Goal: Task Accomplishment & Management: Manage account settings

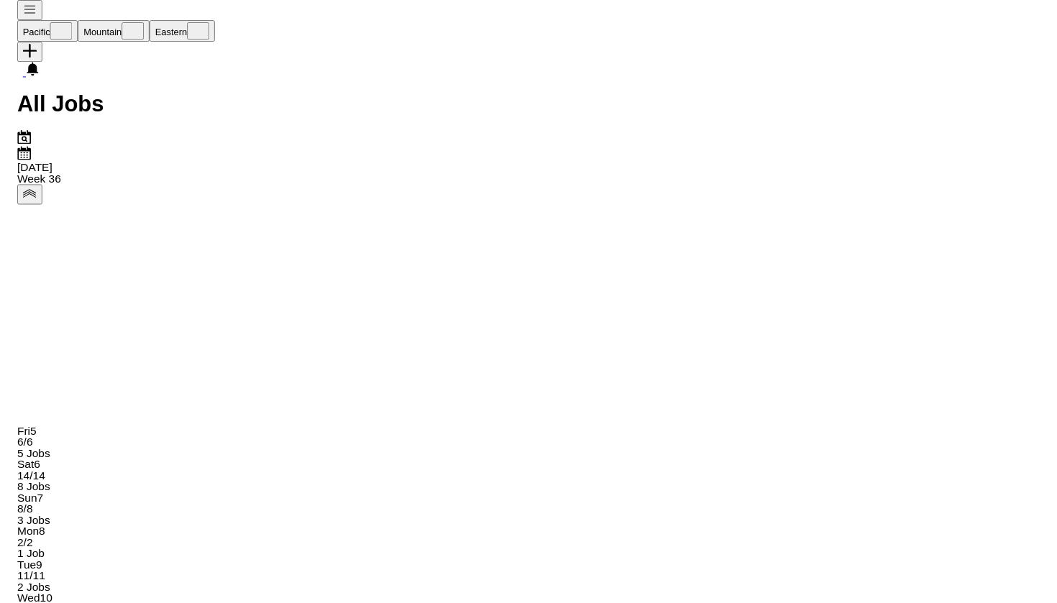
scroll to position [0, 480]
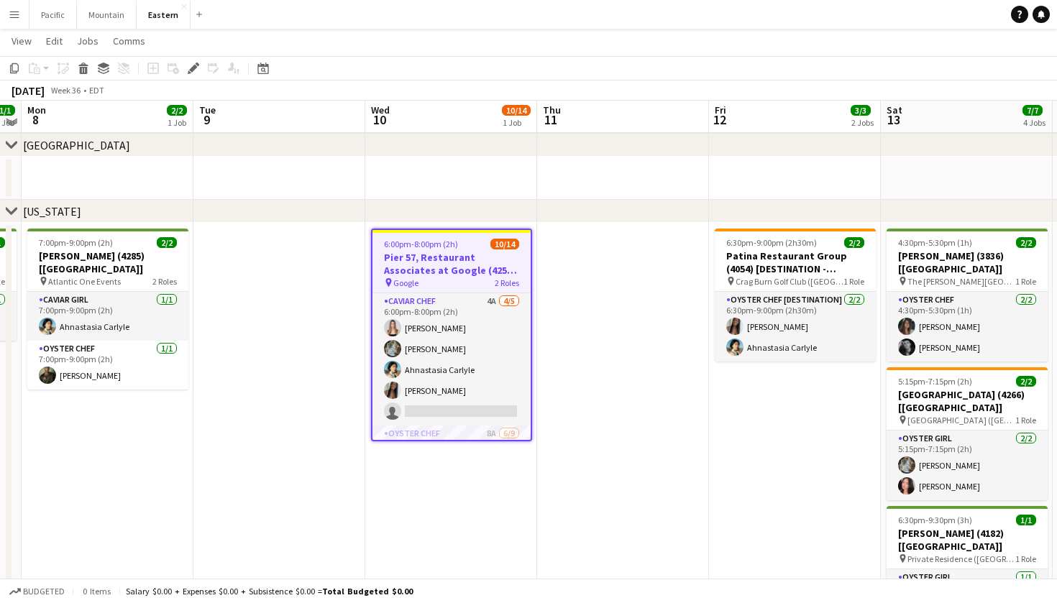
scroll to position [485, 0]
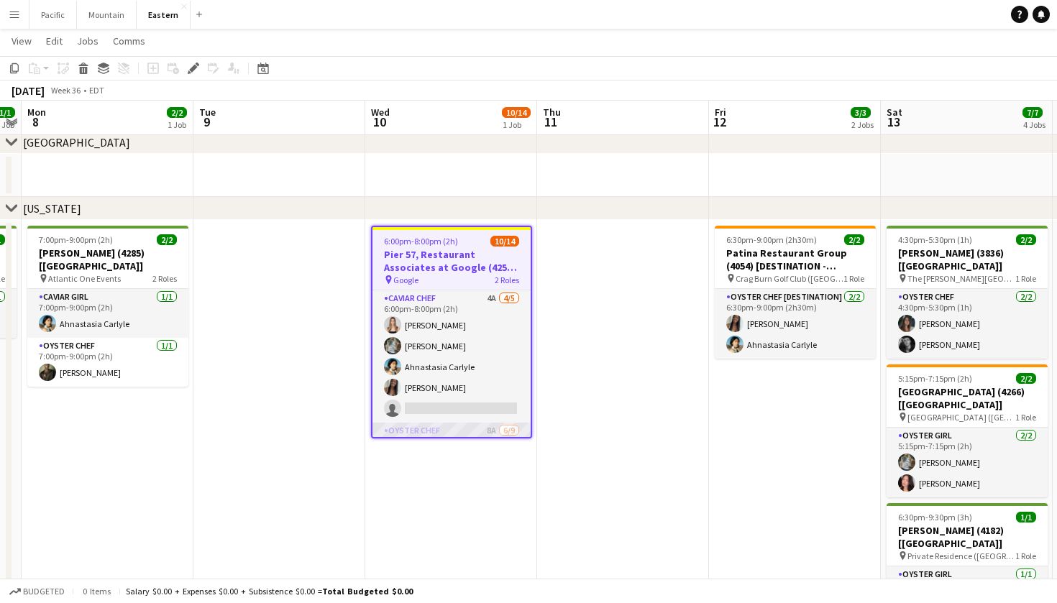
click at [508, 431] on app-card-role "Oyster Chef 8A 6/9 6:00pm-8:00pm (2h) Raegan Pierce Jared Garzia Michael Partri…" at bounding box center [451, 531] width 158 height 216
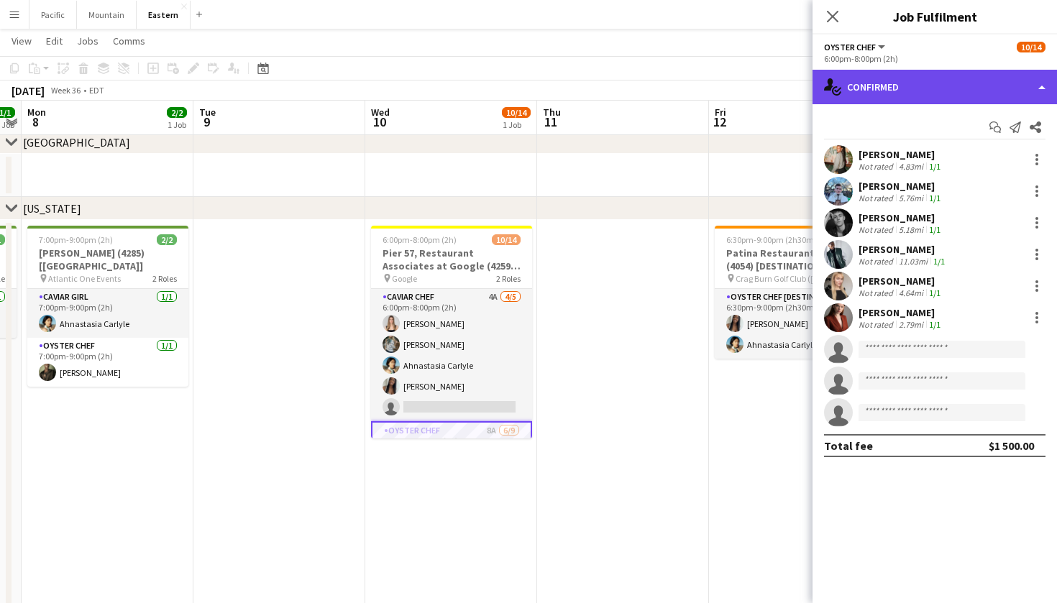
click at [990, 96] on div "single-neutral-actions-check-2 Confirmed" at bounding box center [934, 87] width 244 height 35
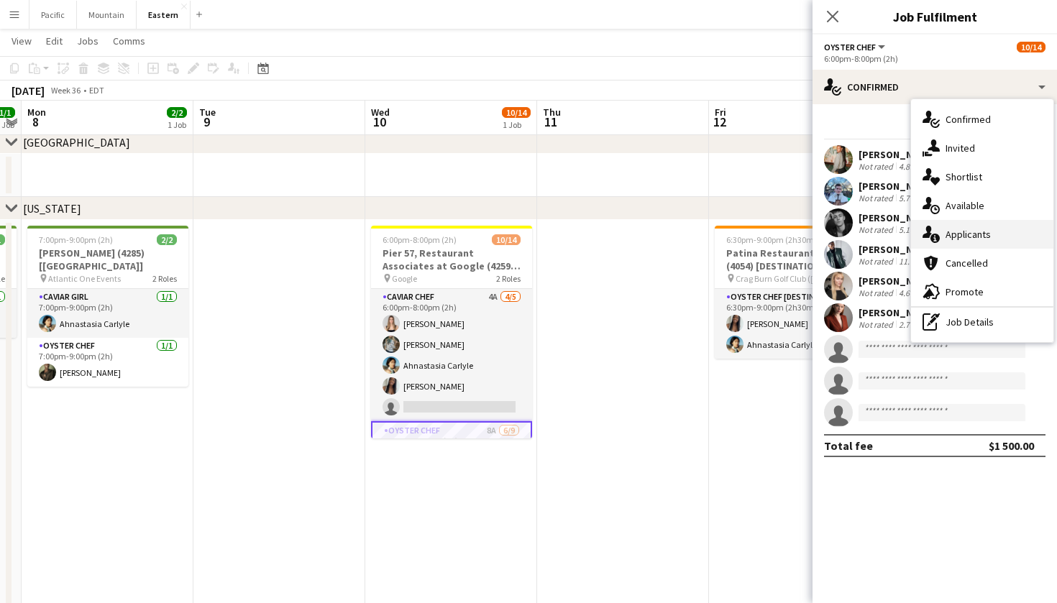
click at [994, 225] on div "single-neutral-actions-information Applicants" at bounding box center [982, 234] width 142 height 29
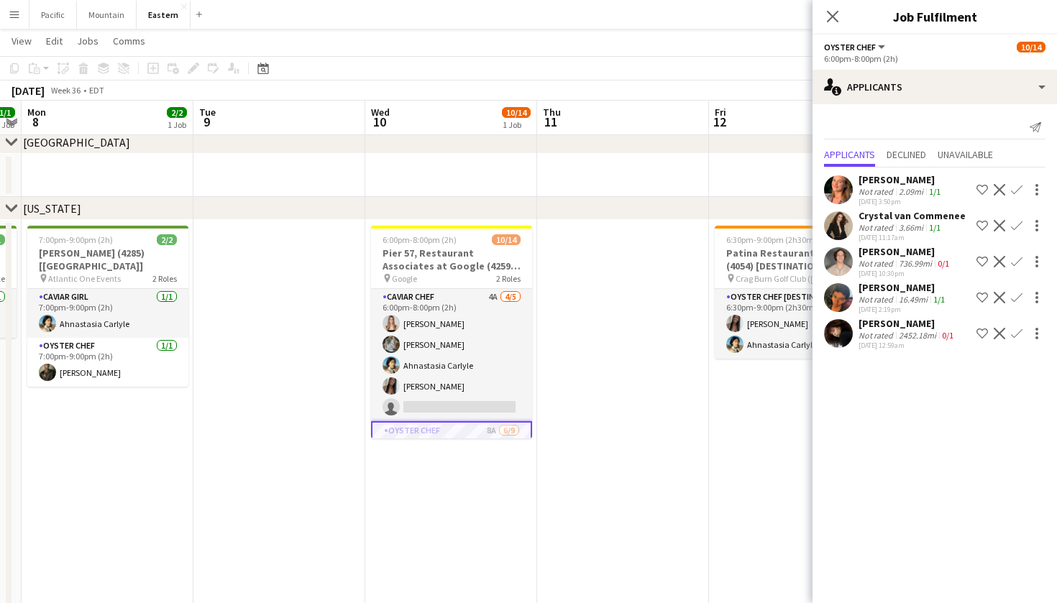
click at [1017, 334] on app-icon "Confirm" at bounding box center [1017, 334] width 12 height 12
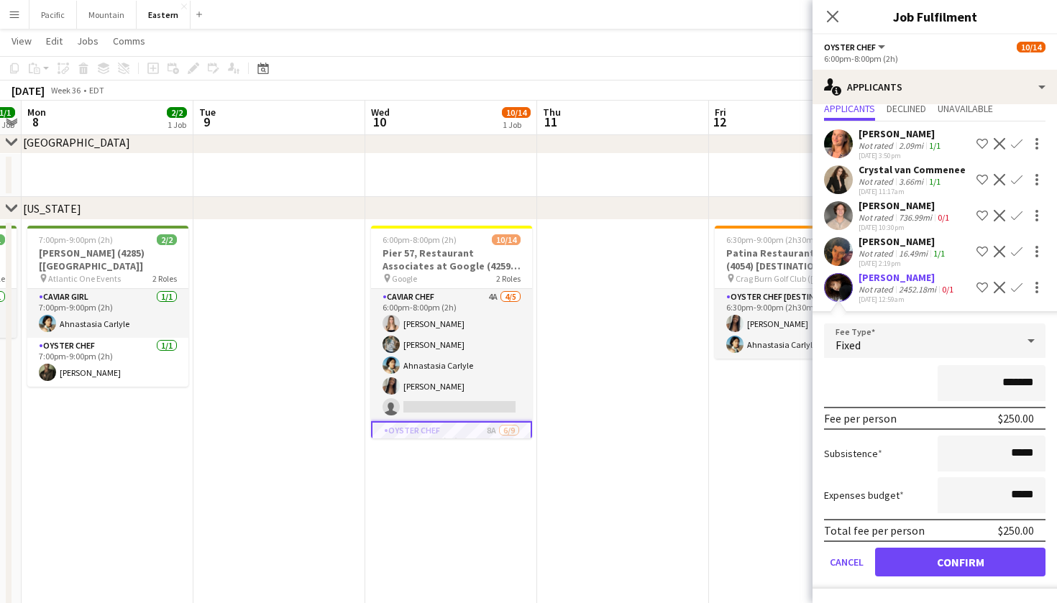
scroll to position [46, 0]
click at [961, 564] on button "Confirm" at bounding box center [960, 562] width 170 height 29
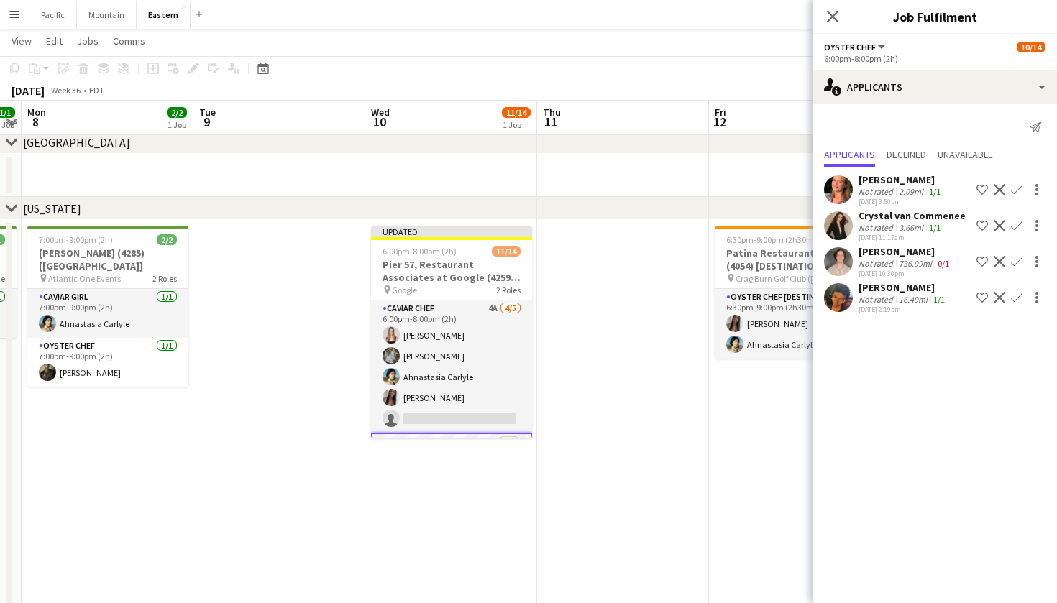
scroll to position [0, 0]
click at [441, 273] on h3 "Pier 57, Restaurant Associates at Google (4259 + 4313) [[GEOGRAPHIC_DATA]]" at bounding box center [451, 271] width 161 height 26
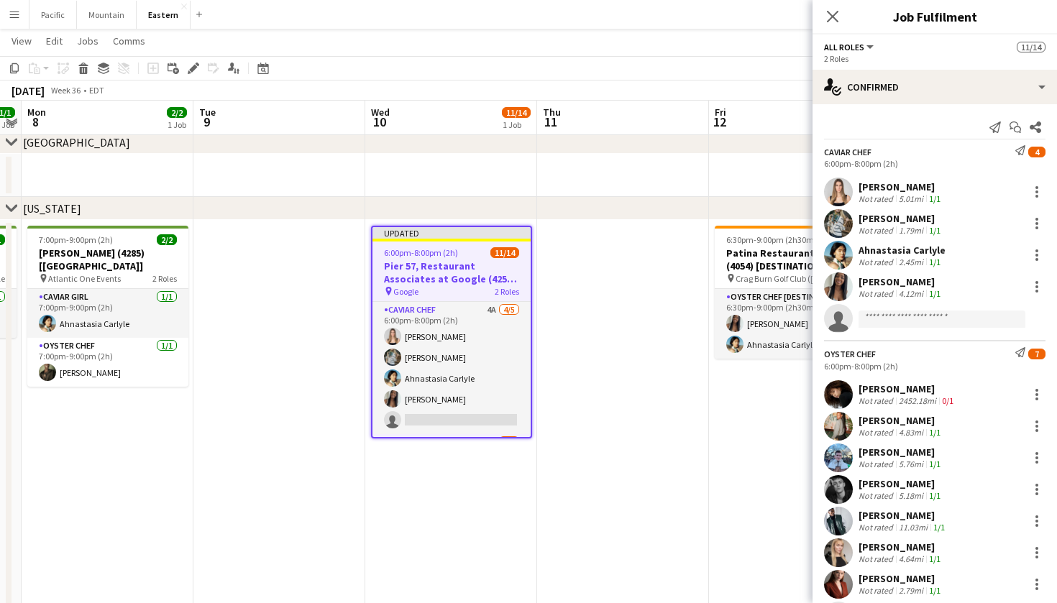
scroll to position [0, 493]
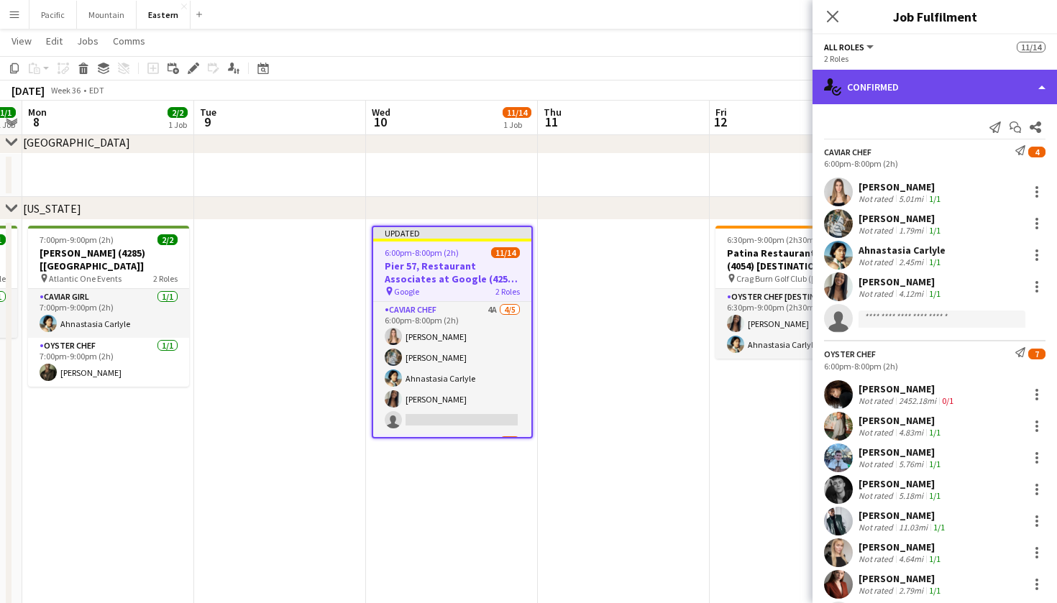
click at [925, 94] on div "single-neutral-actions-check-2 Confirmed" at bounding box center [934, 87] width 244 height 35
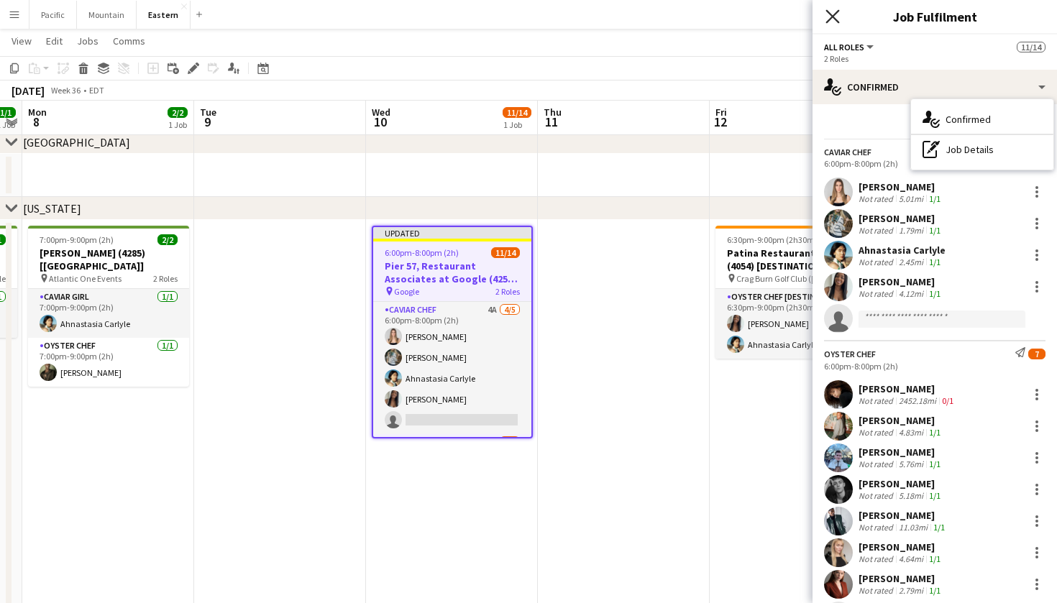
click at [827, 22] on icon at bounding box center [832, 16] width 14 height 14
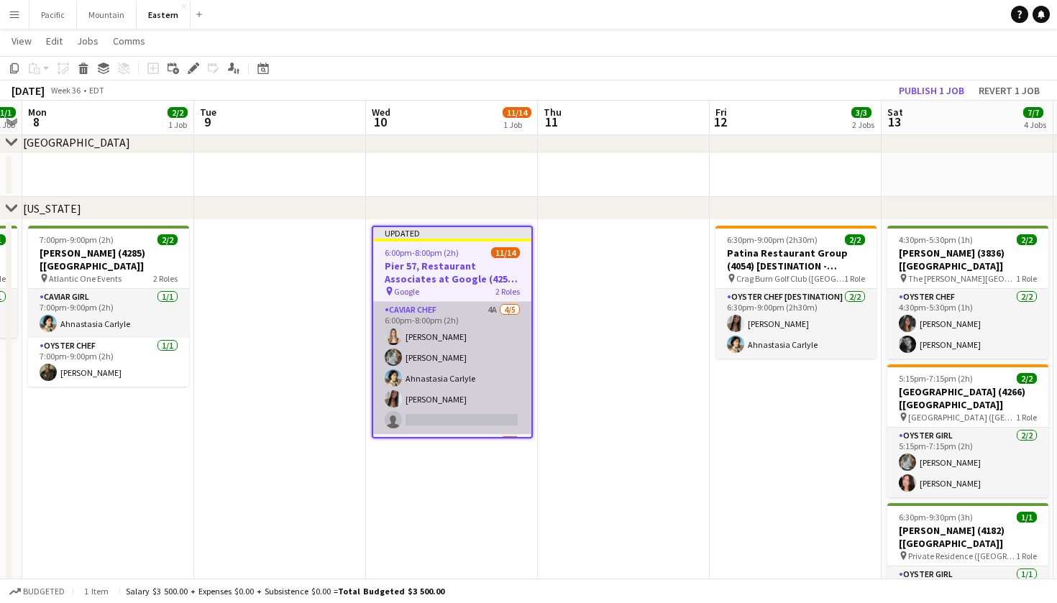
click at [502, 334] on app-card-role "Caviar Chef 4A 4/5 6:00pm-8:00pm (2h) Diana Barbosa Da Silva Brooke Anderson Ah…" at bounding box center [452, 368] width 158 height 132
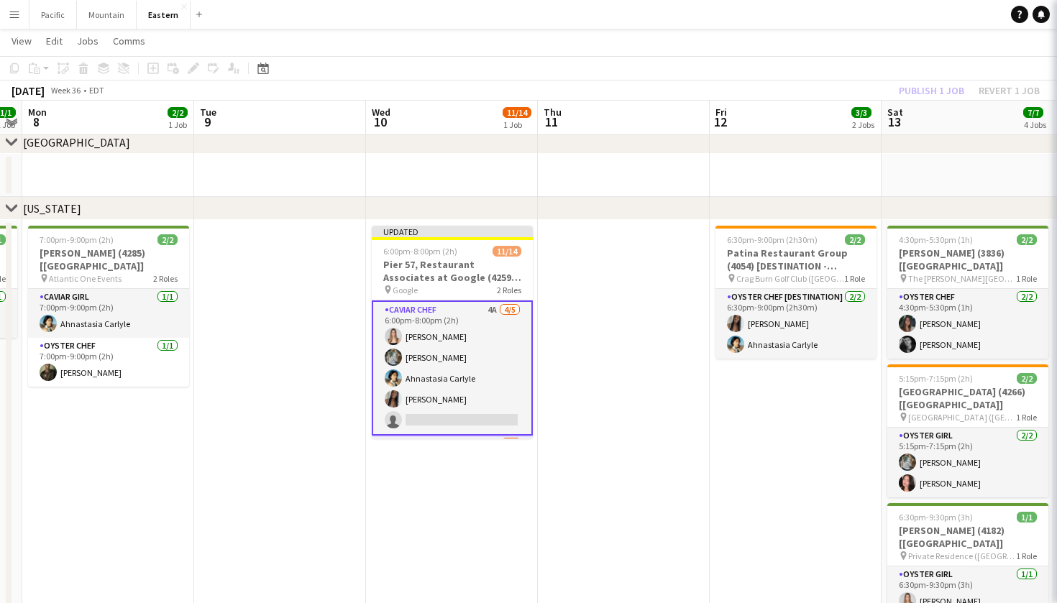
click at [502, 334] on app-card-role "Caviar Chef 4A 4/5 6:00pm-8:00pm (2h) Diana Barbosa Da Silva Brooke Anderson Ah…" at bounding box center [452, 368] width 161 height 135
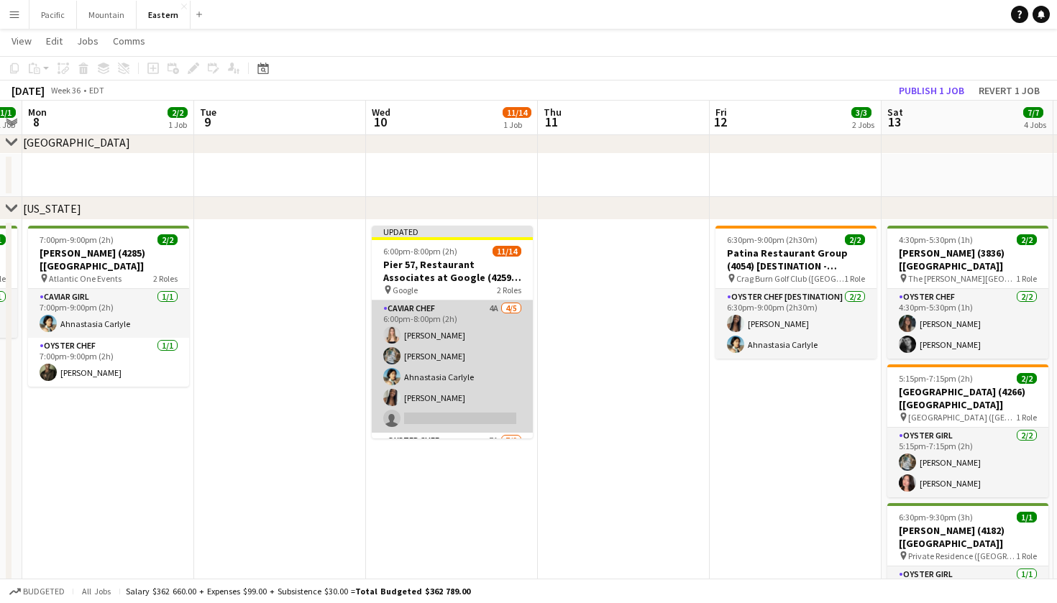
click at [502, 334] on app-card-role "Caviar Chef 4A 4/5 6:00pm-8:00pm (2h) Diana Barbosa Da Silva Brooke Anderson Ah…" at bounding box center [452, 367] width 161 height 132
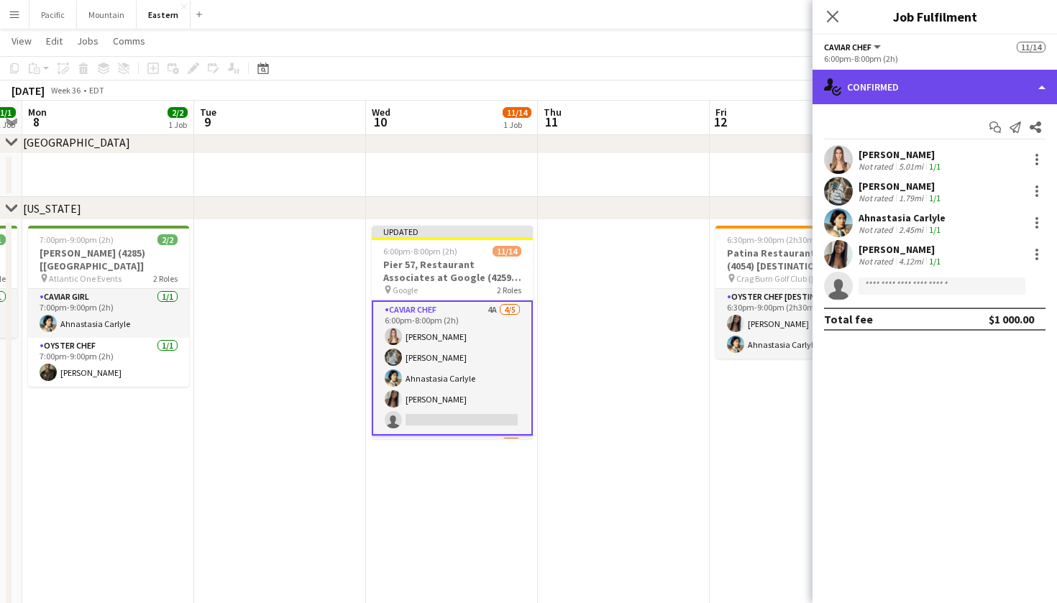
click at [1011, 84] on div "single-neutral-actions-check-2 Confirmed" at bounding box center [934, 87] width 244 height 35
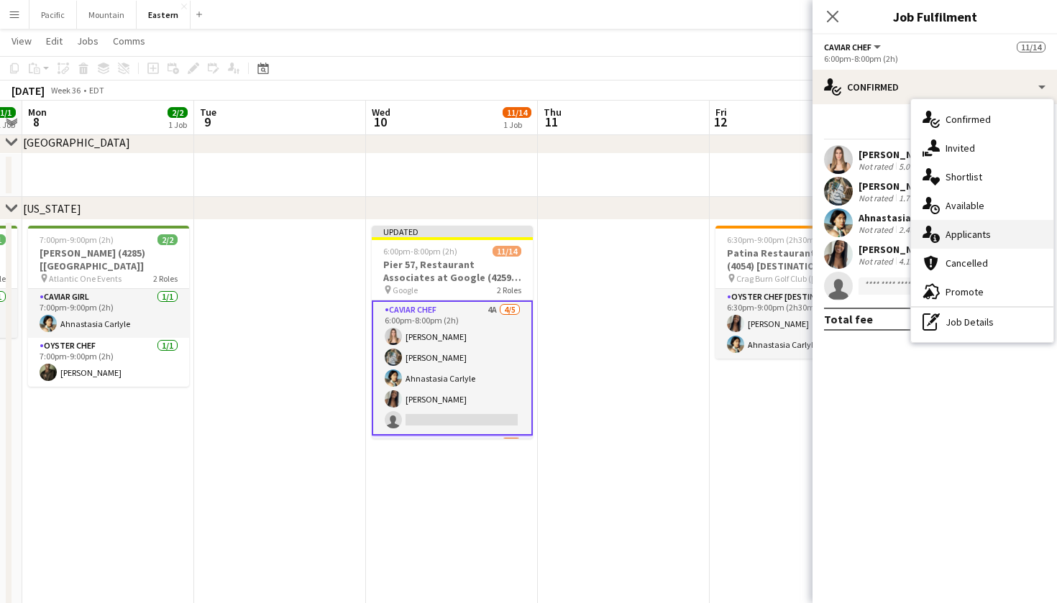
click at [984, 226] on div "single-neutral-actions-information Applicants" at bounding box center [982, 234] width 142 height 29
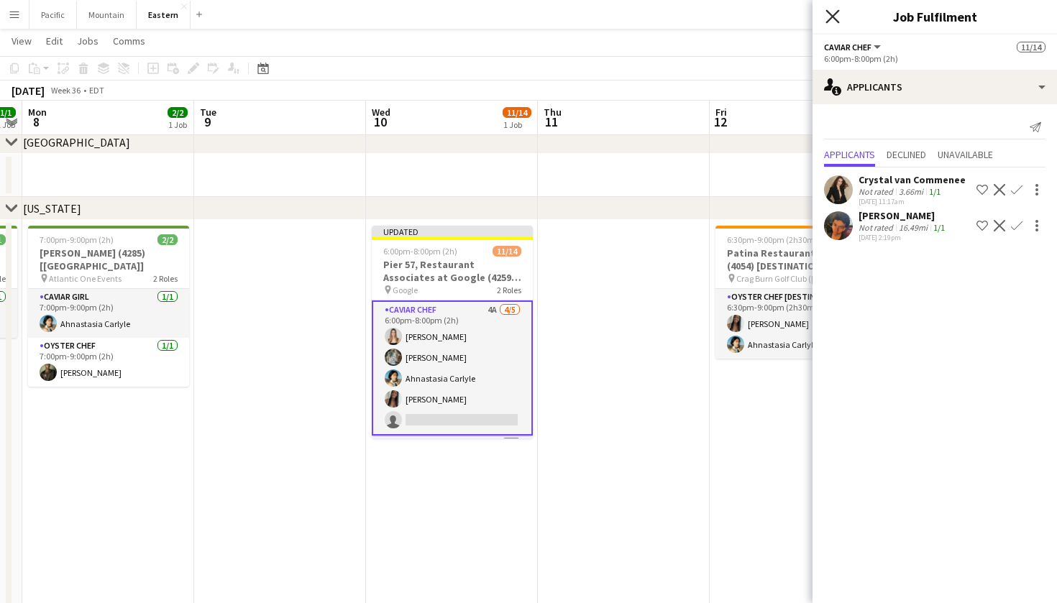
click at [838, 12] on icon at bounding box center [832, 16] width 14 height 14
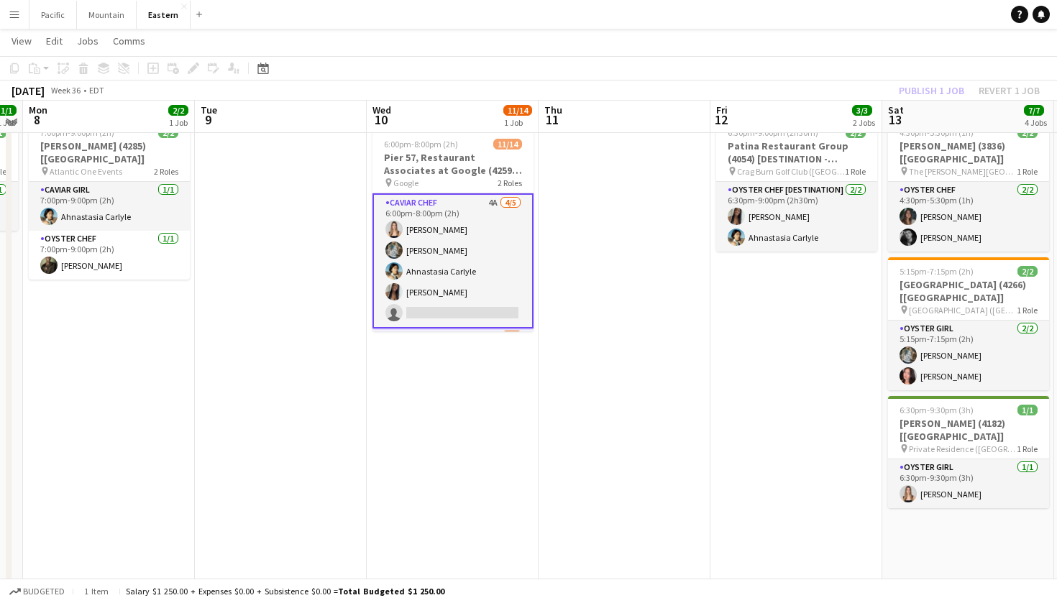
scroll to position [592, 0]
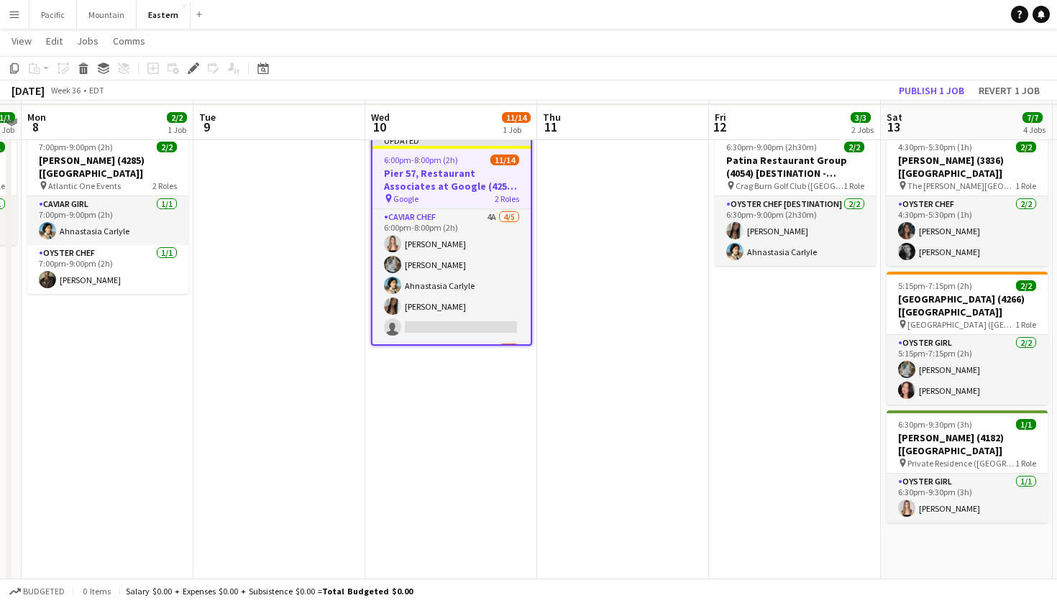
scroll to position [584, 0]
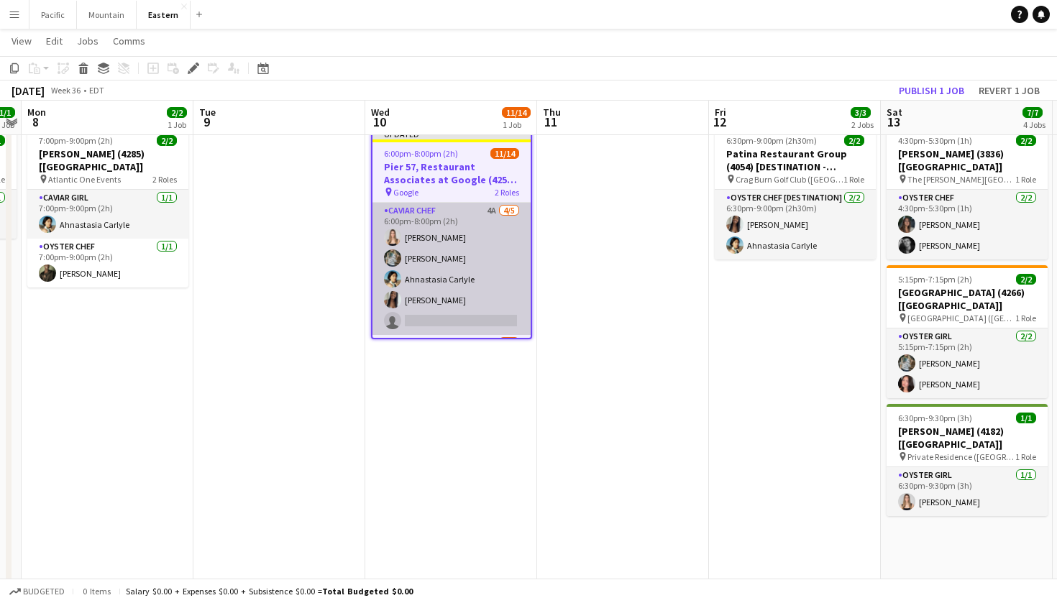
click at [505, 266] on app-card-role "Caviar Chef 4A 4/5 6:00pm-8:00pm (2h) Diana Barbosa Da Silva Brooke Anderson Ah…" at bounding box center [451, 269] width 158 height 132
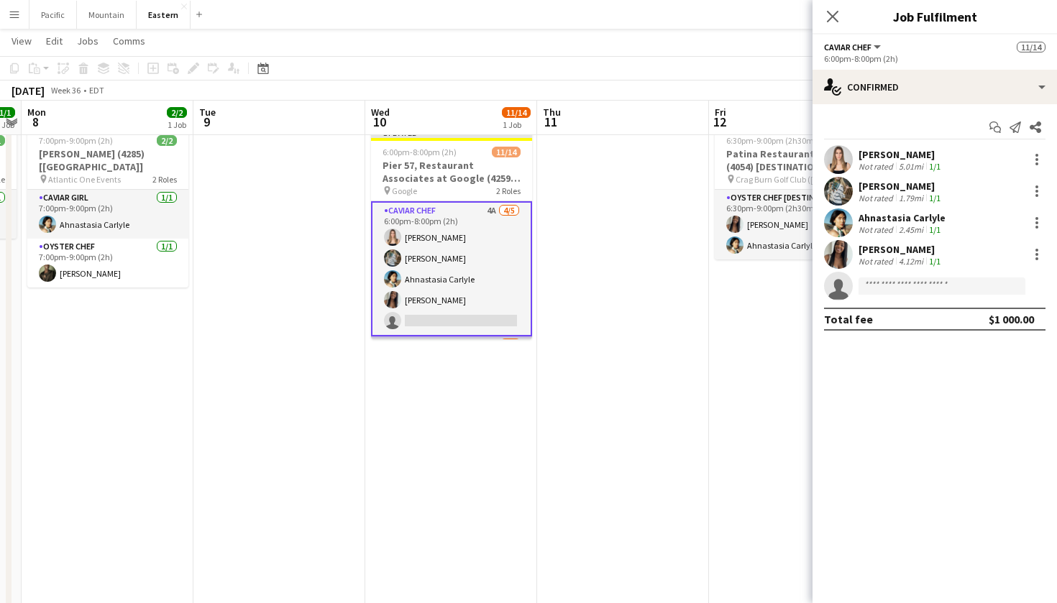
click at [513, 338] on app-card-role "Oyster Chef 7A 7/9 6:00pm-8:00pm (2h) Irelyn Wesley Raegan Pierce Jared Garzia …" at bounding box center [451, 444] width 161 height 216
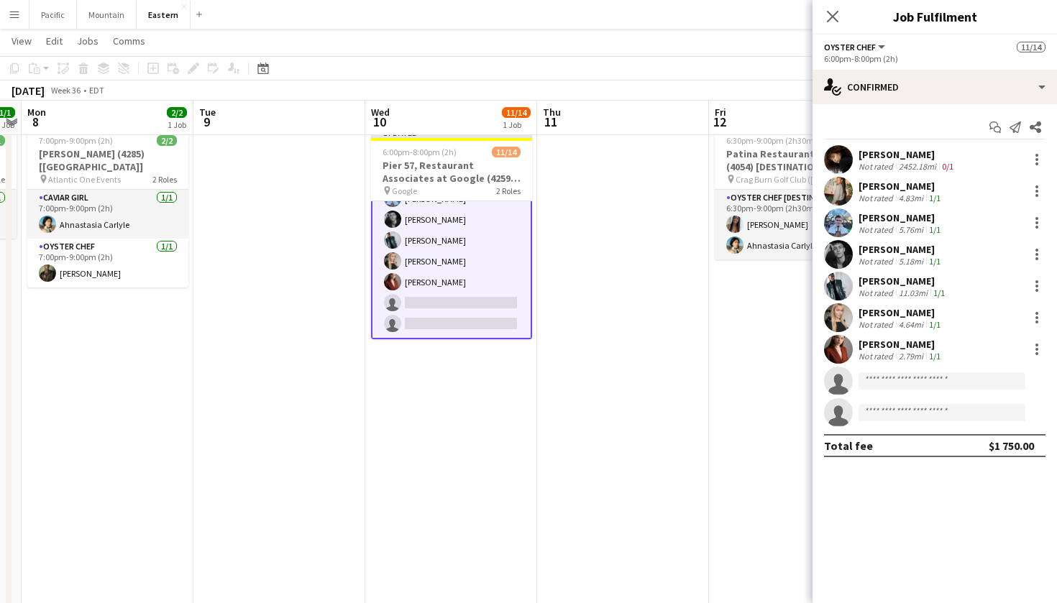
scroll to position [213, 0]
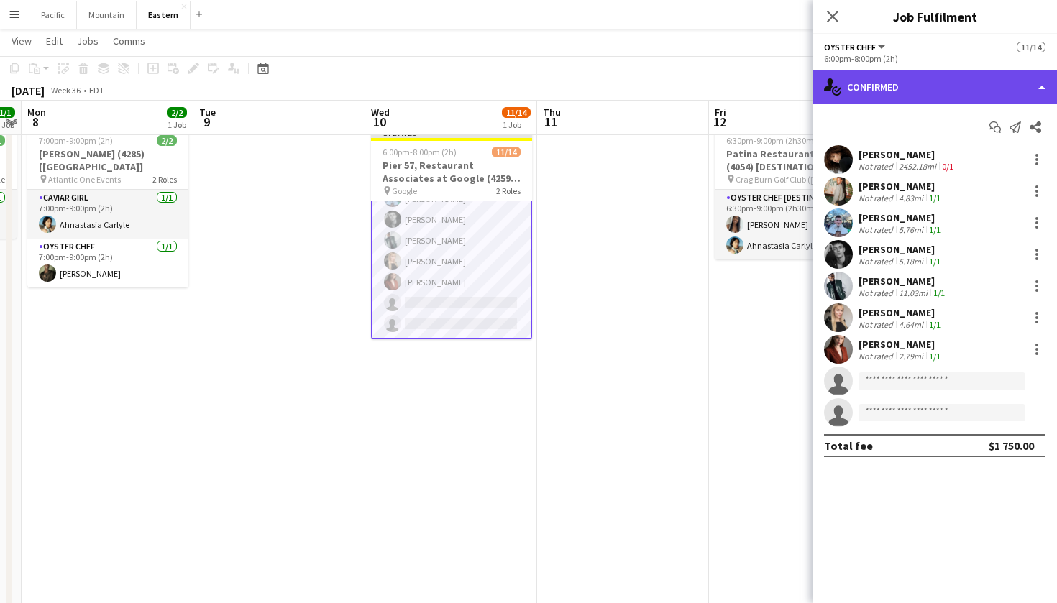
click at [883, 98] on div "single-neutral-actions-check-2 Confirmed" at bounding box center [934, 87] width 244 height 35
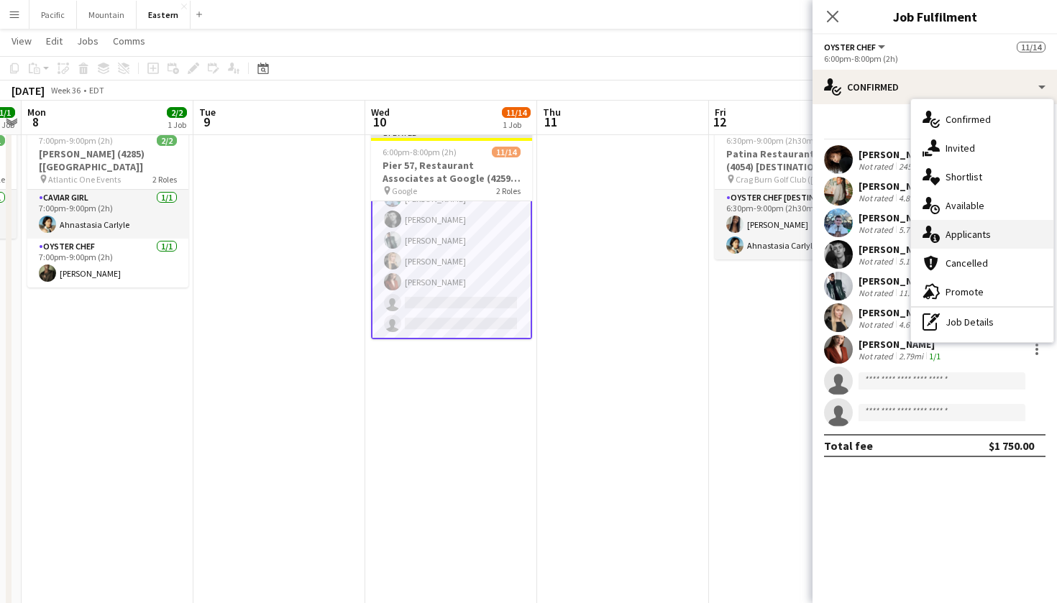
click at [958, 247] on div "single-neutral-actions-information Applicants" at bounding box center [982, 234] width 142 height 29
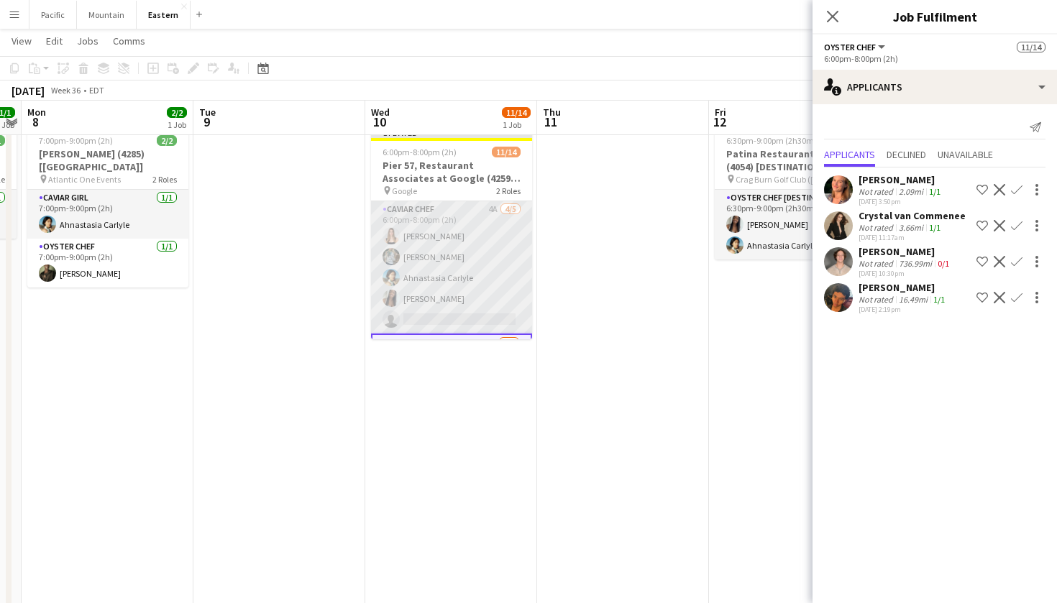
scroll to position [0, 0]
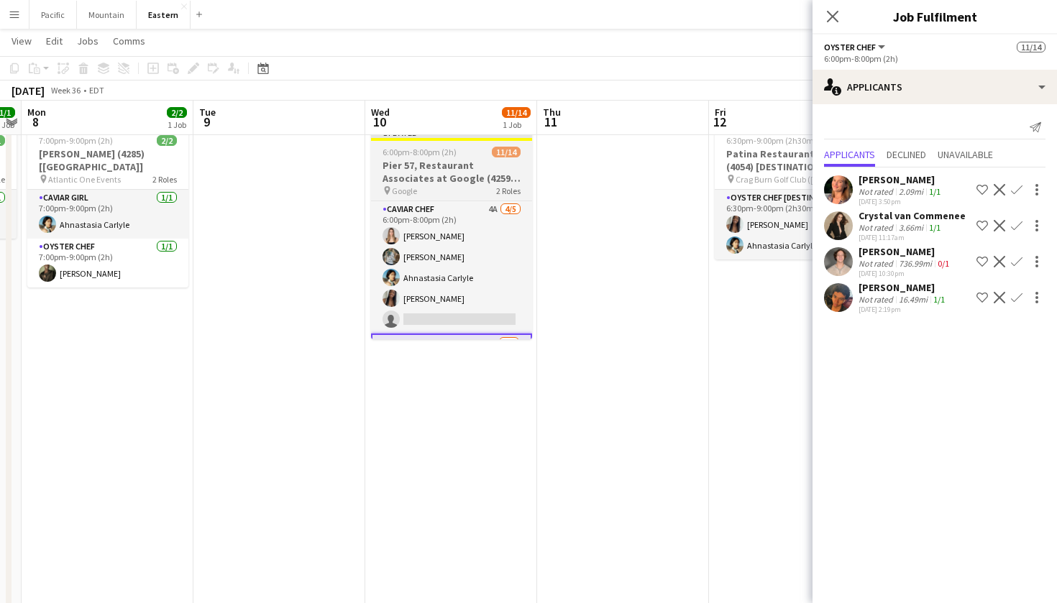
click at [438, 142] on app-job-card "Updated 6:00pm-8:00pm (2h) 11/14 Pier 57, Restaurant Associates at Google (4259…" at bounding box center [451, 233] width 161 height 213
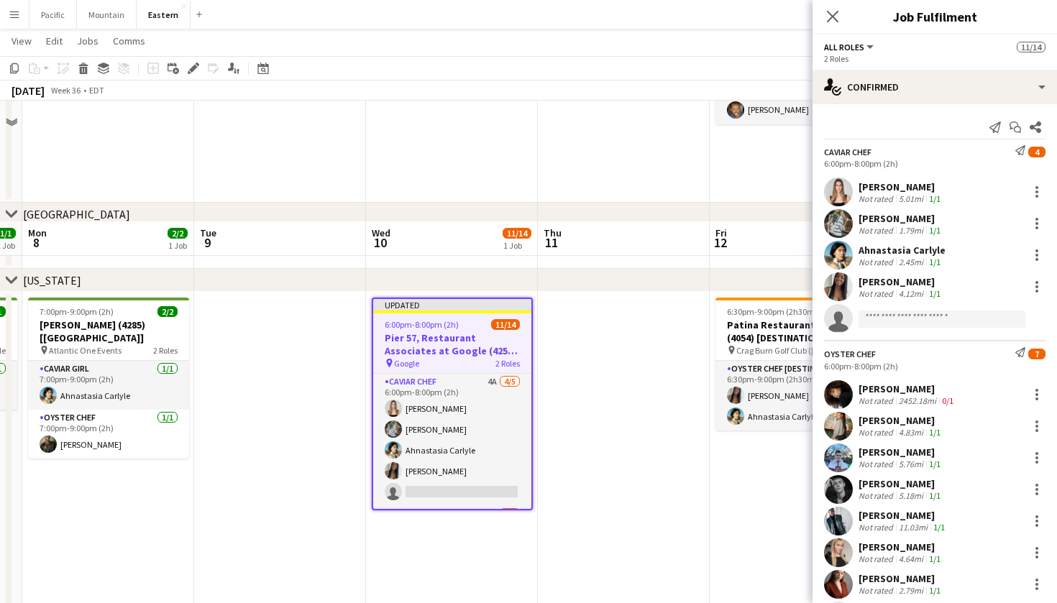
scroll to position [372, 0]
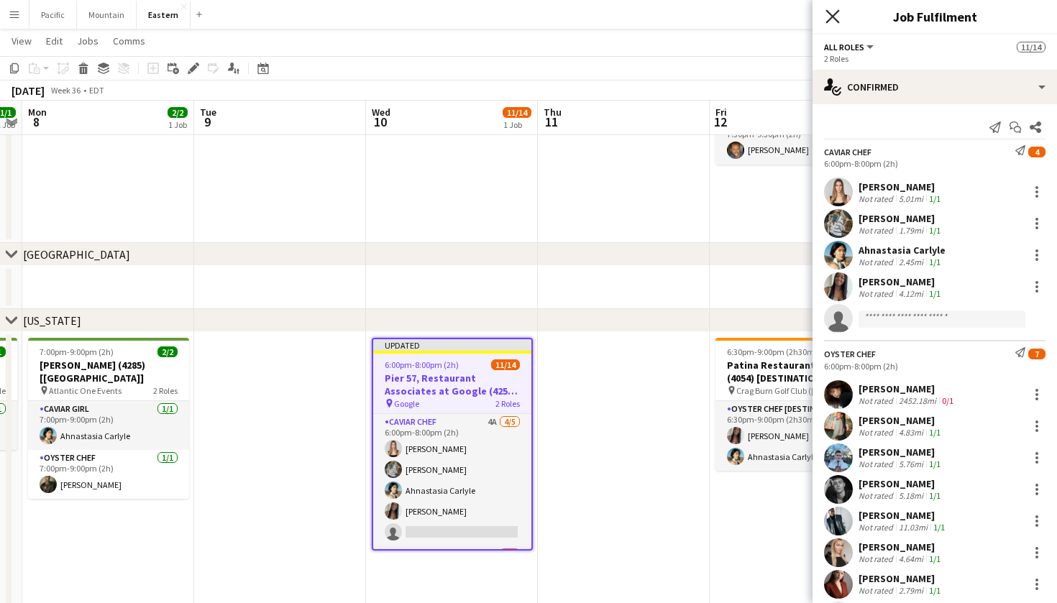
click at [832, 15] on icon at bounding box center [832, 16] width 14 height 14
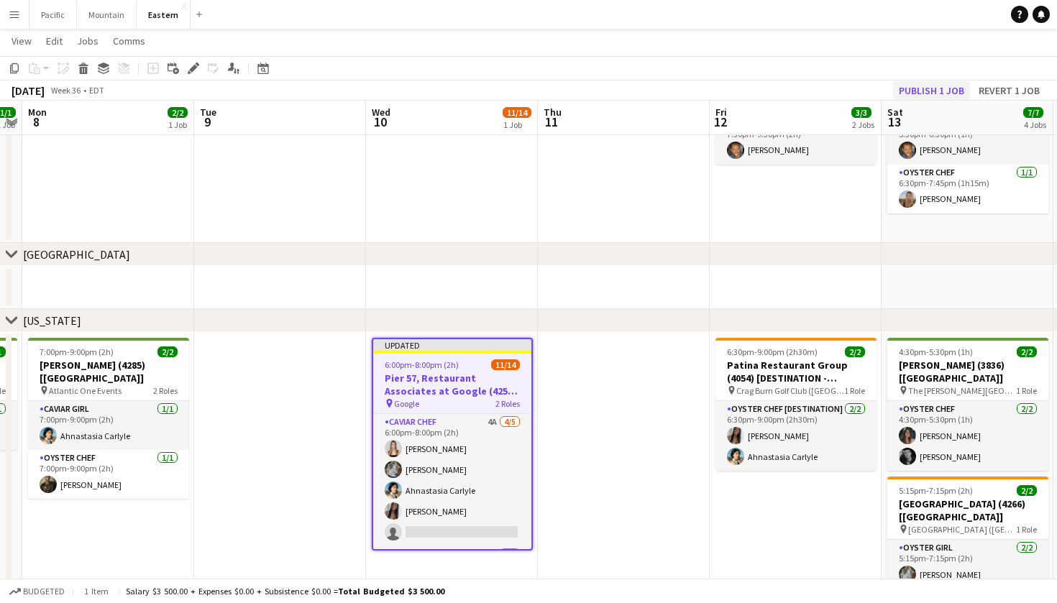
click at [946, 91] on button "Publish 1 job" at bounding box center [931, 90] width 77 height 19
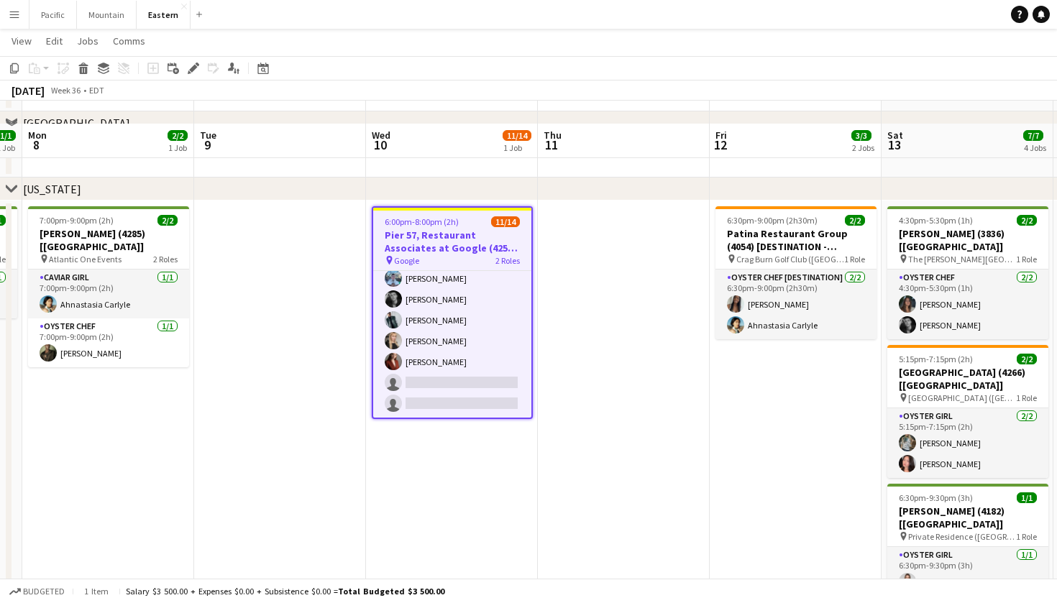
scroll to position [463, 0]
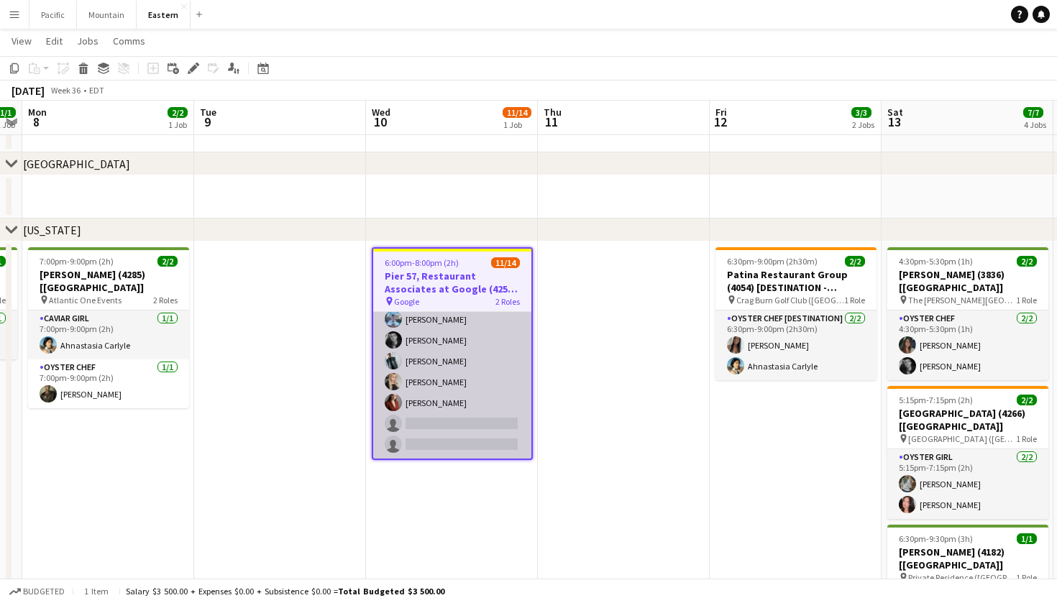
click at [427, 411] on app-card-role "Oyster Chef 7A 7/9 6:00pm-8:00pm (2h) Irelyn Wesley Raegan Pierce Jared Garzia …" at bounding box center [452, 351] width 158 height 216
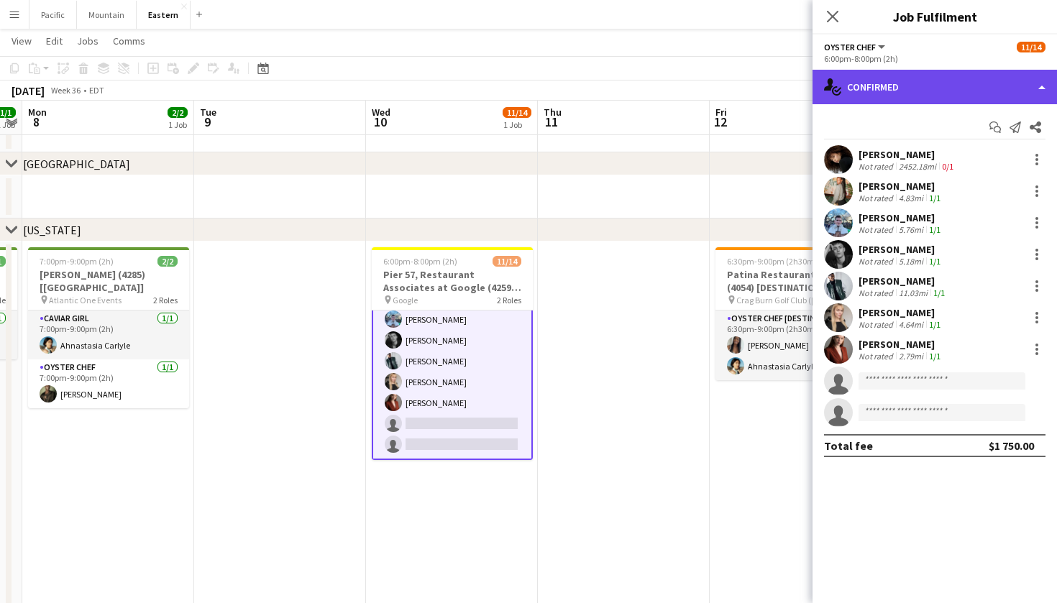
click at [928, 92] on div "single-neutral-actions-check-2 Confirmed" at bounding box center [934, 87] width 244 height 35
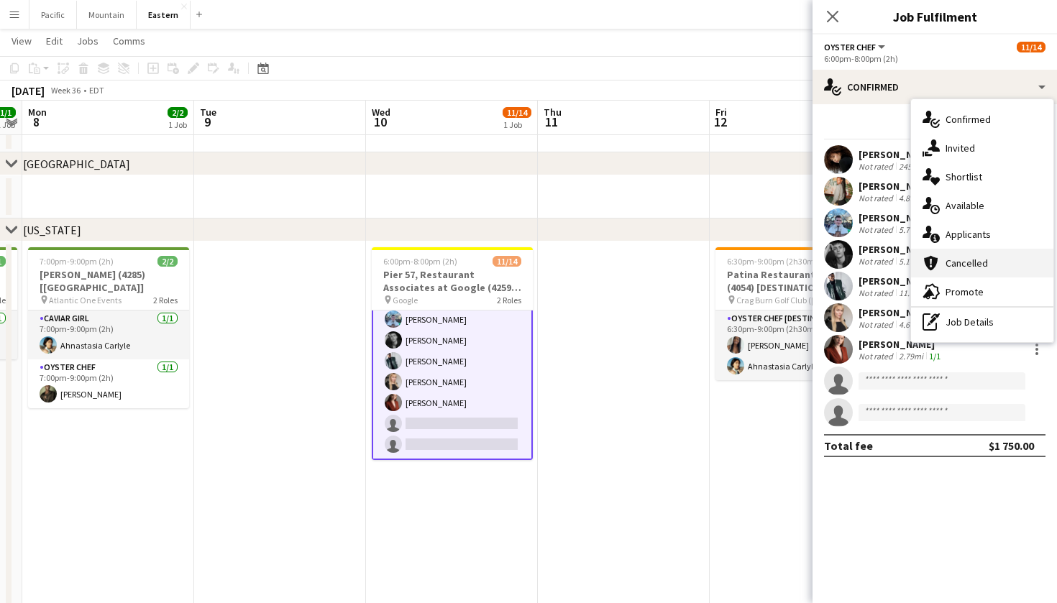
click at [999, 250] on div "cancellation Cancelled" at bounding box center [982, 263] width 142 height 29
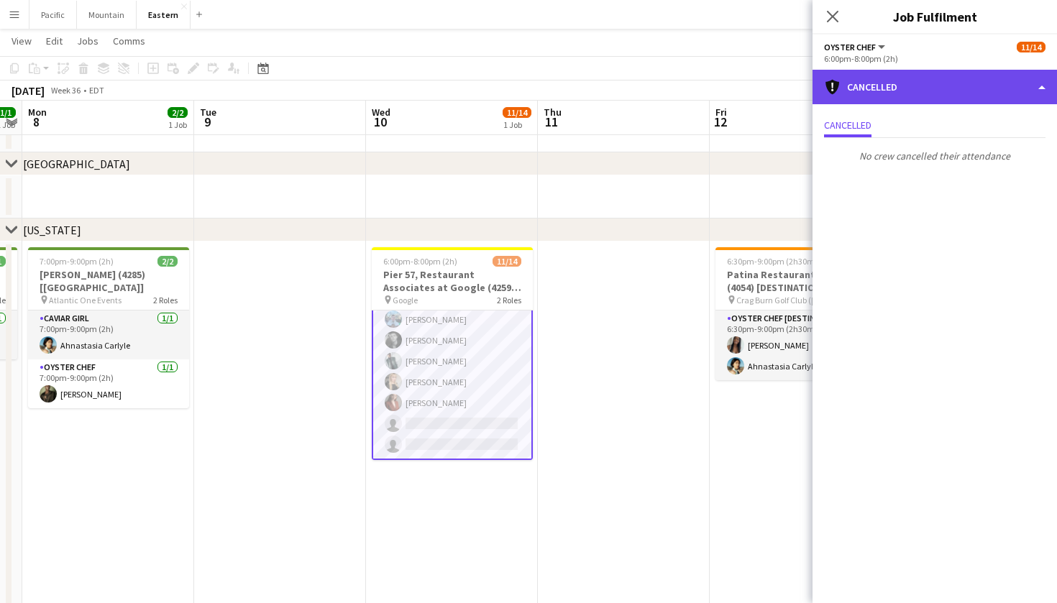
click at [923, 83] on div "cancellation Cancelled" at bounding box center [934, 87] width 244 height 35
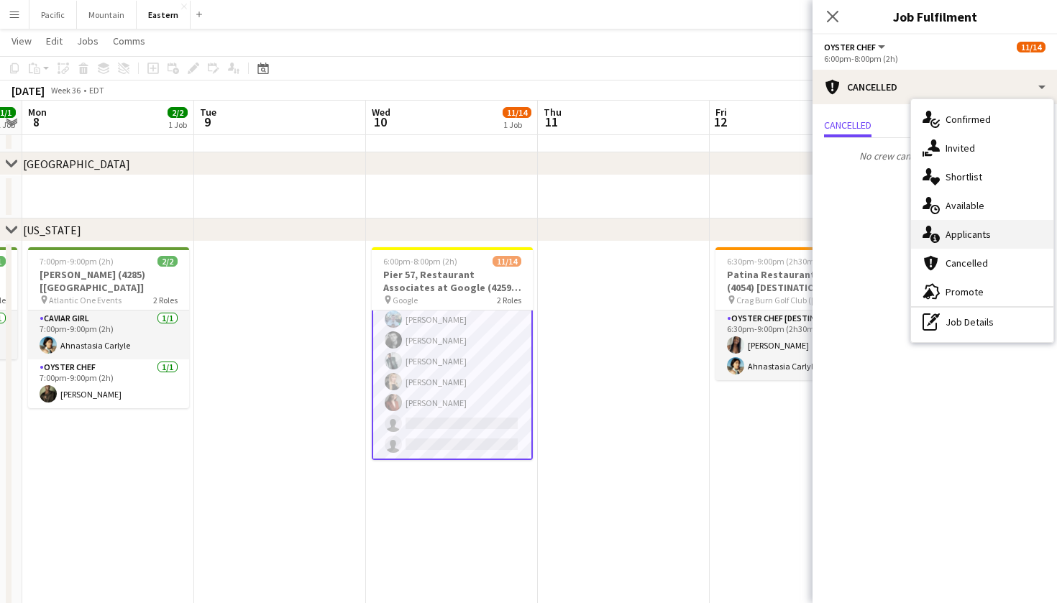
click at [967, 233] on span "Applicants" at bounding box center [967, 234] width 45 height 13
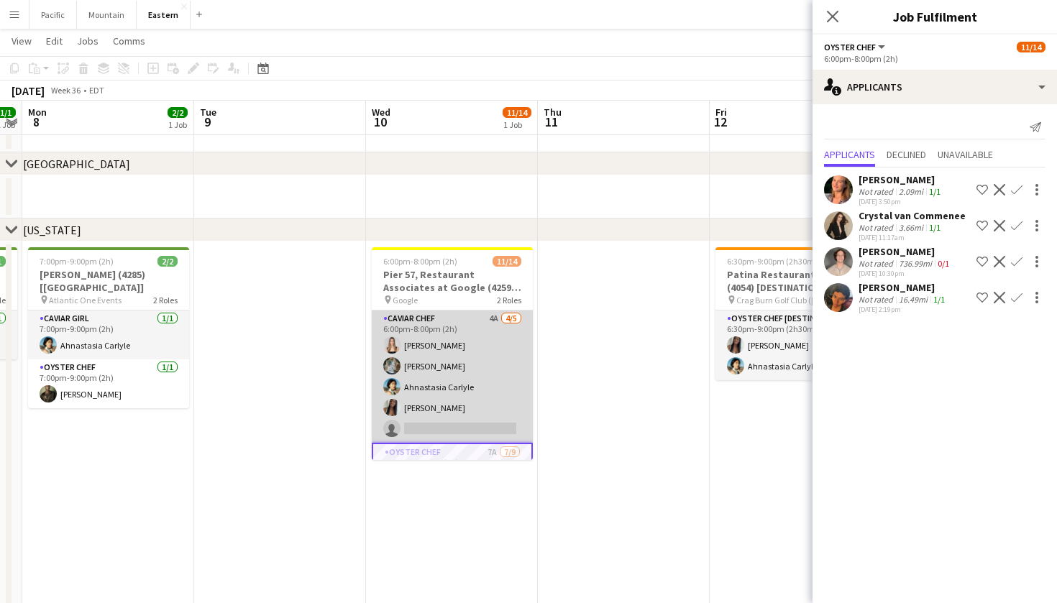
scroll to position [0, 0]
click at [467, 349] on app-card-role "Caviar Chef 4A 4/5 6:00pm-8:00pm (2h) Diana Barbosa Da Silva Brooke Anderson Ah…" at bounding box center [452, 377] width 161 height 132
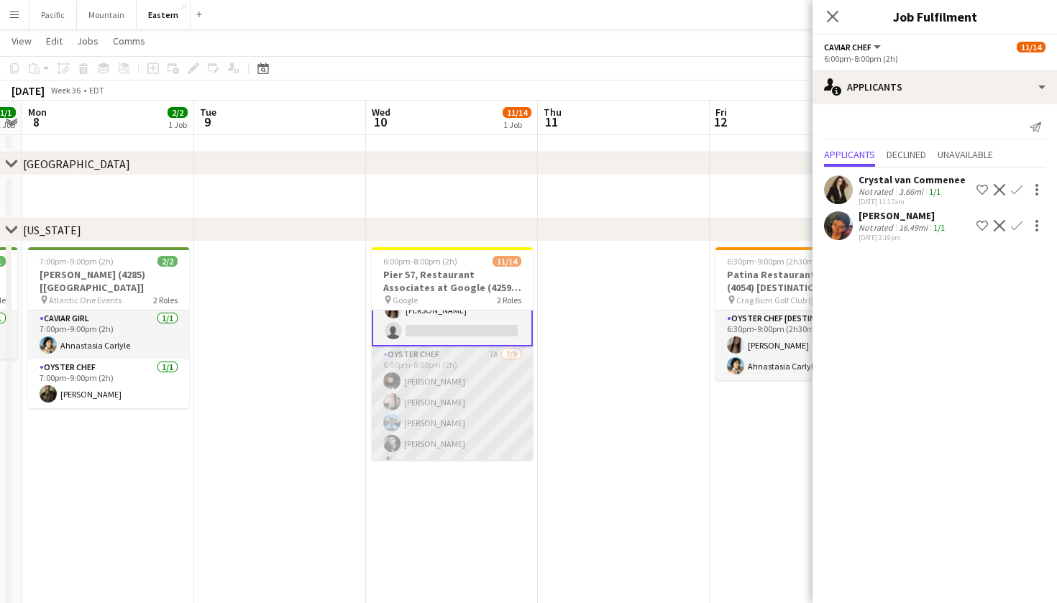
scroll to position [114, 0]
click at [481, 387] on app-card-role "Oyster Chef 7A 7/9 6:00pm-8:00pm (2h) Irelyn Wesley Raegan Pierce Jared Garzia …" at bounding box center [452, 439] width 161 height 216
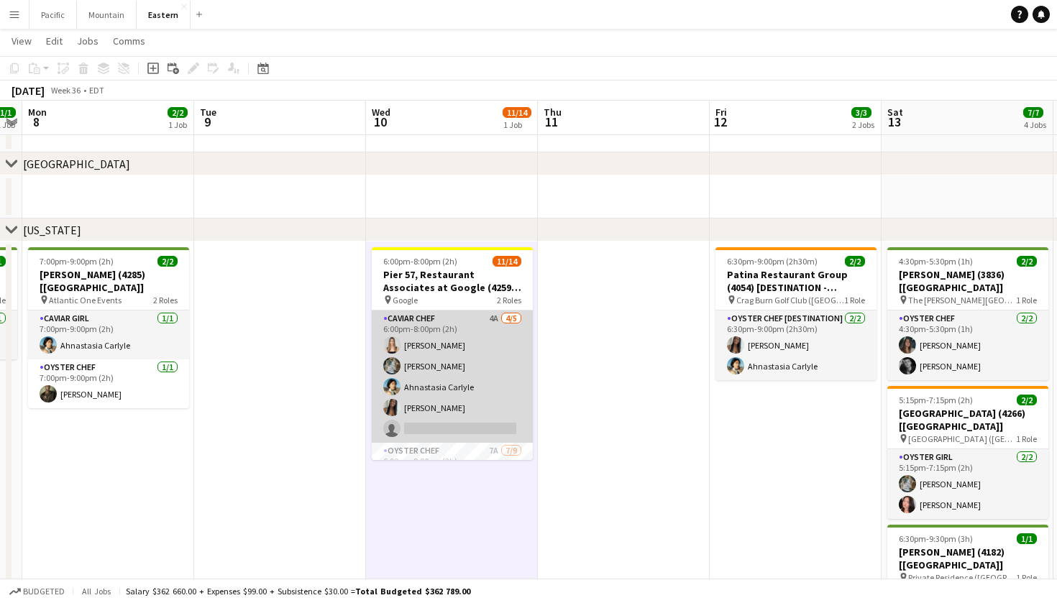
scroll to position [-1, 0]
click at [467, 364] on app-card-role "Caviar Chef 4A 4/5 6:00pm-8:00pm (2h) Diana Barbosa Da Silva Brooke Anderson Ah…" at bounding box center [452, 377] width 161 height 132
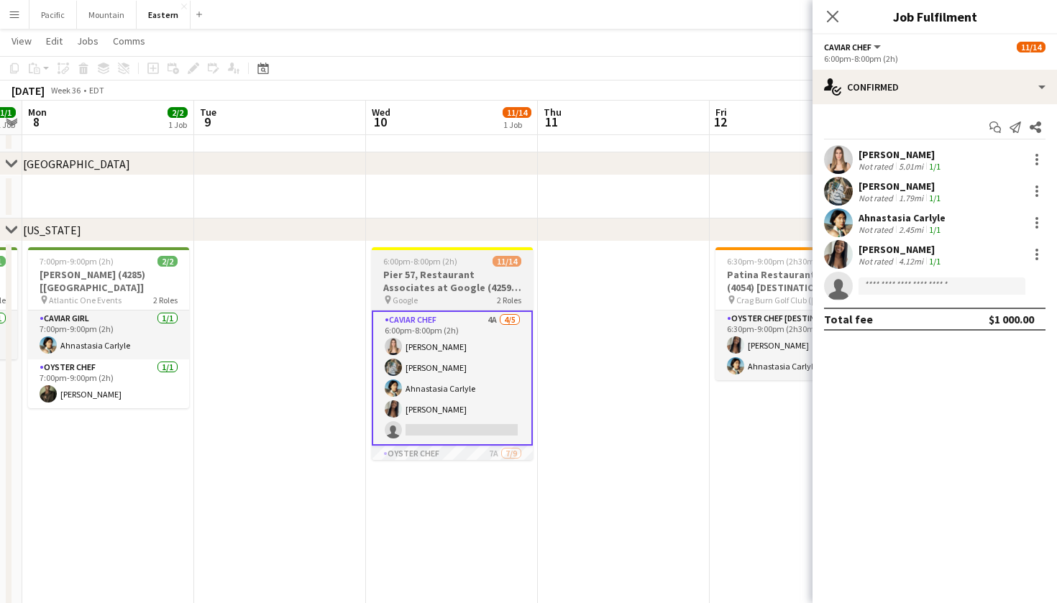
click at [477, 280] on h3 "Pier 57, Restaurant Associates at Google (4259 + 4313) [[GEOGRAPHIC_DATA]]" at bounding box center [452, 281] width 161 height 26
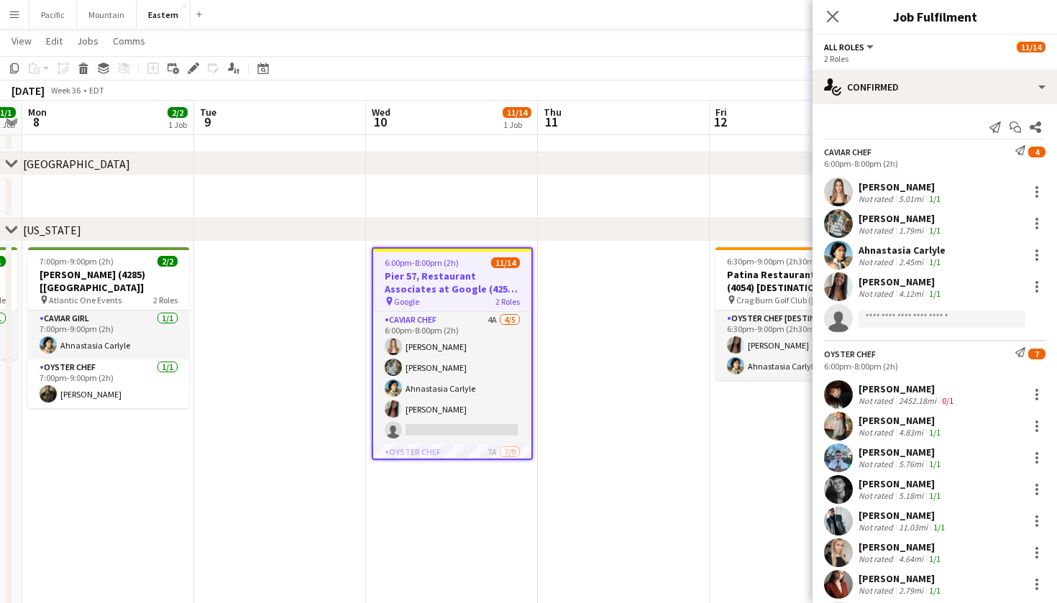
scroll to position [0, 492]
click at [196, 73] on icon "Edit" at bounding box center [194, 69] width 12 height 12
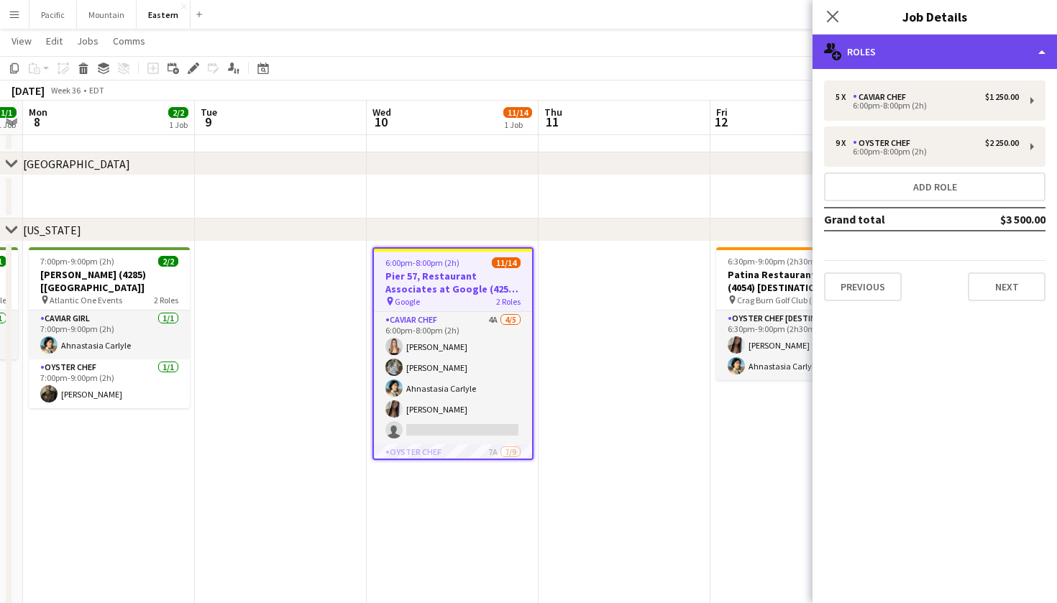
click at [900, 51] on div "multiple-users-add Roles" at bounding box center [934, 52] width 244 height 35
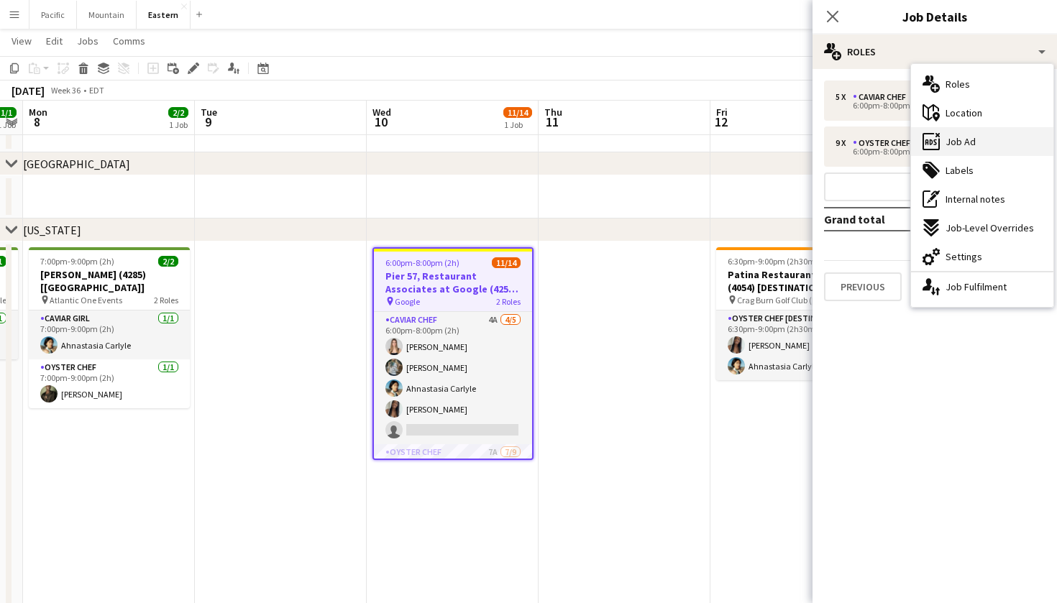
click at [993, 148] on div "ads-window Job Ad" at bounding box center [982, 141] width 142 height 29
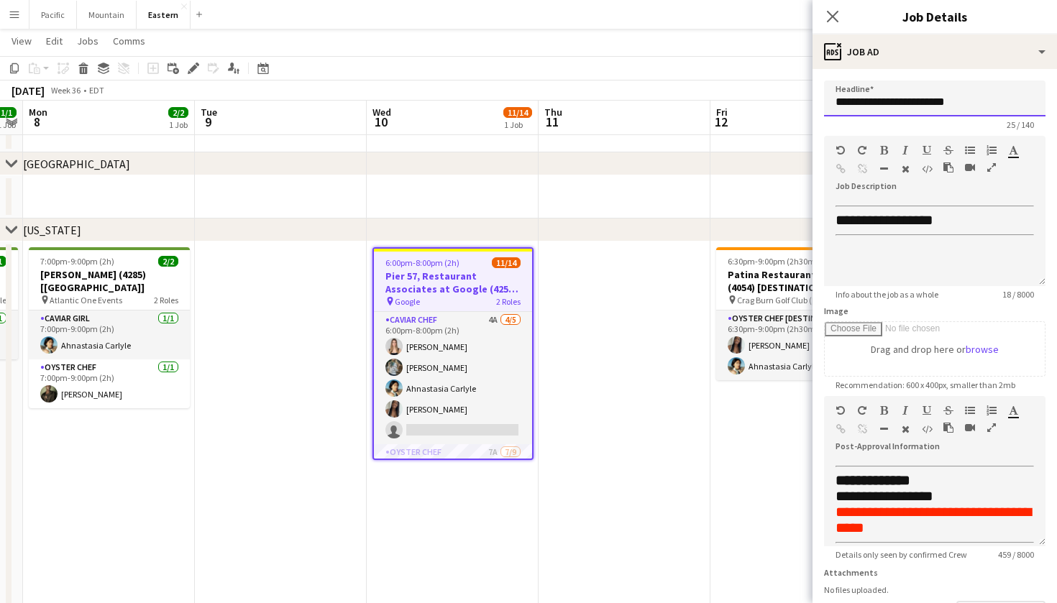
click at [950, 103] on input "**********" at bounding box center [934, 99] width 221 height 36
click at [836, 15] on icon "Close pop-in" at bounding box center [832, 16] width 14 height 14
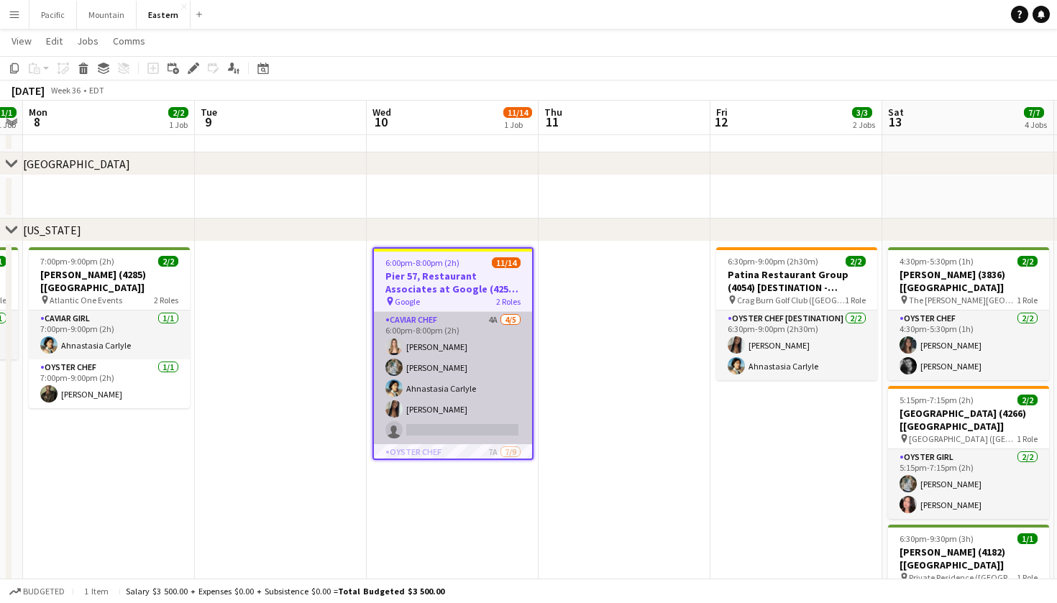
click at [483, 347] on app-card-role "Caviar Chef 4A 4/5 6:00pm-8:00pm (2h) Diana Barbosa Da Silva Brooke Anderson Ah…" at bounding box center [453, 378] width 158 height 132
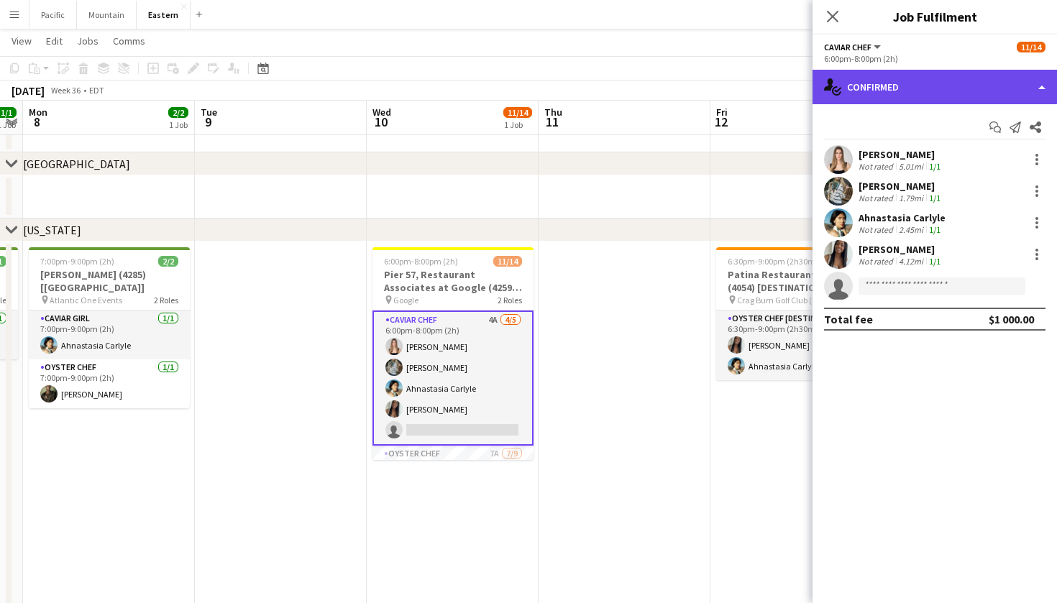
click at [943, 84] on div "single-neutral-actions-check-2 Confirmed" at bounding box center [934, 87] width 244 height 35
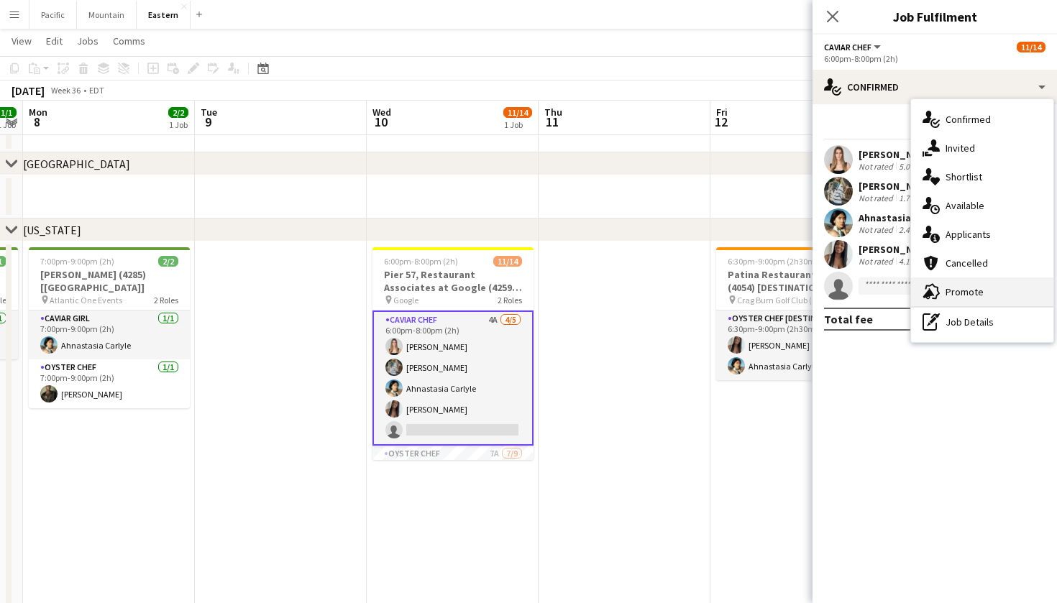
click at [971, 284] on div "advertising-megaphone Promote" at bounding box center [982, 291] width 142 height 29
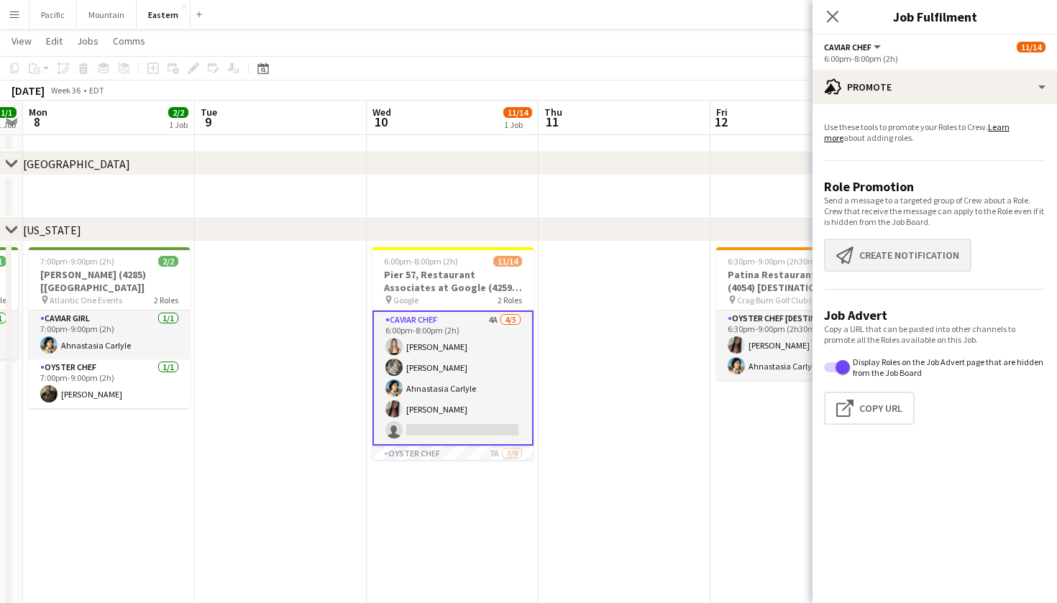
click at [918, 260] on button "Create notification Create notification" at bounding box center [897, 255] width 147 height 33
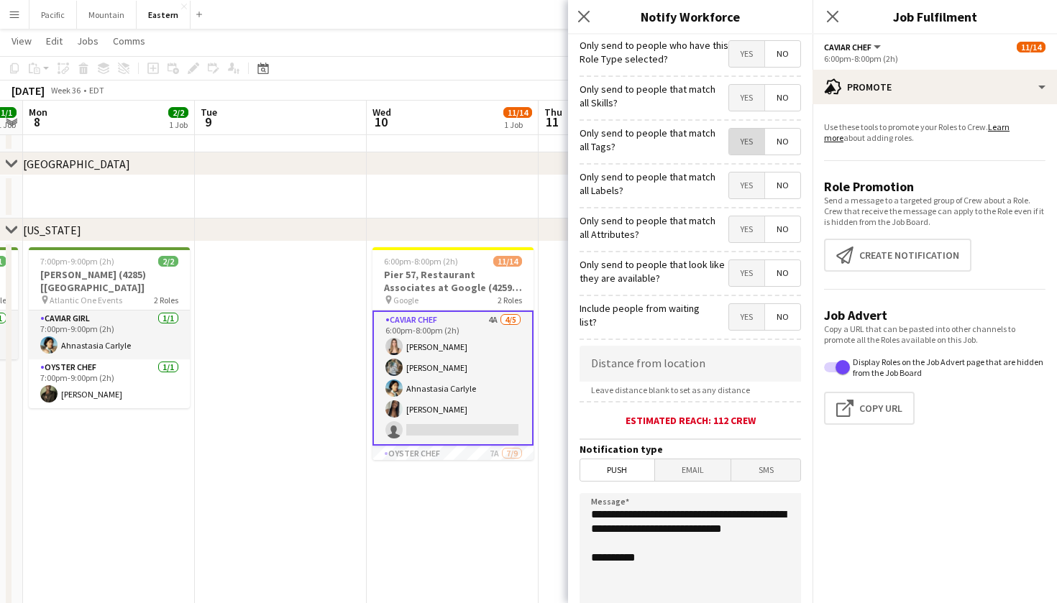
click at [749, 142] on span "Yes" at bounding box center [746, 142] width 35 height 26
drag, startPoint x: 667, startPoint y: 549, endPoint x: 557, endPoint y: 495, distance: 122.8
click at [557, 495] on body "Menu Boards Boards Boards All jobs Status Workforce Workforce My Workforce Recr…" at bounding box center [528, 528] width 1057 height 1983
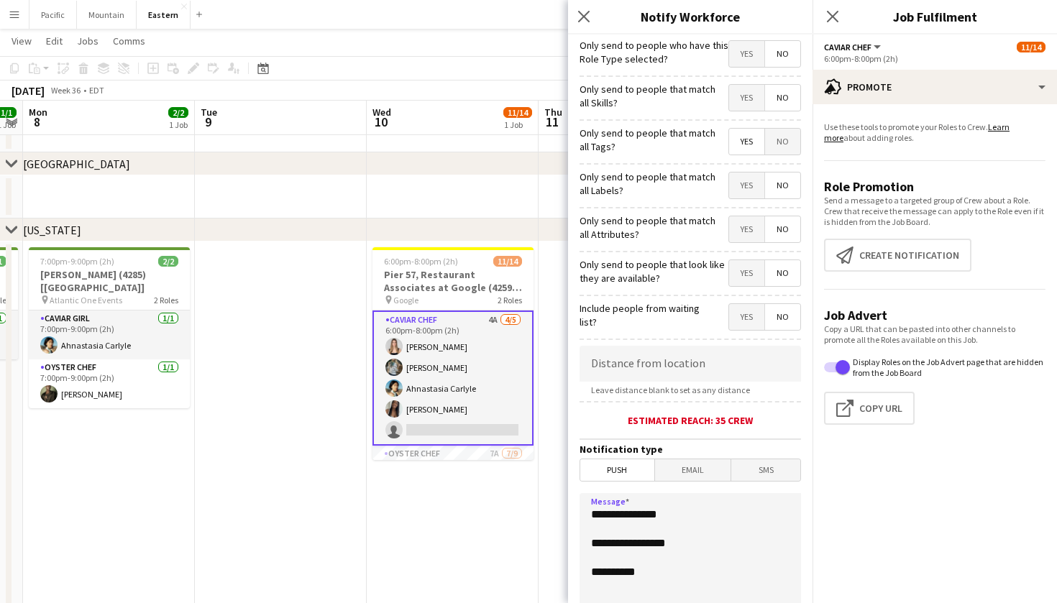
paste textarea "**********"
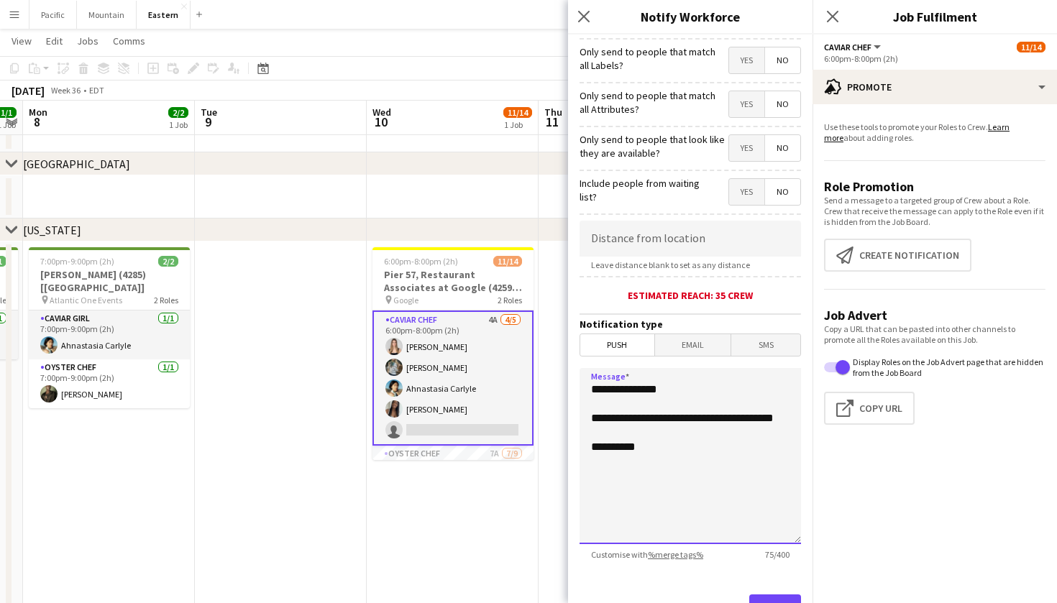
scroll to position [129, 0]
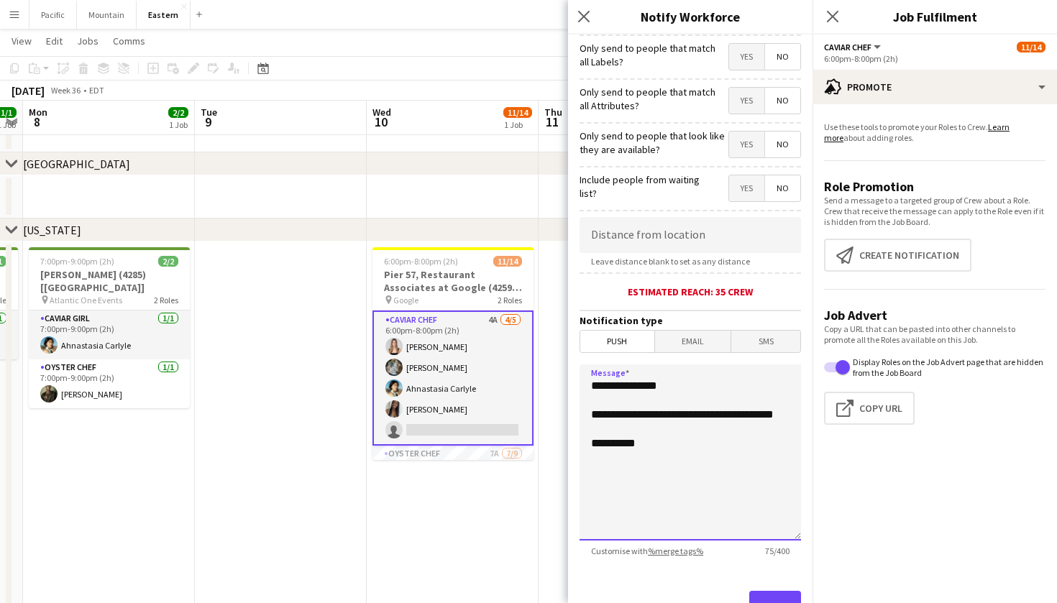
type textarea "**********"
click at [768, 600] on button "Send" at bounding box center [775, 607] width 52 height 32
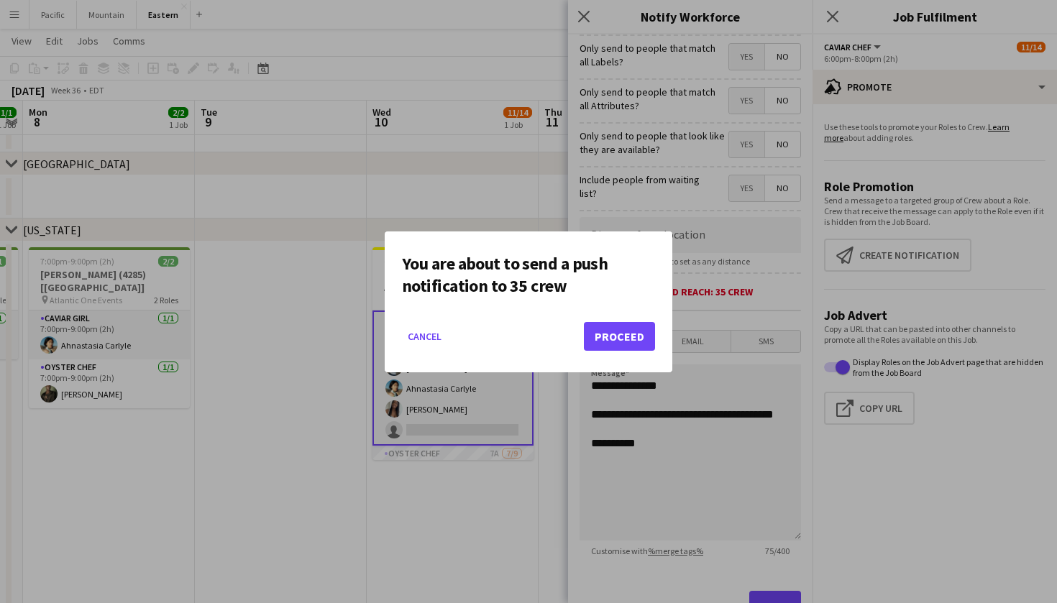
drag, startPoint x: 436, startPoint y: 339, endPoint x: 503, endPoint y: 318, distance: 70.7
click at [436, 339] on button "Cancel" at bounding box center [424, 336] width 45 height 23
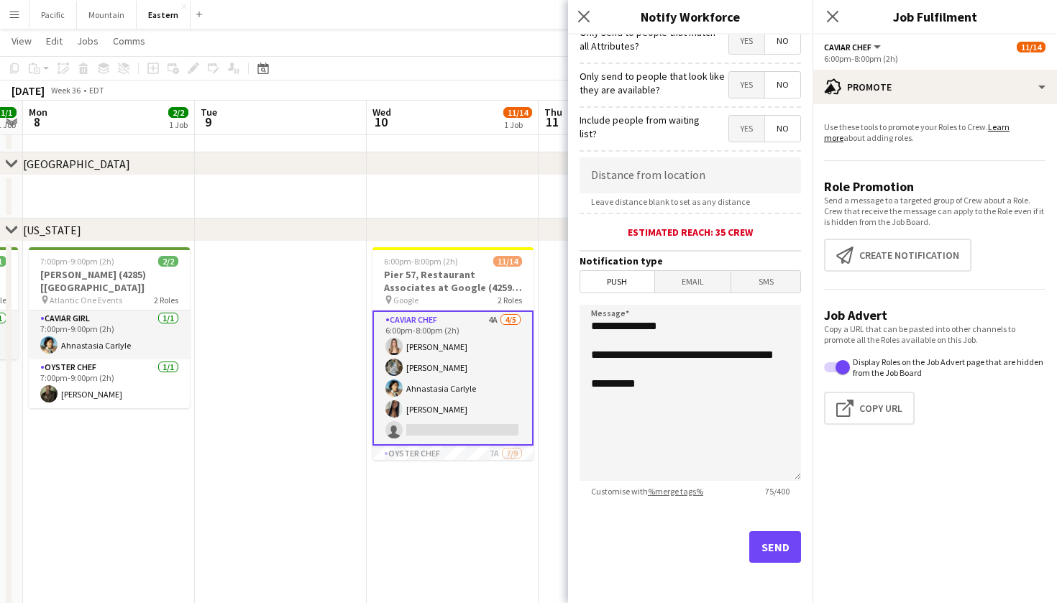
scroll to position [188, 0]
click at [786, 546] on button "Send" at bounding box center [775, 547] width 52 height 32
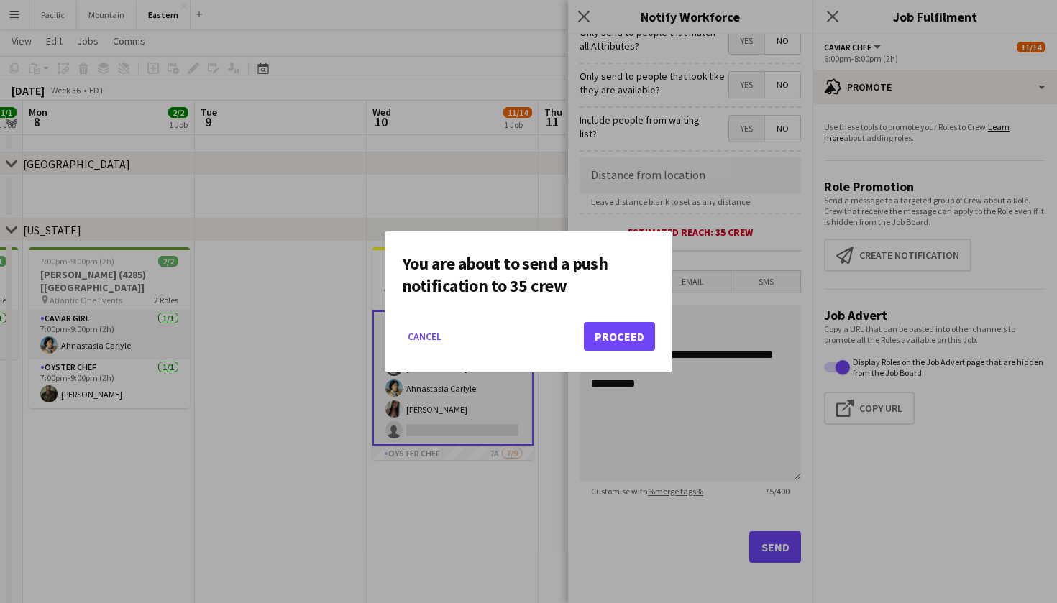
scroll to position [0, 0]
click at [637, 327] on button "Proceed" at bounding box center [619, 336] width 71 height 29
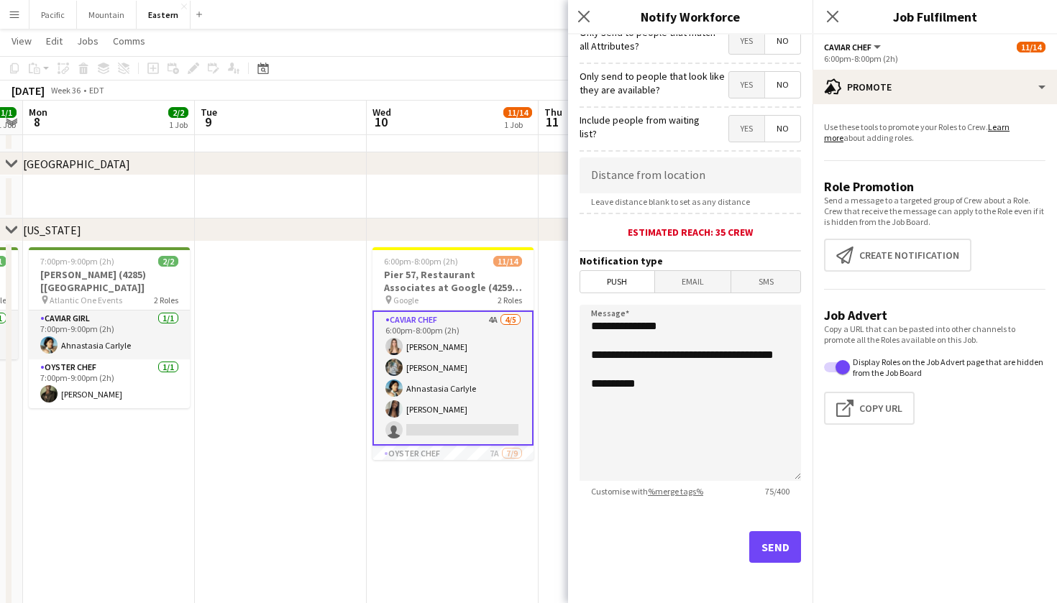
scroll to position [463, 0]
click at [588, 14] on body "Menu Boards Boards Boards All jobs Status Workforce Workforce My Workforce Recr…" at bounding box center [528, 528] width 1057 height 1983
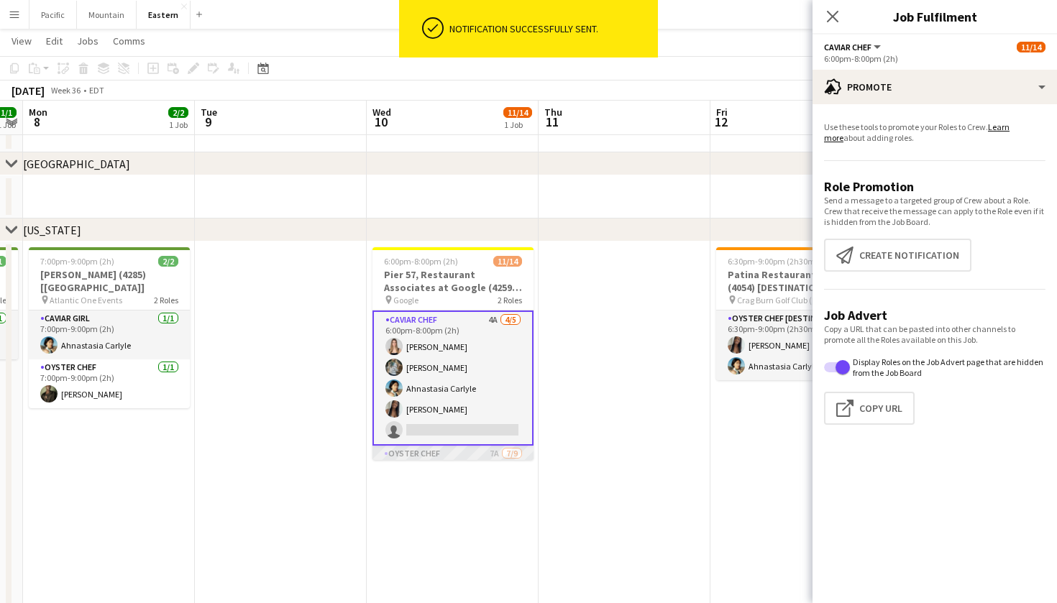
click at [504, 458] on app-card-role "Oyster Chef 7A 7/9 6:00pm-8:00pm (2h) Irelyn Wesley Raegan Pierce Jared Garzia …" at bounding box center [452, 554] width 161 height 216
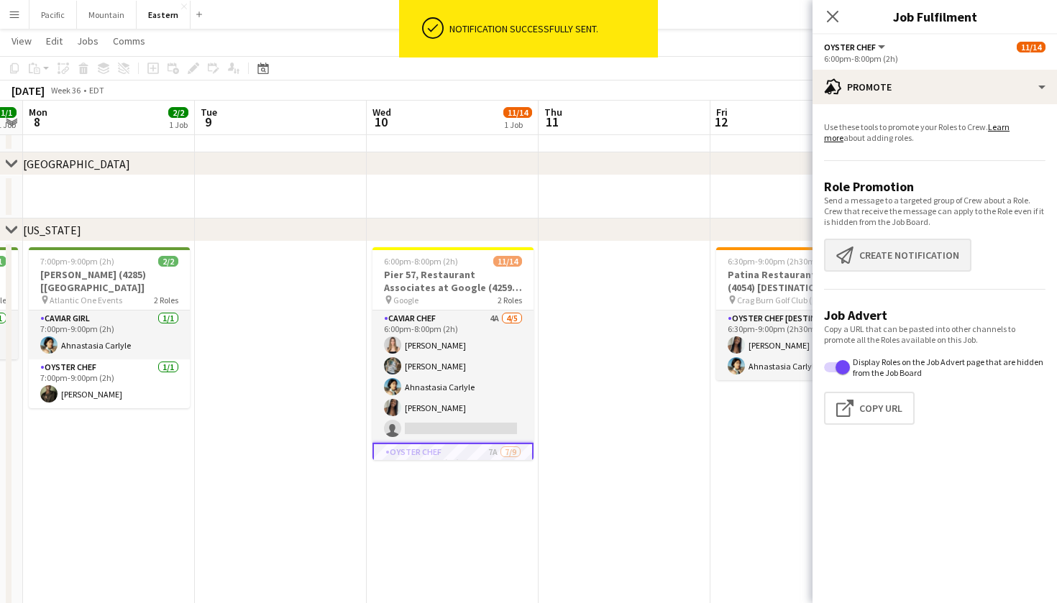
click at [899, 255] on button "Create notification Create notification" at bounding box center [897, 255] width 147 height 33
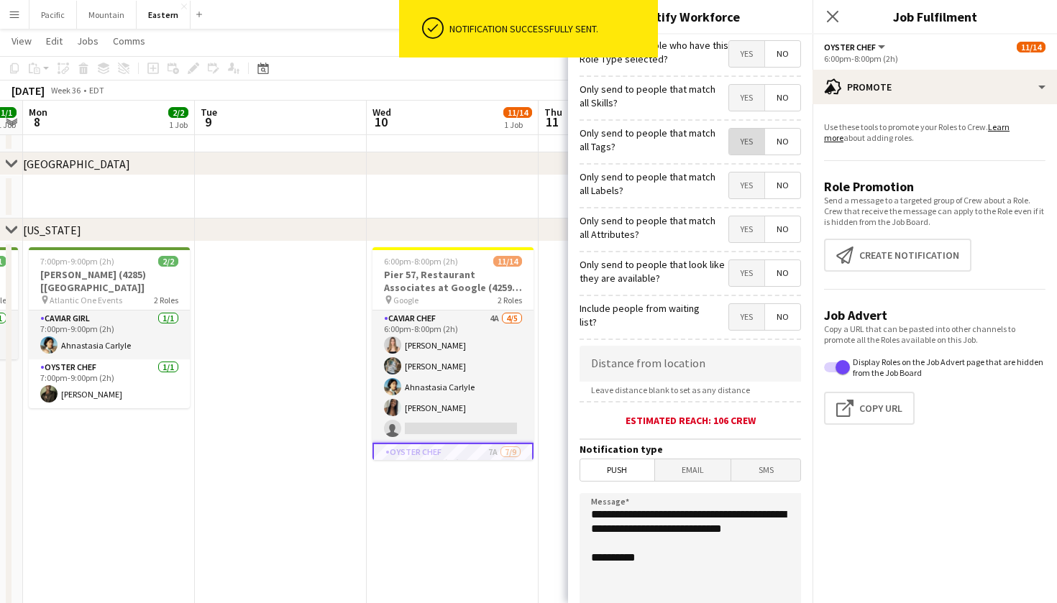
click at [748, 144] on span "Yes" at bounding box center [746, 142] width 35 height 26
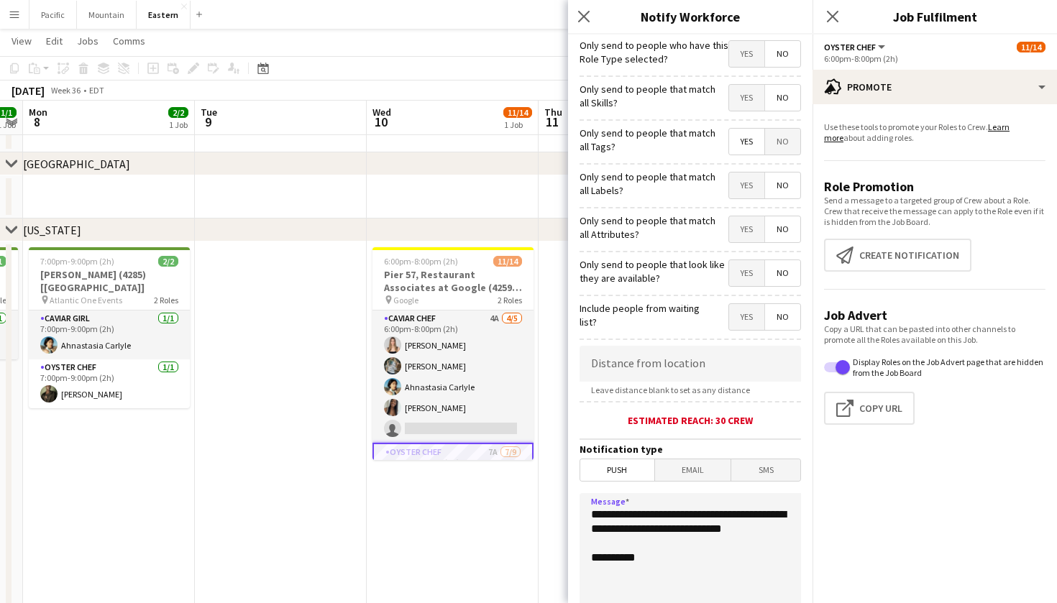
drag, startPoint x: 664, startPoint y: 553, endPoint x: 578, endPoint y: 510, distance: 96.1
click at [578, 510] on form "**********" at bounding box center [690, 413] width 244 height 757
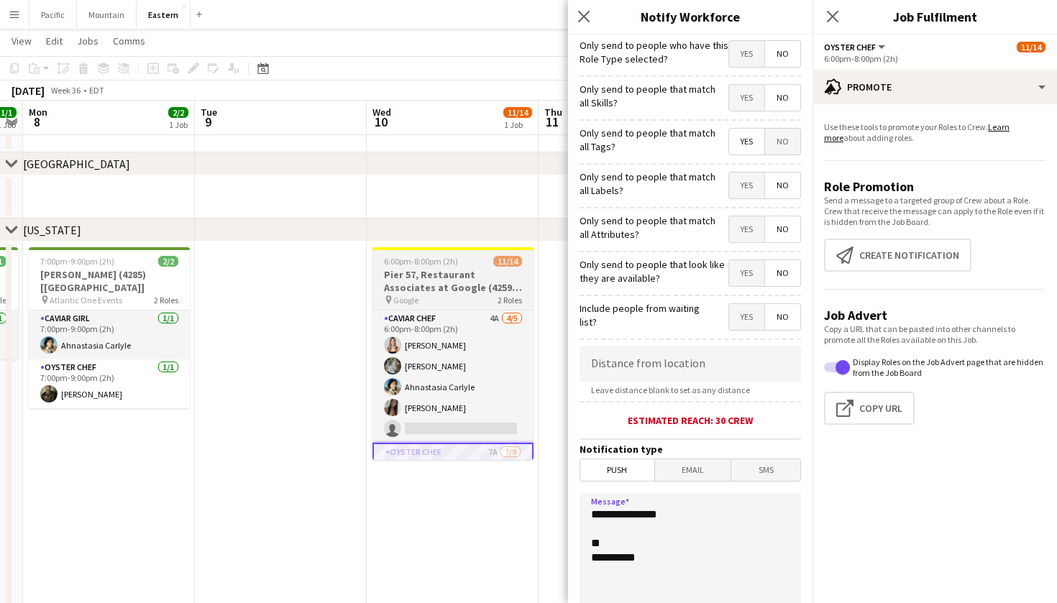
type textarea "**********"
click at [509, 275] on h3 "Pier 57, Restaurant Associates at Google (4259 + 4313) [[GEOGRAPHIC_DATA]]" at bounding box center [452, 281] width 161 height 26
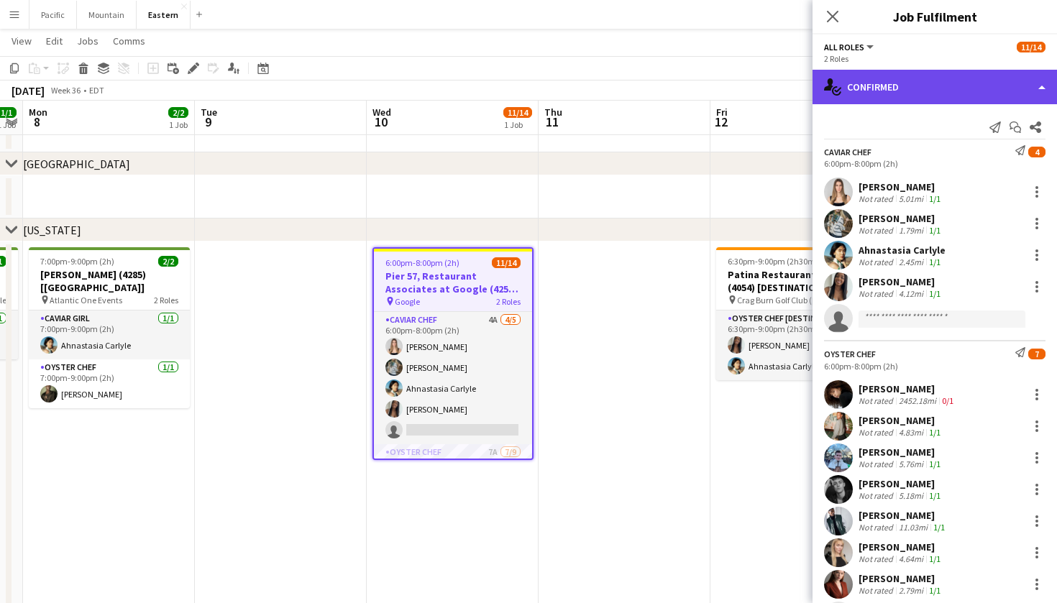
click at [937, 76] on div "single-neutral-actions-check-2 Confirmed" at bounding box center [934, 87] width 244 height 35
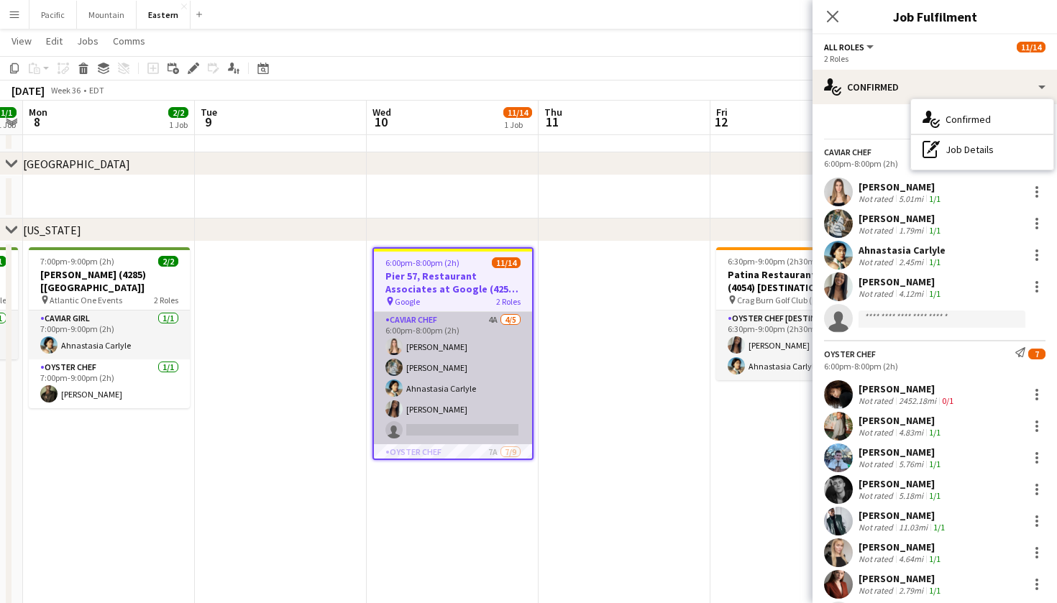
click at [467, 377] on app-card-role "Caviar Chef 4A 4/5 6:00pm-8:00pm (2h) Diana Barbosa Da Silva Brooke Anderson Ah…" at bounding box center [453, 378] width 158 height 132
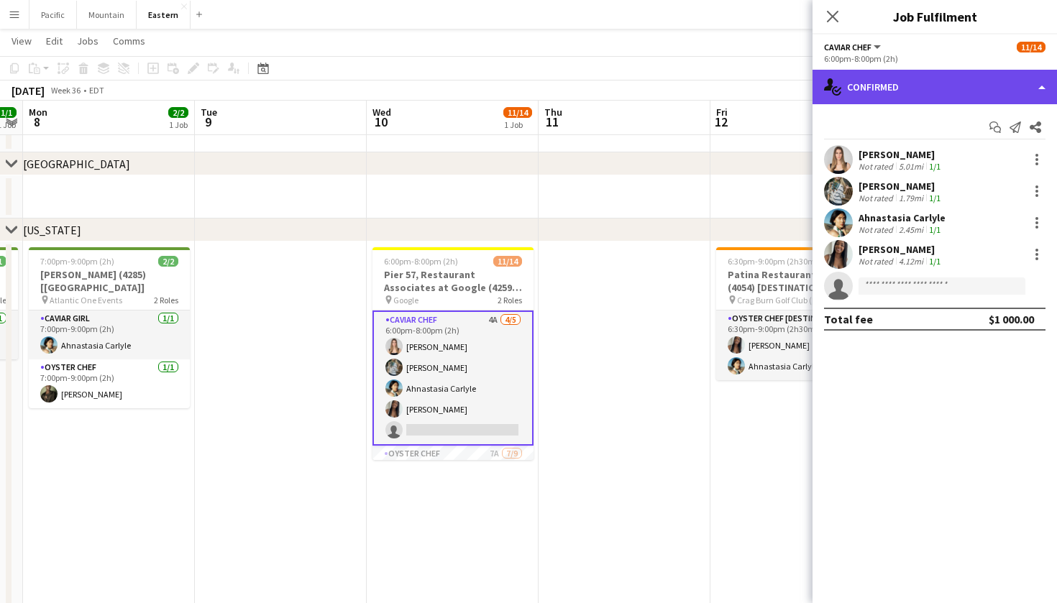
click at [909, 84] on div "single-neutral-actions-check-2 Confirmed" at bounding box center [934, 87] width 244 height 35
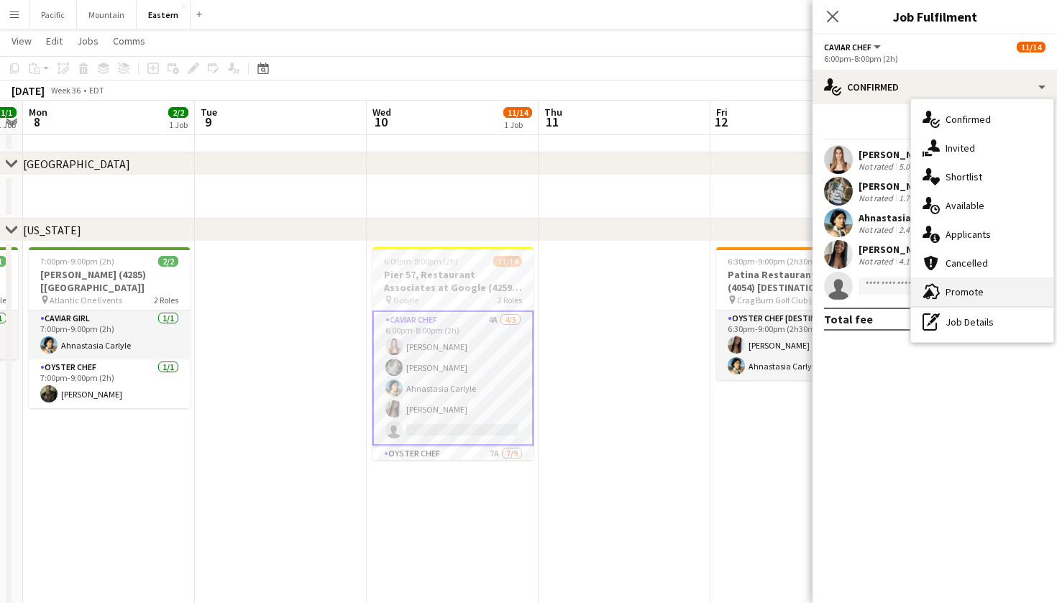
click at [998, 292] on div "advertising-megaphone Promote" at bounding box center [982, 291] width 142 height 29
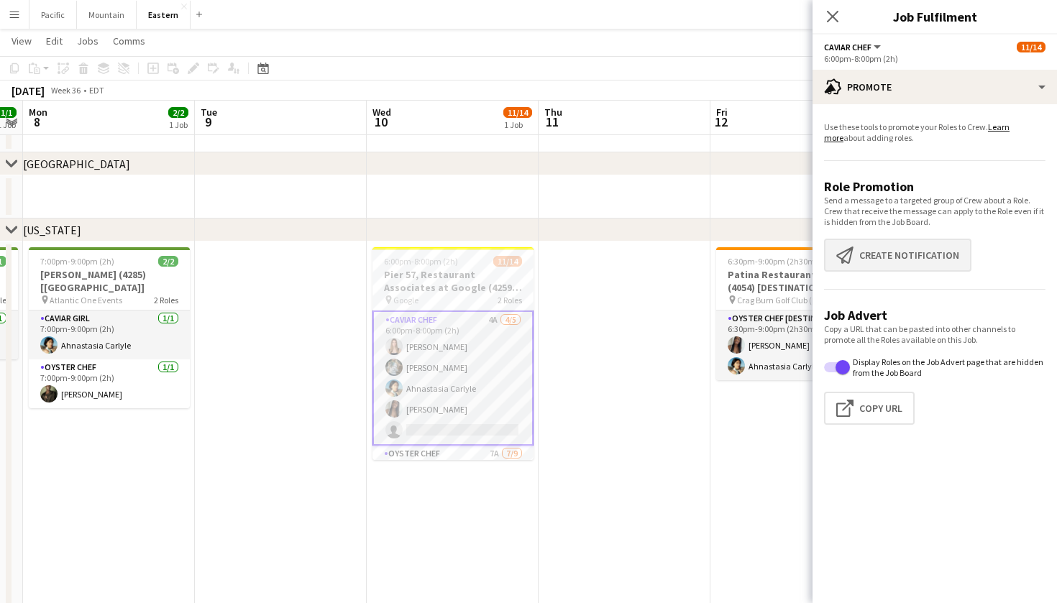
click at [909, 252] on button "Create notification Create notification" at bounding box center [897, 255] width 147 height 33
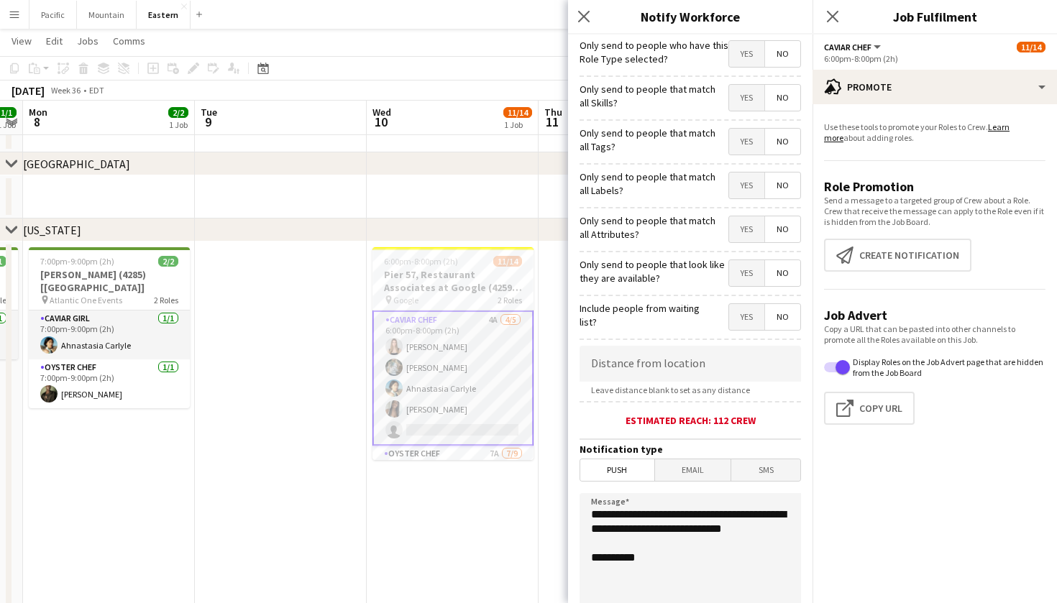
click at [751, 144] on span "Yes" at bounding box center [746, 142] width 35 height 26
drag, startPoint x: 663, startPoint y: 546, endPoint x: 566, endPoint y: 517, distance: 101.4
click at [566, 517] on body "Menu Boards Boards Boards All jobs Status Workforce Workforce My Workforce Recr…" at bounding box center [528, 528] width 1057 height 1983
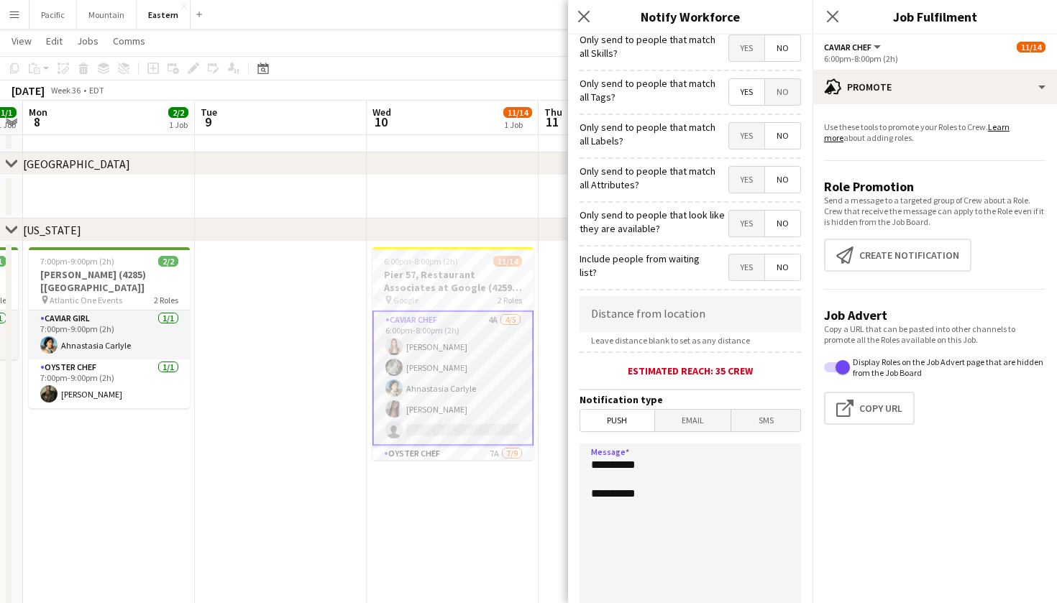
scroll to position [60, 0]
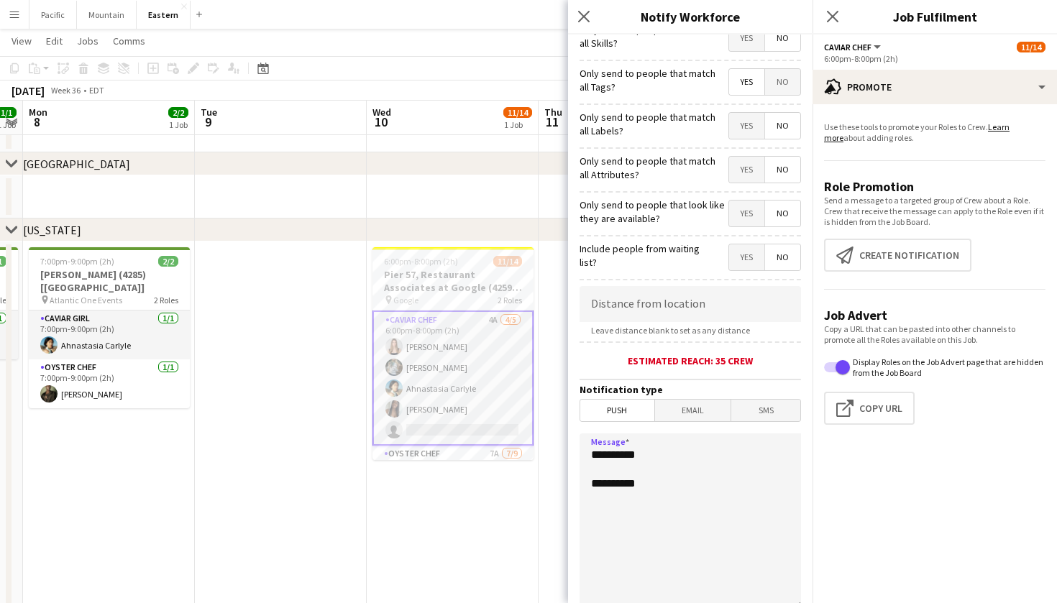
drag, startPoint x: 653, startPoint y: 457, endPoint x: 577, endPoint y: 455, distance: 76.9
click at [577, 455] on form "**********" at bounding box center [690, 353] width 244 height 757
paste textarea "**********"
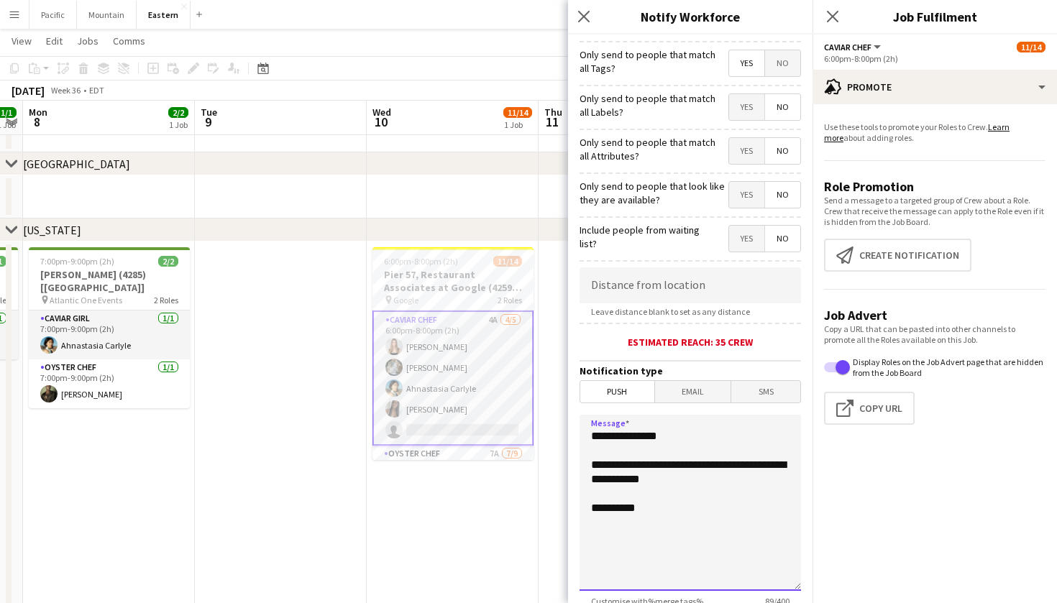
scroll to position [87, 0]
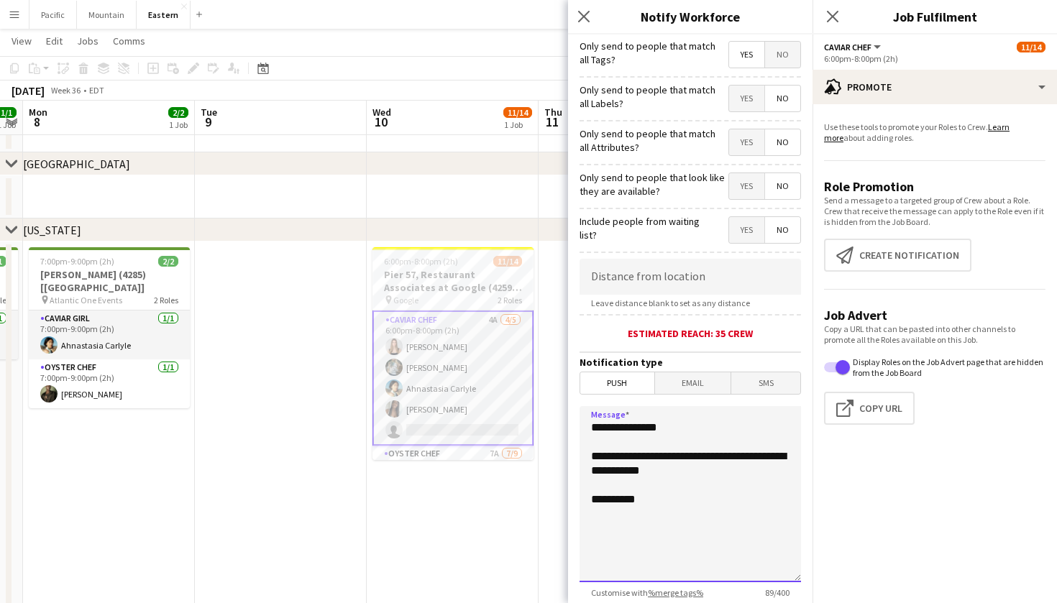
click at [631, 455] on textarea "**********" at bounding box center [689, 494] width 221 height 176
click at [715, 470] on textarea "**********" at bounding box center [689, 494] width 221 height 176
click at [630, 456] on textarea "**********" at bounding box center [689, 494] width 221 height 176
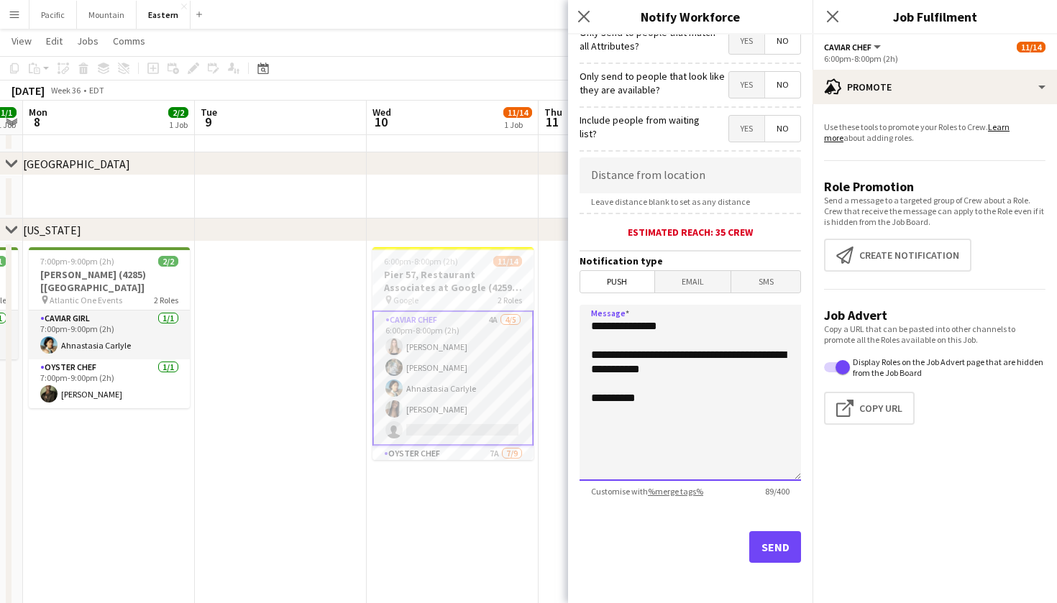
scroll to position [188, 0]
type textarea "**********"
click at [771, 553] on button "Send" at bounding box center [775, 547] width 52 height 32
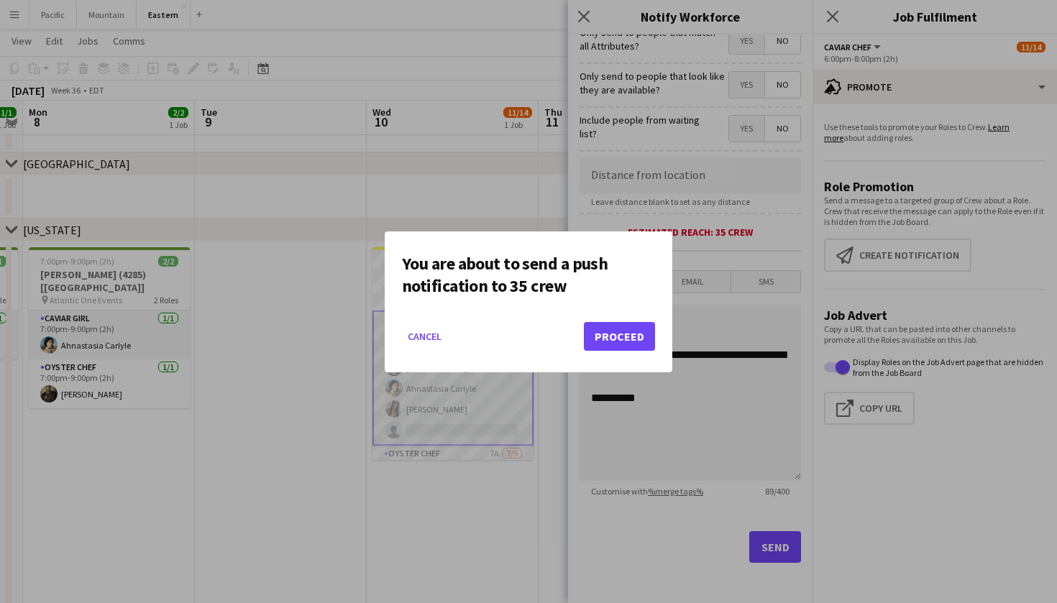
click at [608, 346] on button "Proceed" at bounding box center [619, 336] width 71 height 29
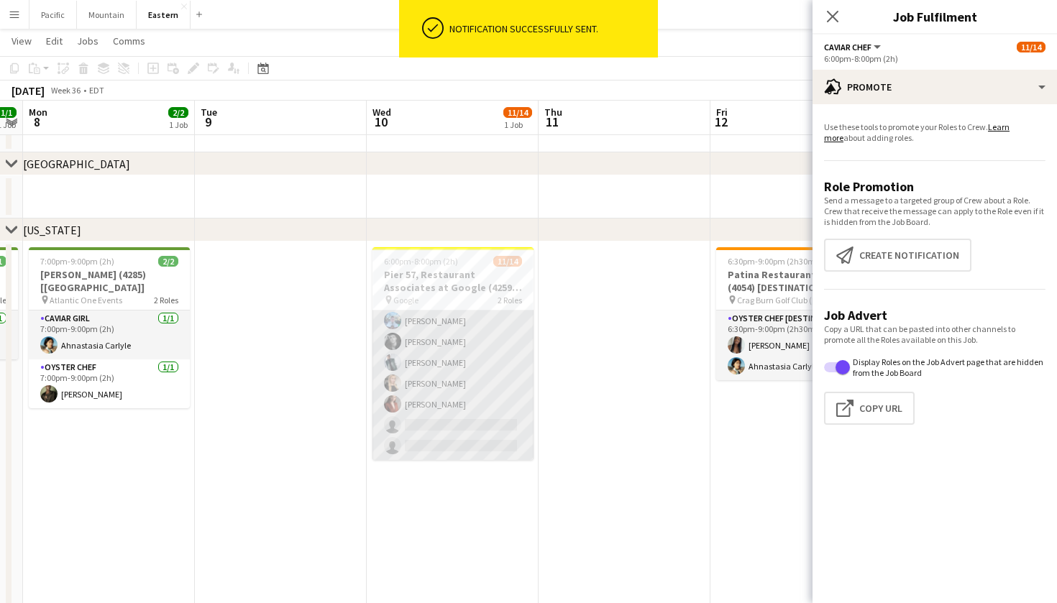
scroll to position [201, 0]
click at [464, 398] on app-card-role "Oyster Chef 7A 7/9 6:00pm-8:00pm (2h) Irelyn Wesley Raegan Pierce Jared Garzia …" at bounding box center [452, 352] width 161 height 216
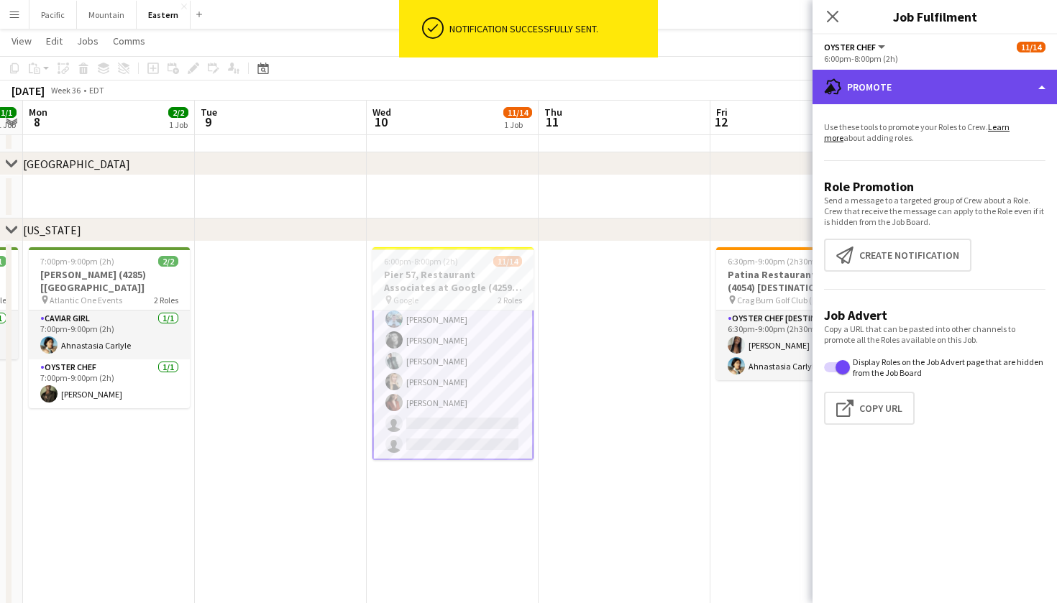
click at [858, 72] on div "advertising-megaphone Promote" at bounding box center [934, 87] width 244 height 35
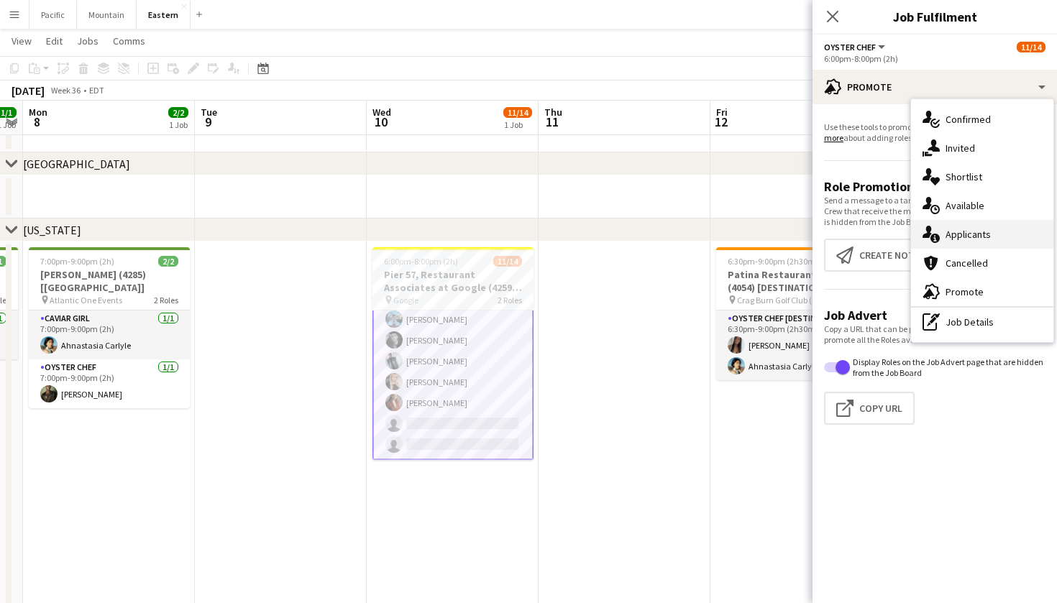
click at [973, 240] on span "Applicants" at bounding box center [967, 234] width 45 height 13
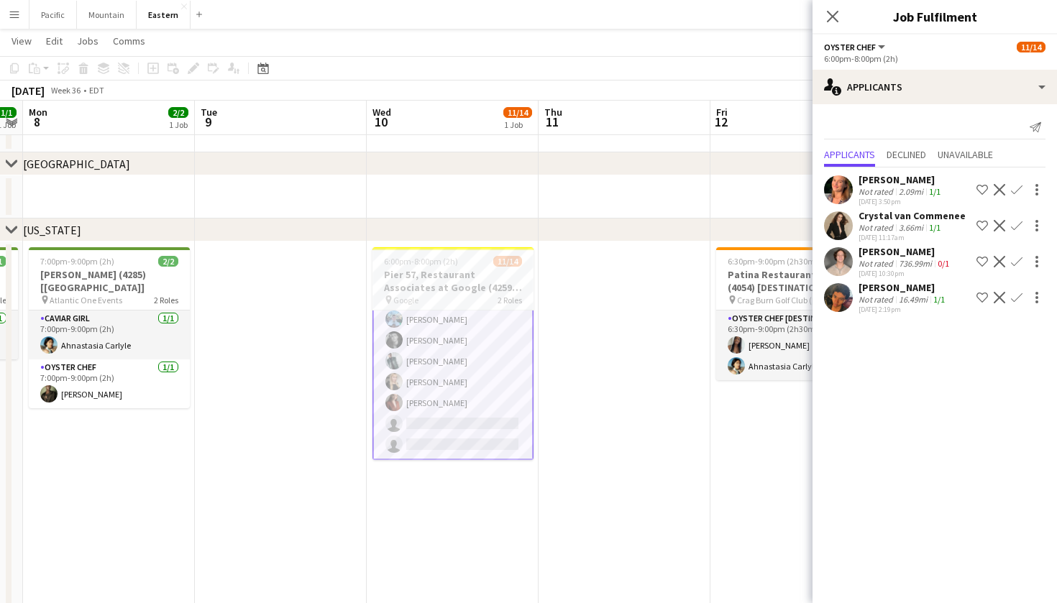
click at [482, 362] on app-card-role "Oyster Chef 7A 7/9 6:00pm-8:00pm (2h) Irelyn Wesley Raegan Pierce Jared Garzia …" at bounding box center [452, 351] width 161 height 219
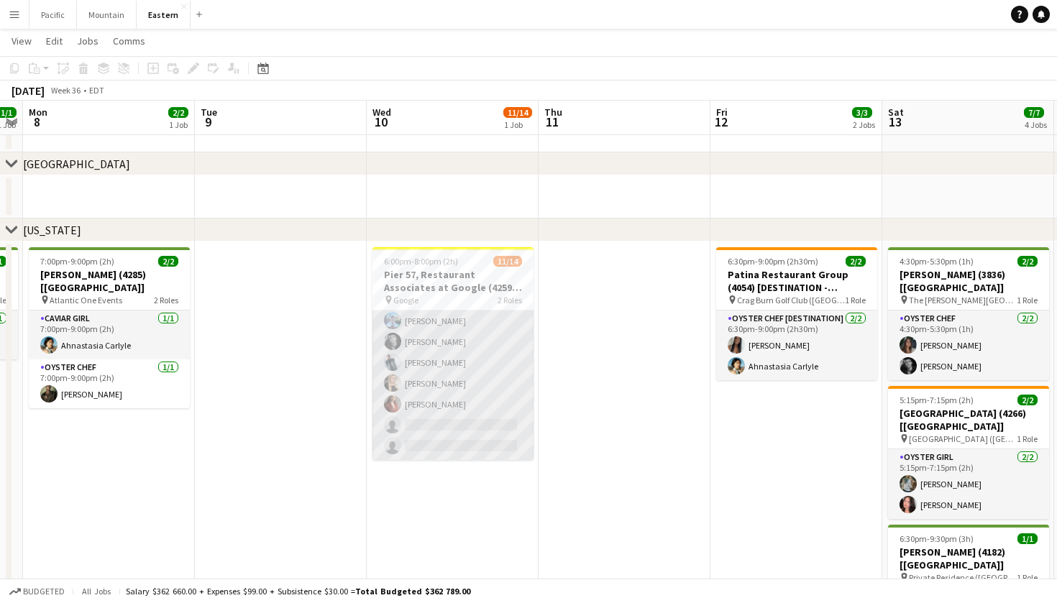
scroll to position [198, 0]
click at [474, 318] on app-card-role "Oyster Chef 7A 7/9 6:00pm-8:00pm (2h) Irelyn Wesley Raegan Pierce Jared Garzia …" at bounding box center [452, 352] width 161 height 216
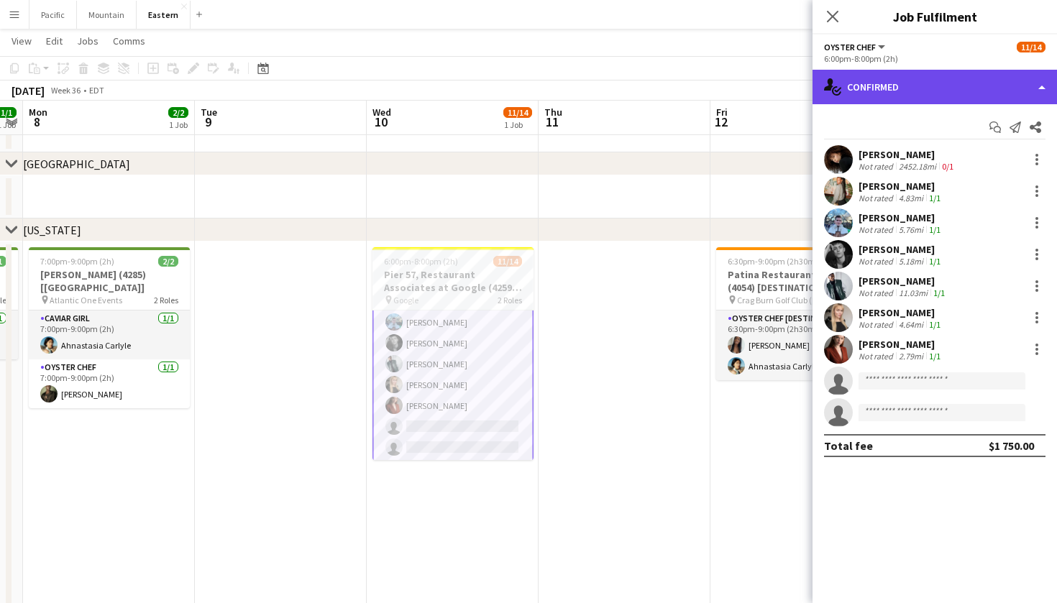
click at [978, 89] on div "single-neutral-actions-check-2 Confirmed" at bounding box center [934, 87] width 244 height 35
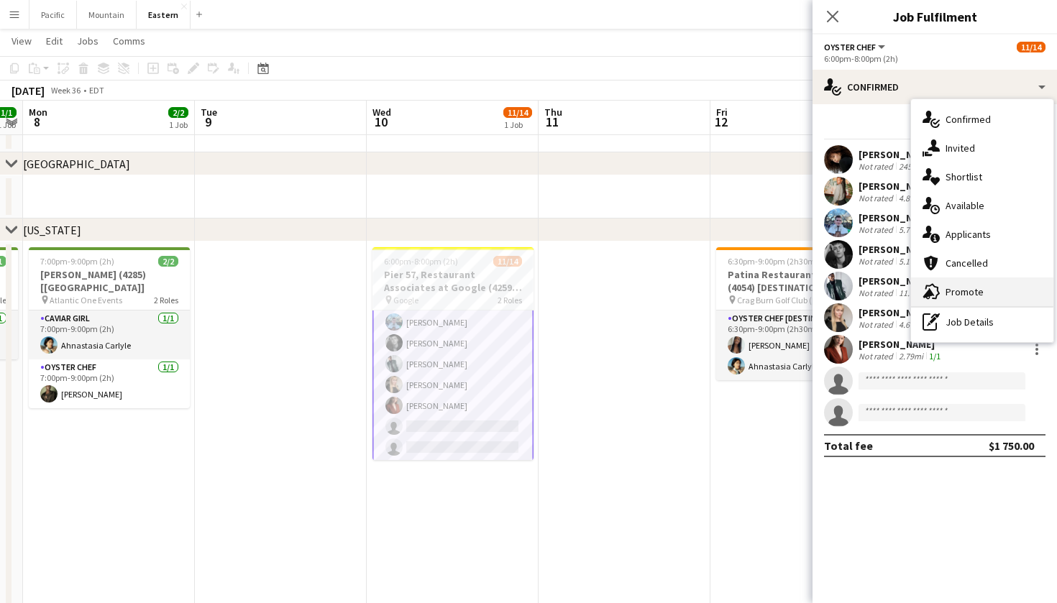
click at [958, 293] on span "Promote" at bounding box center [964, 291] width 38 height 13
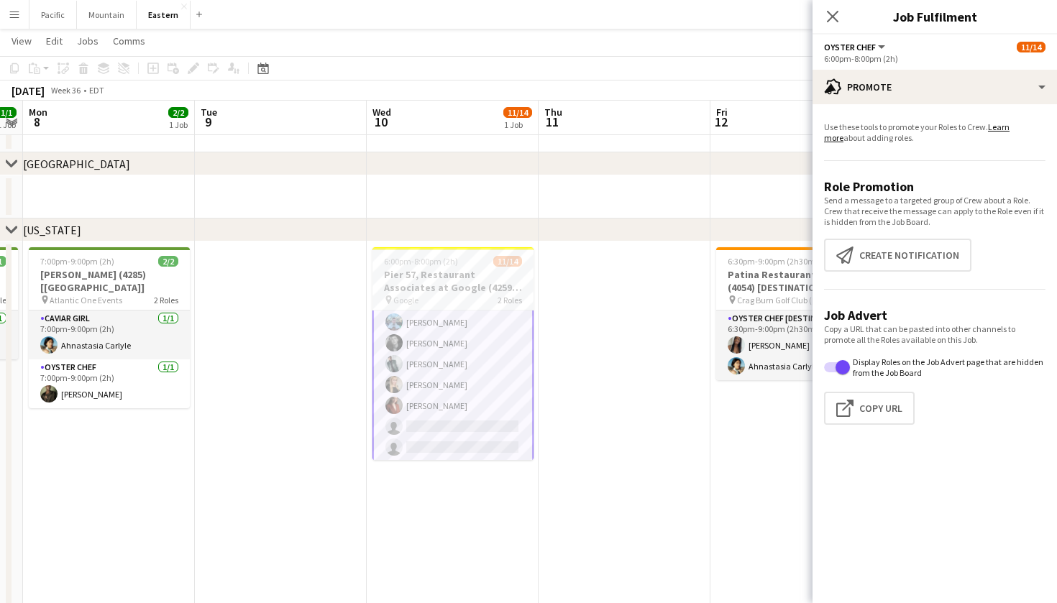
click at [844, 286] on app-promote-tab "Use these tools to promote your Roles to Crew. Learn more about adding roles. R…" at bounding box center [934, 276] width 244 height 321
click at [905, 267] on button "Create notification Create notification" at bounding box center [897, 255] width 147 height 33
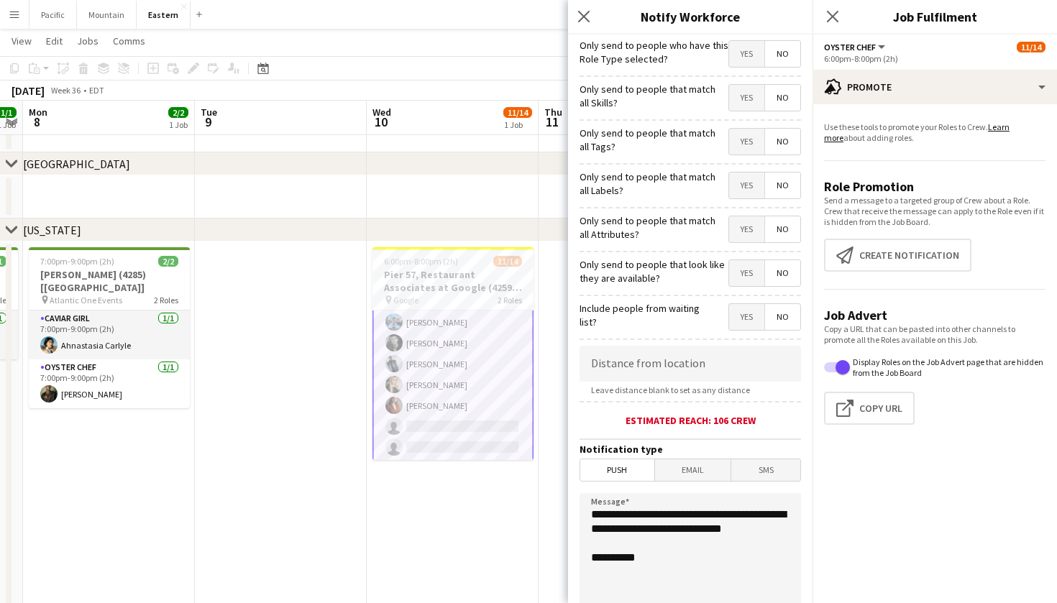
click at [749, 147] on span "Yes" at bounding box center [746, 142] width 35 height 26
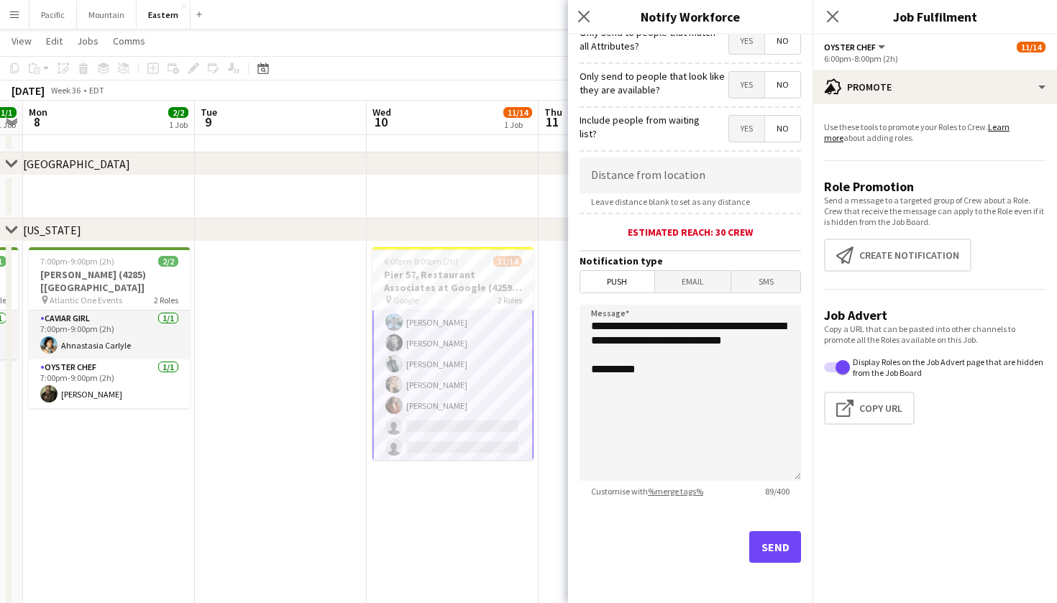
scroll to position [188, 0]
drag, startPoint x: 664, startPoint y: 354, endPoint x: 539, endPoint y: 316, distance: 130.1
click at [539, 316] on body "Menu Boards Boards Boards All jobs Status Workforce Workforce My Workforce Recr…" at bounding box center [528, 528] width 1057 height 1983
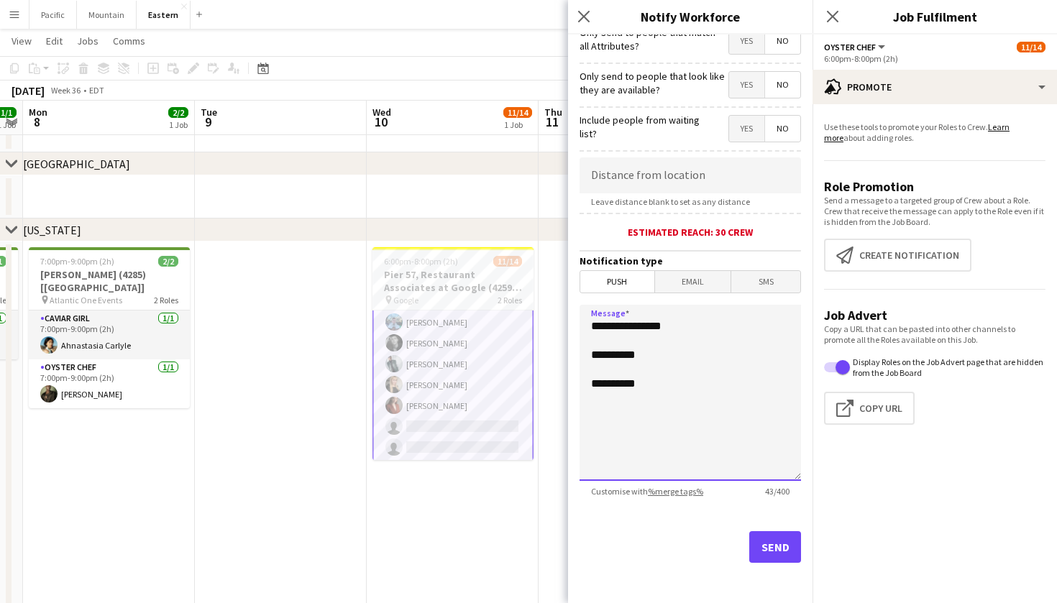
type textarea "**********"
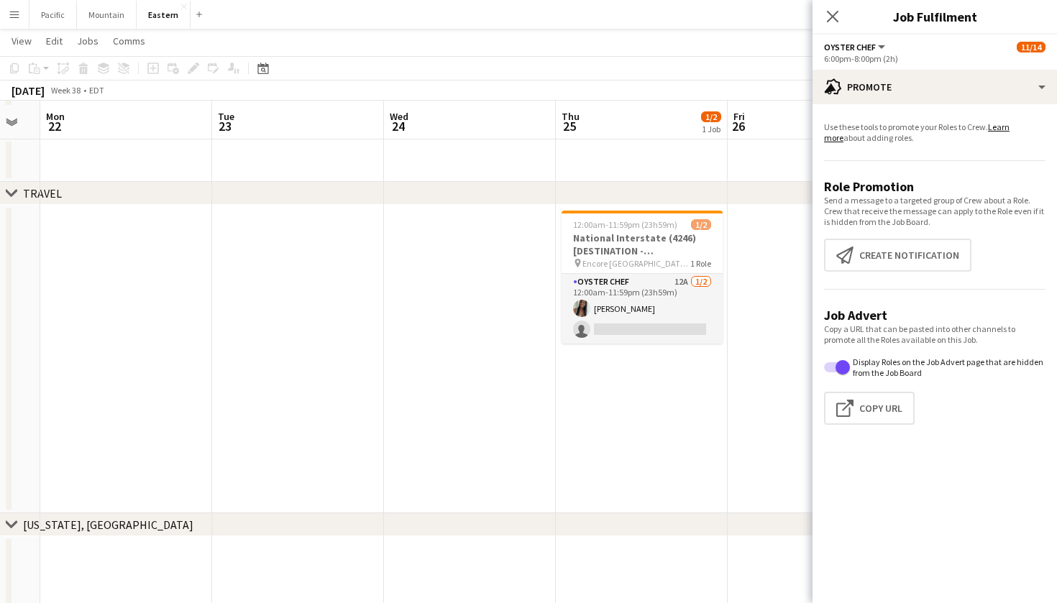
scroll to position [1433, 0]
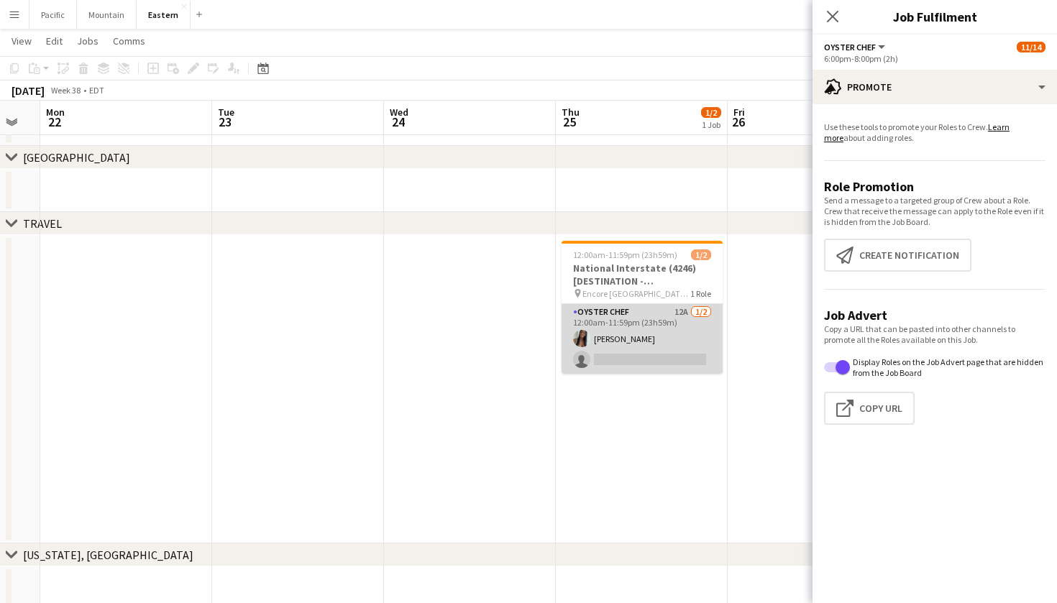
click at [676, 360] on app-card-role "Oyster Chef 12A 1/2 12:00am-11:59pm (23h59m) Eileen Saa single-neutral-actions" at bounding box center [641, 339] width 161 height 70
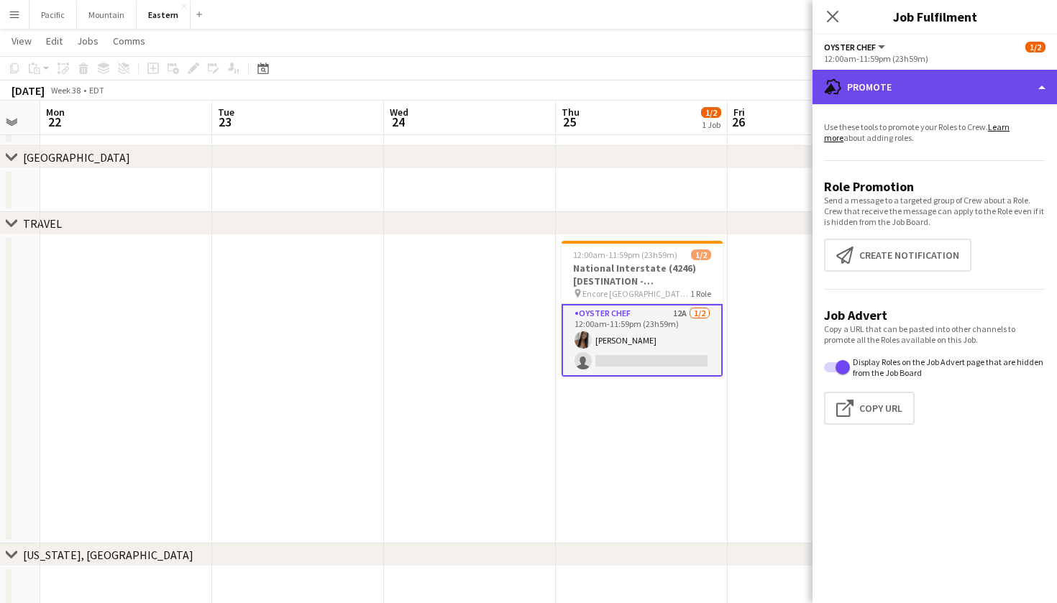
click at [1008, 93] on div "advertising-megaphone Promote" at bounding box center [934, 87] width 244 height 35
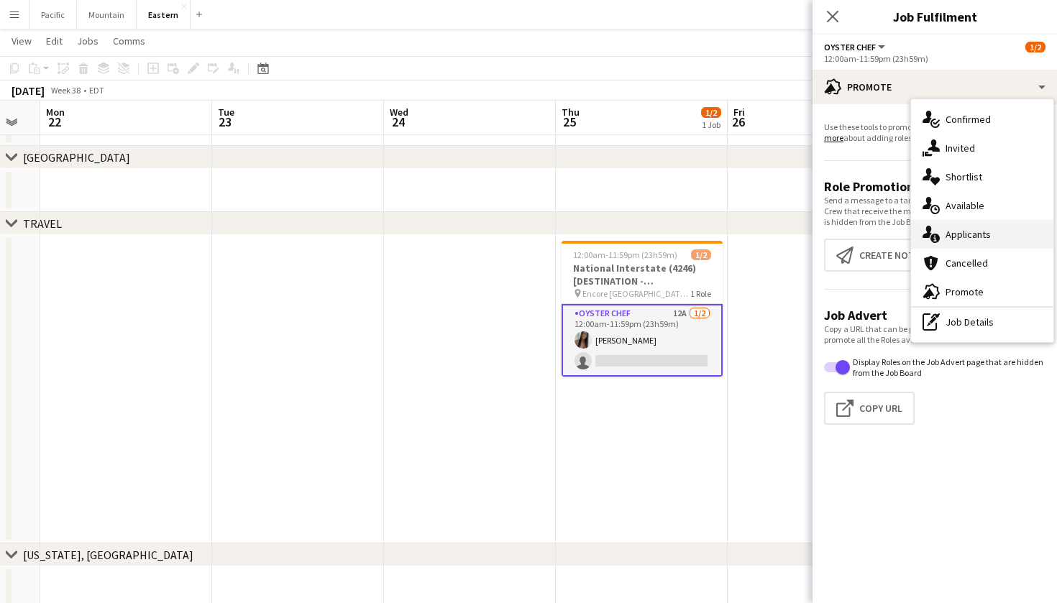
click at [993, 232] on div "single-neutral-actions-information Applicants" at bounding box center [982, 234] width 142 height 29
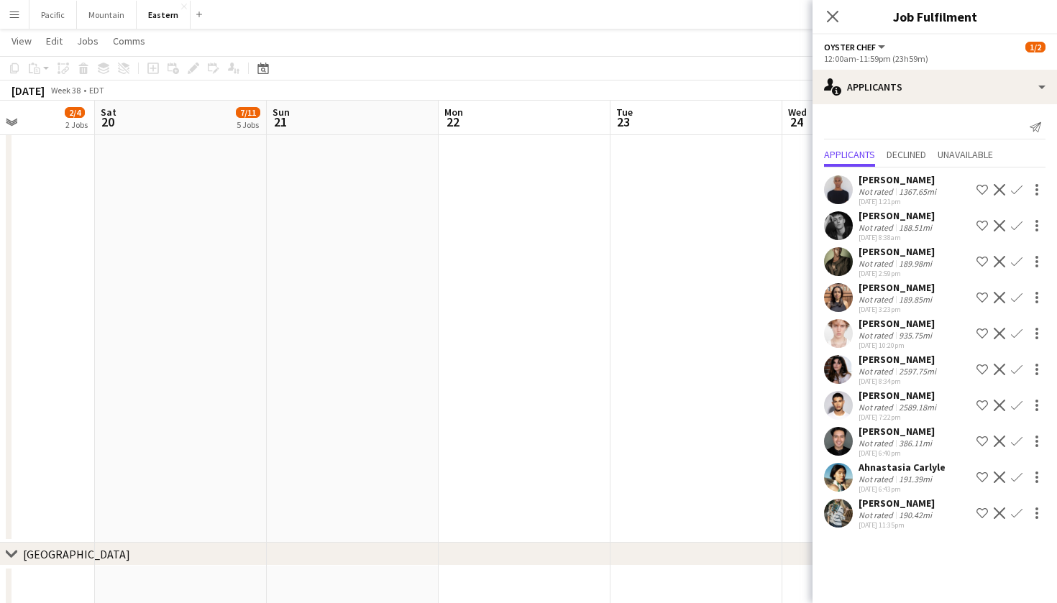
scroll to position [0, 595]
click at [843, 515] on app-user-avatar at bounding box center [838, 513] width 29 height 29
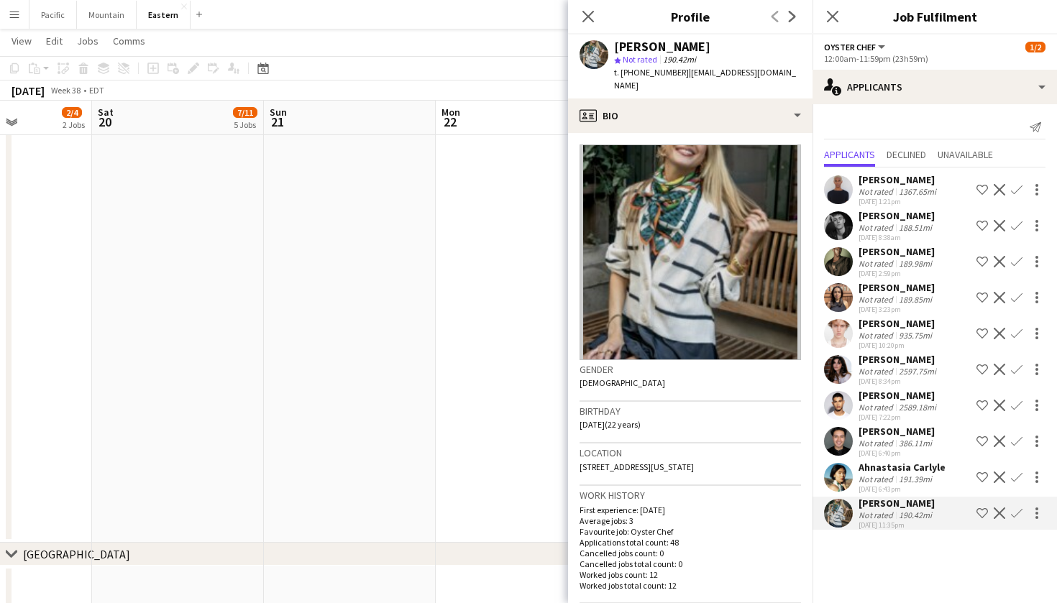
click at [724, 78] on div "t. +19418409231 | brookehanderson1@gmail.com" at bounding box center [707, 79] width 187 height 26
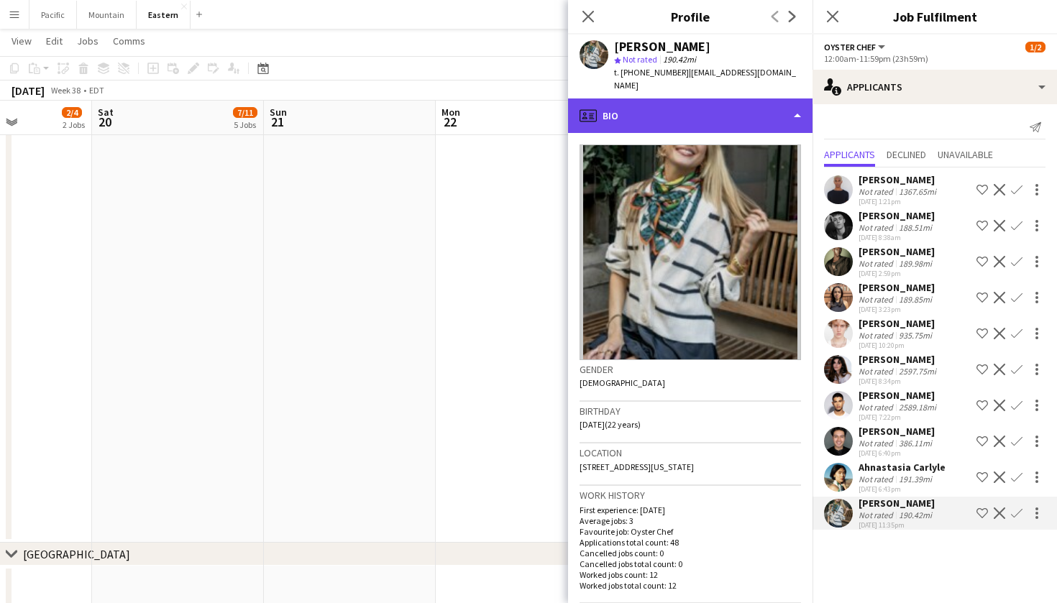
click at [728, 107] on div "profile Bio" at bounding box center [690, 115] width 244 height 35
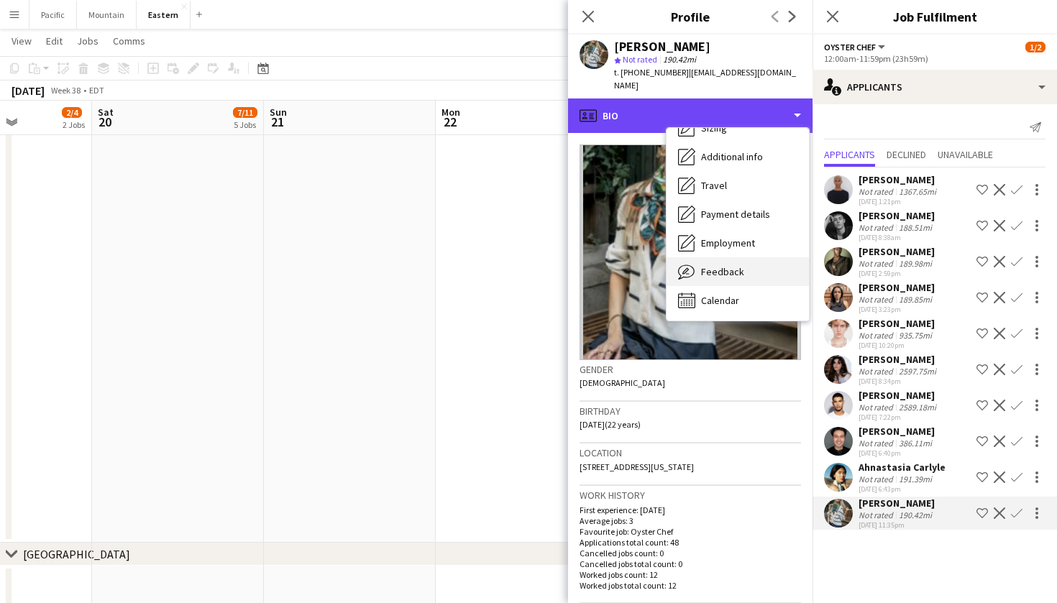
scroll to position [106, 0]
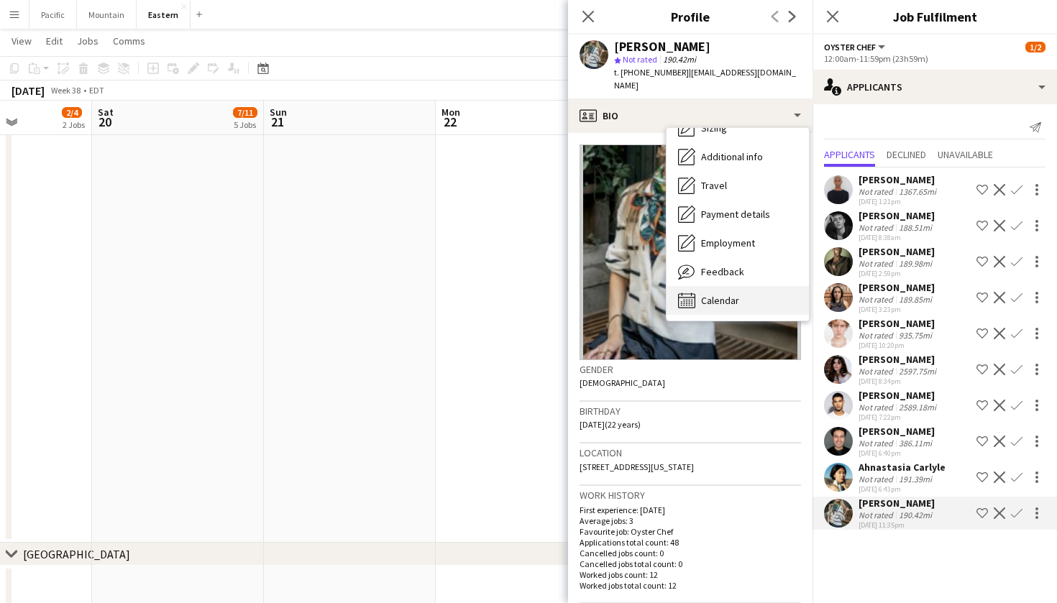
click at [738, 294] on span "Calendar" at bounding box center [720, 300] width 38 height 13
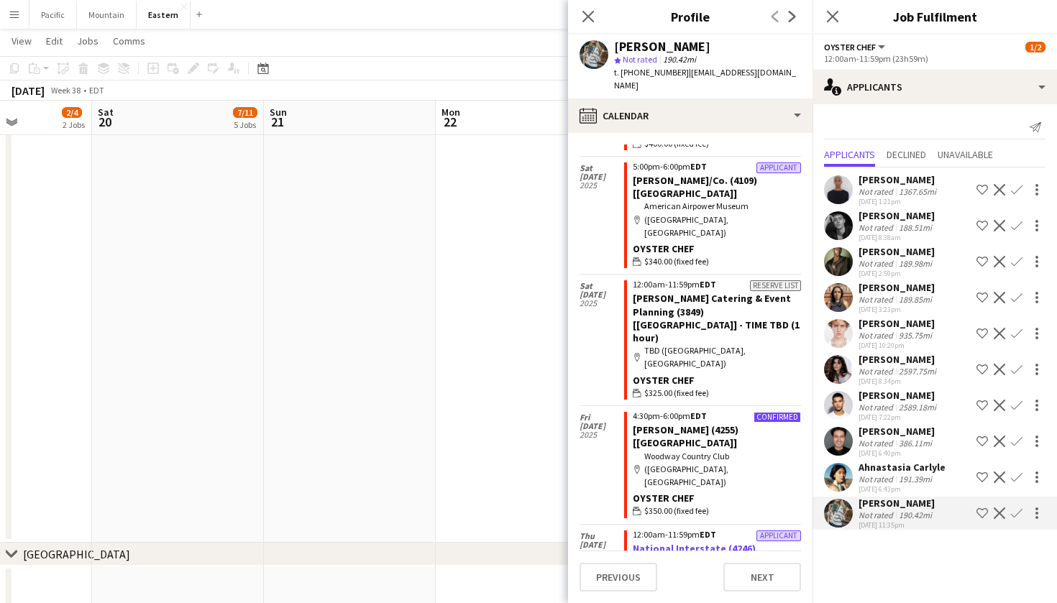
scroll to position [231, 0]
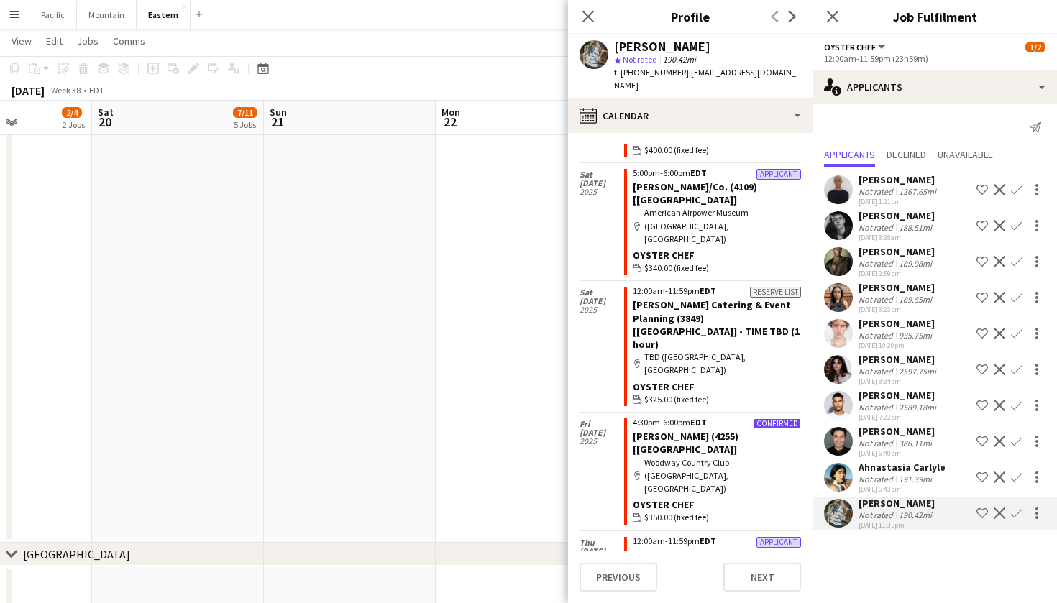
click at [1015, 261] on app-icon "Confirm" at bounding box center [1017, 262] width 12 height 12
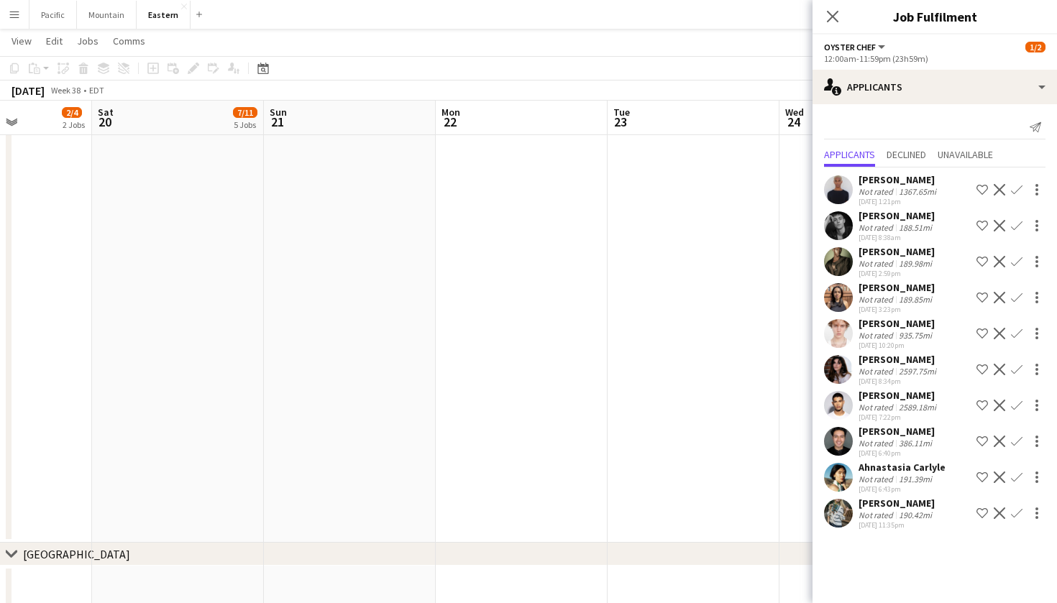
click at [1015, 263] on app-icon "Confirm" at bounding box center [1017, 262] width 12 height 12
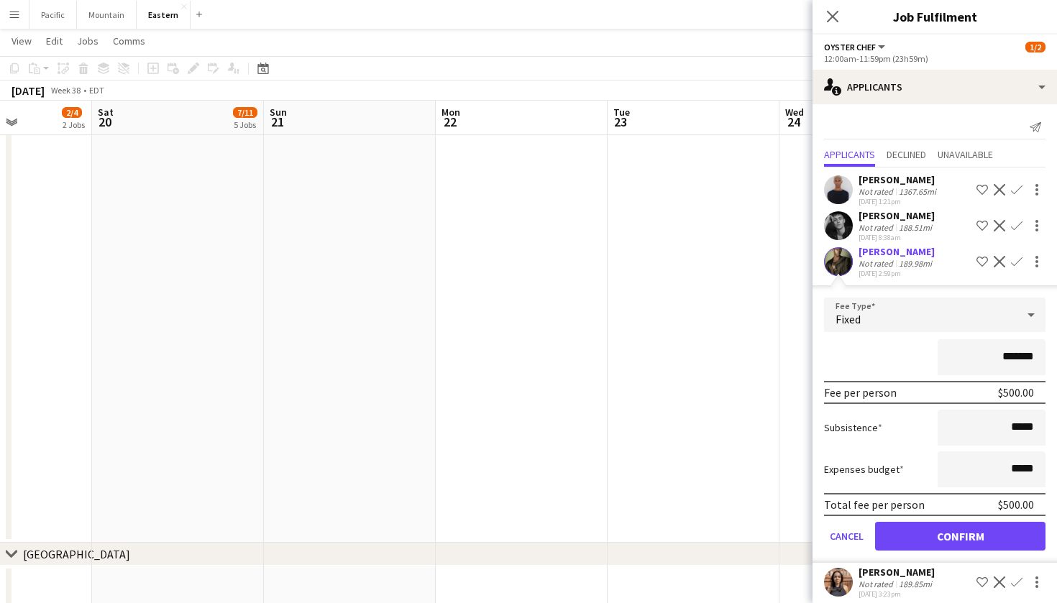
click at [986, 536] on button "Confirm" at bounding box center [960, 536] width 170 height 29
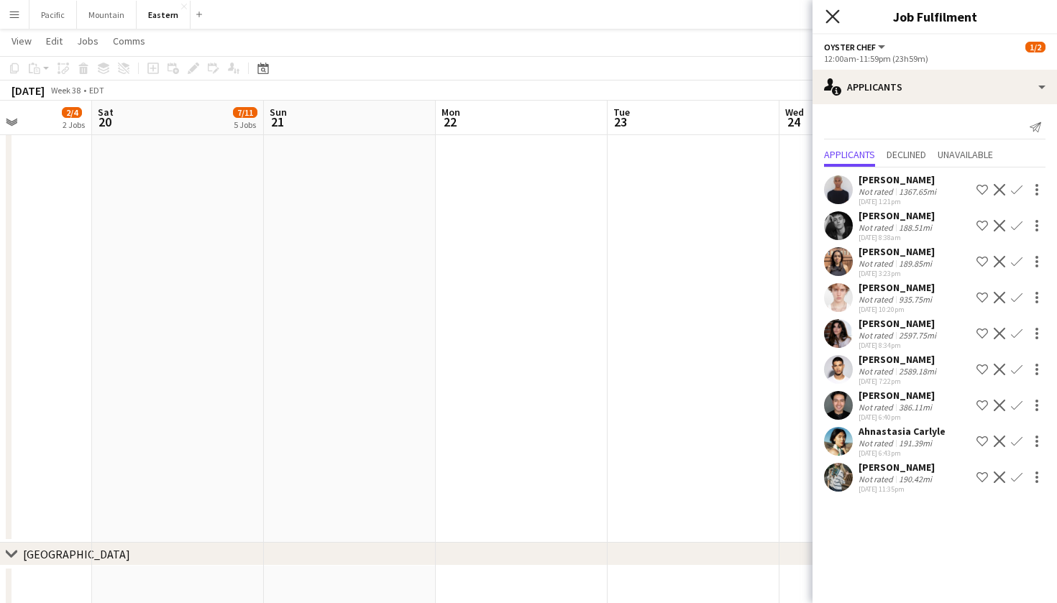
click at [835, 18] on icon "Close pop-in" at bounding box center [832, 16] width 14 height 14
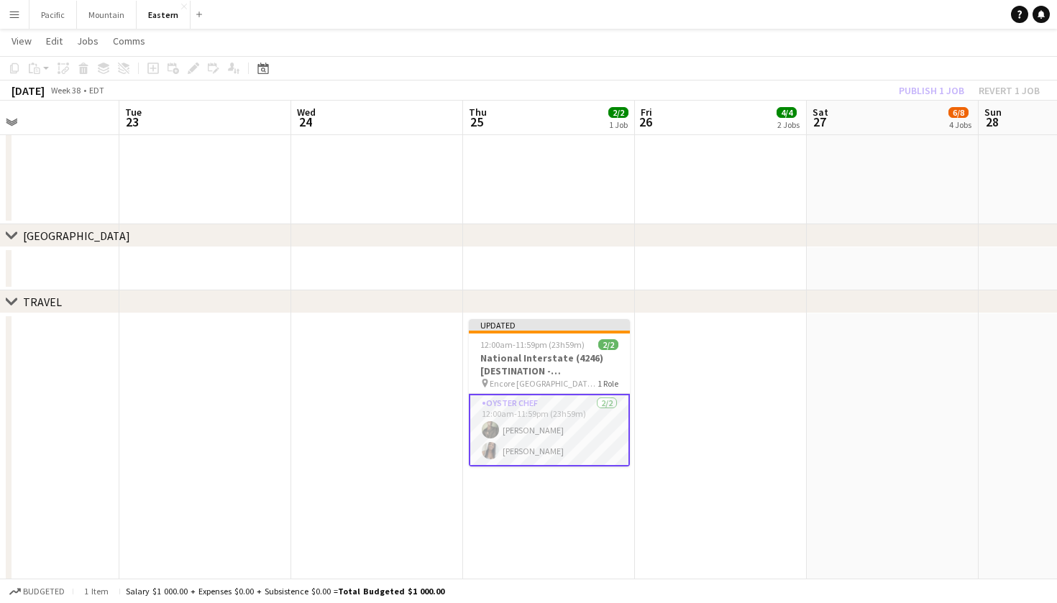
scroll to position [0, 402]
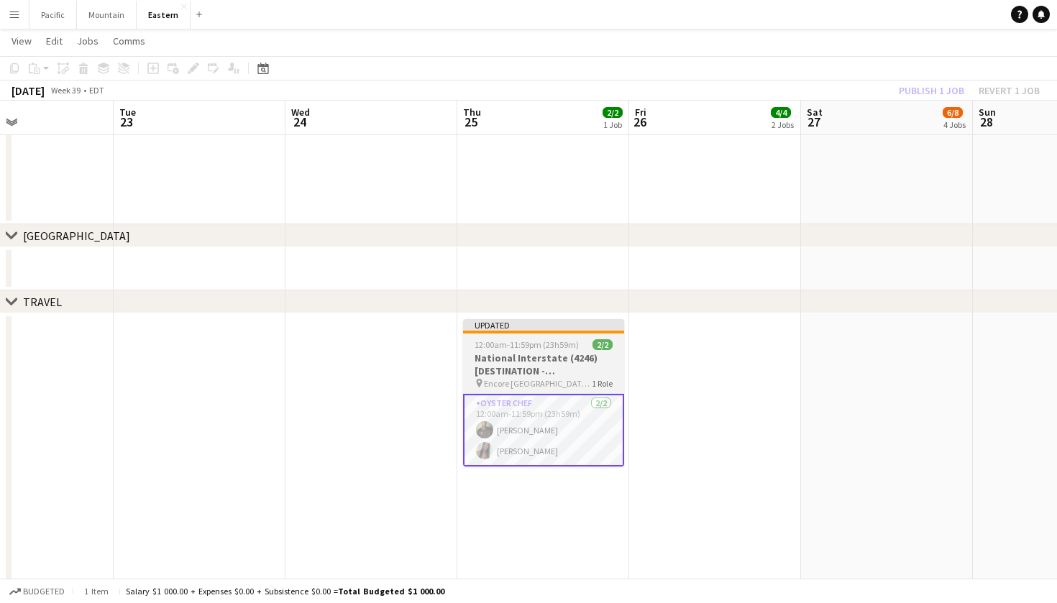
click at [595, 374] on h3 "National Interstate (4246) [DESTINATION - Boston, MA]" at bounding box center [543, 365] width 161 height 26
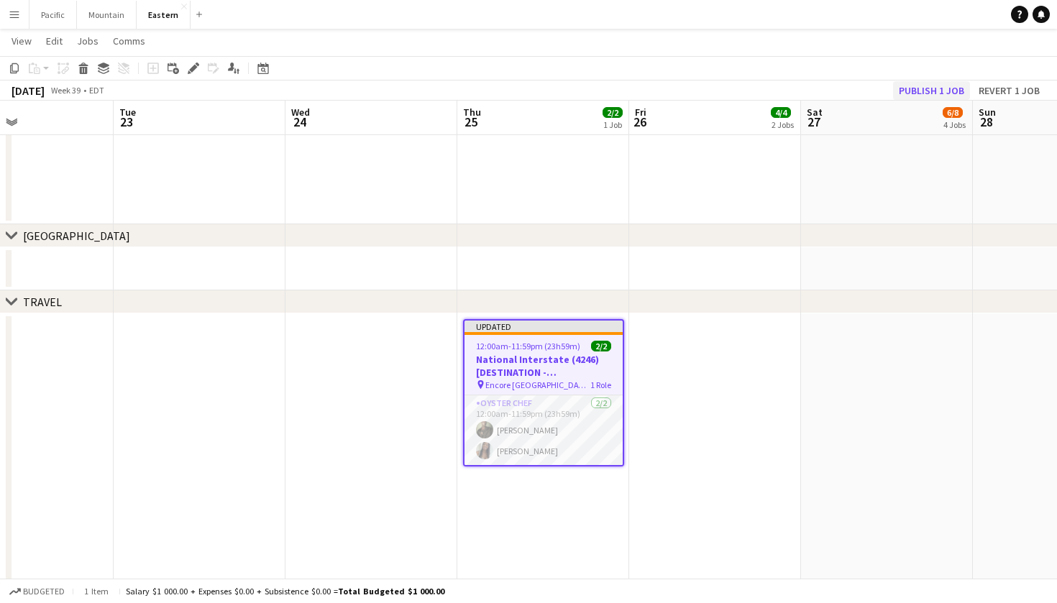
click at [942, 88] on button "Publish 1 job" at bounding box center [931, 90] width 77 height 19
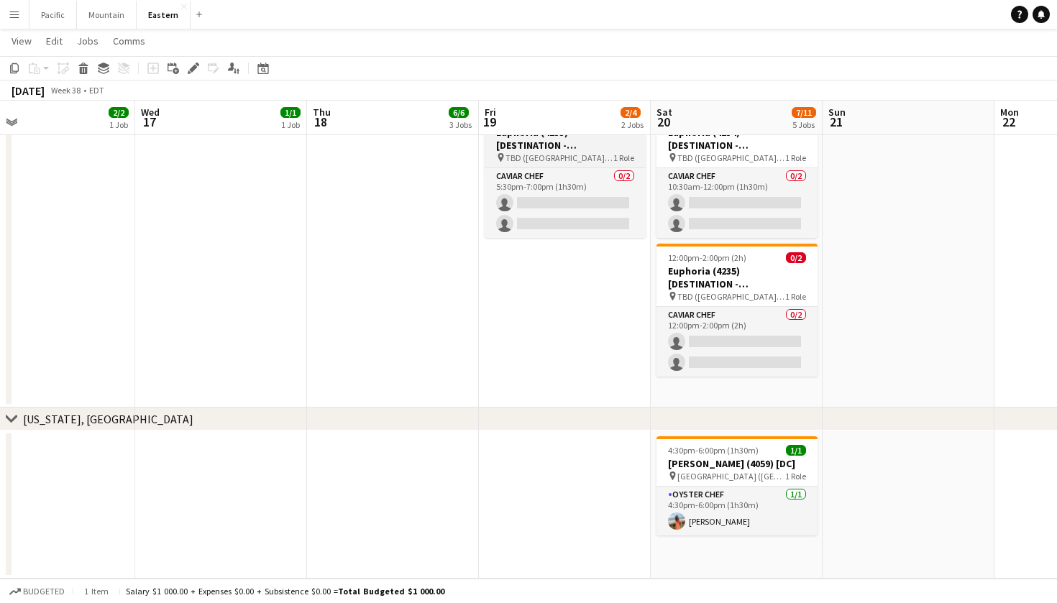
scroll to position [1569, 0]
click at [46, 12] on button "Pacific Close" at bounding box center [52, 15] width 47 height 28
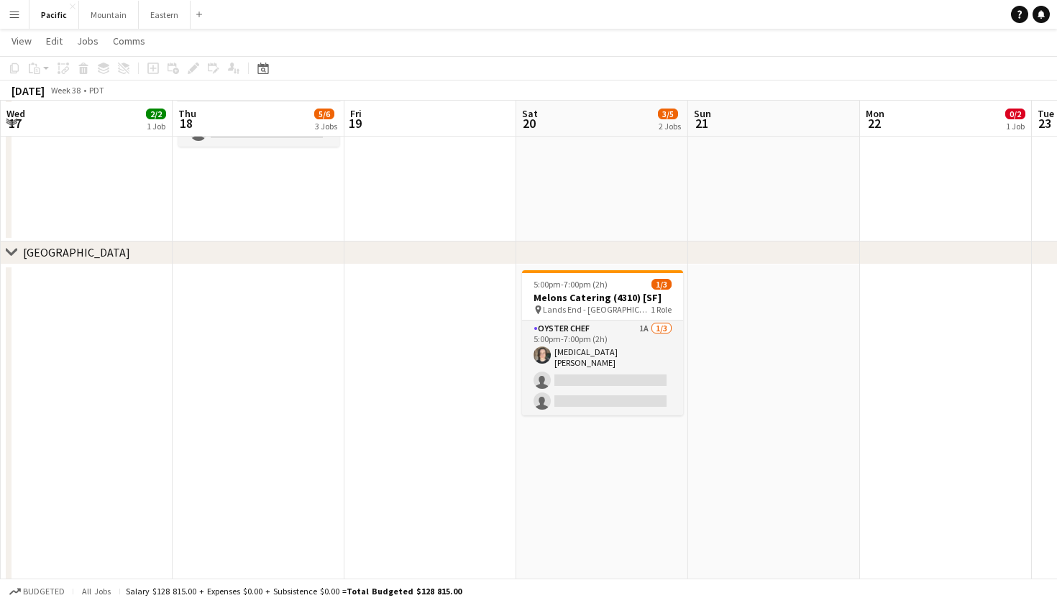
scroll to position [645, 0]
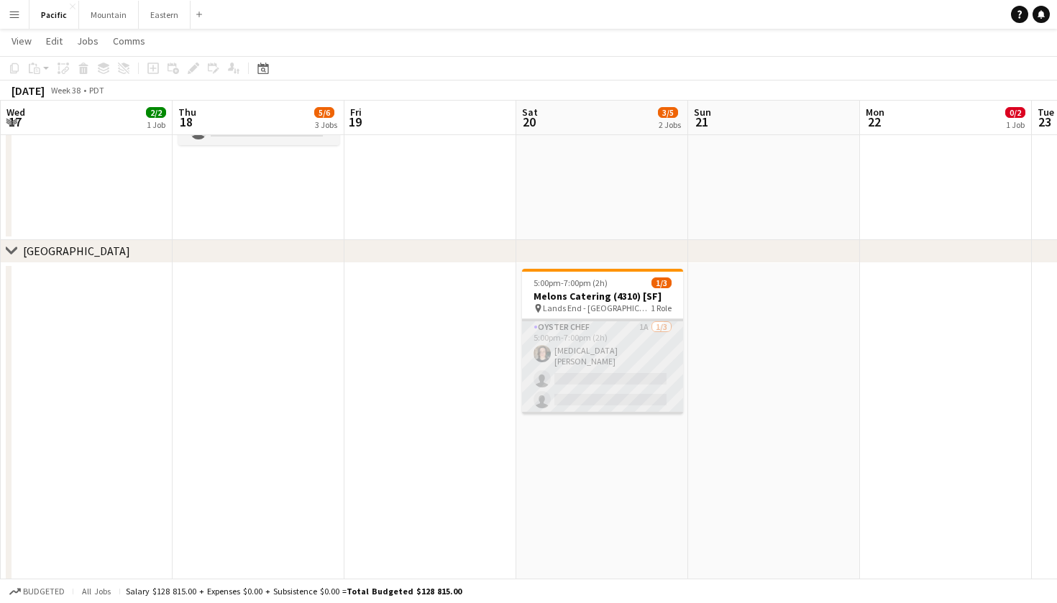
click at [544, 324] on app-card-role "Oyster Chef 1A 1/3 5:00pm-7:00pm (2h) Tao Scohy single-neutral-actions single-n…" at bounding box center [602, 366] width 161 height 95
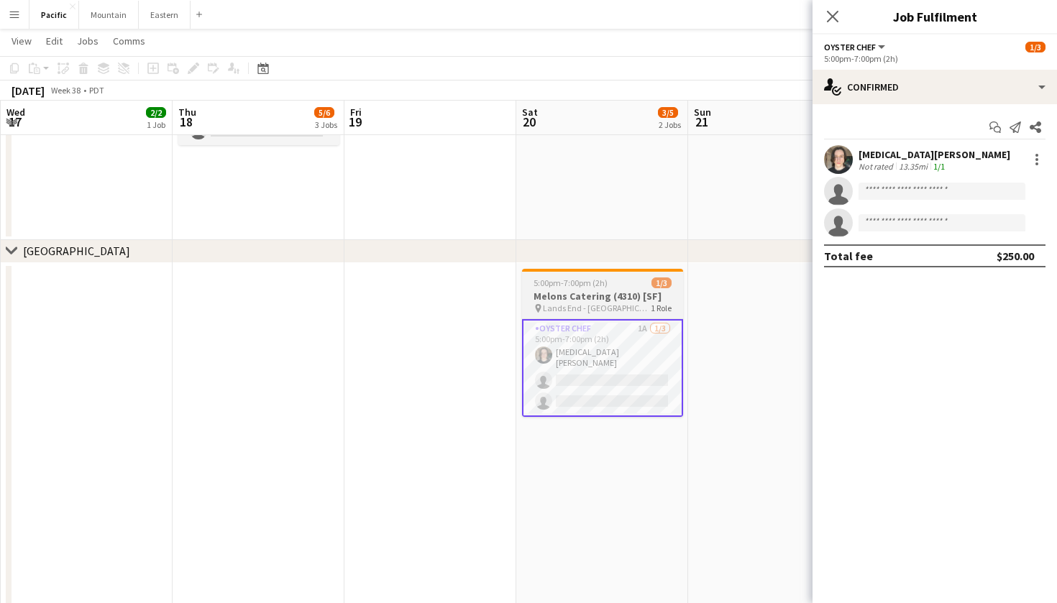
click at [645, 291] on h3 "Melons Catering (4310) [SF]" at bounding box center [602, 296] width 161 height 13
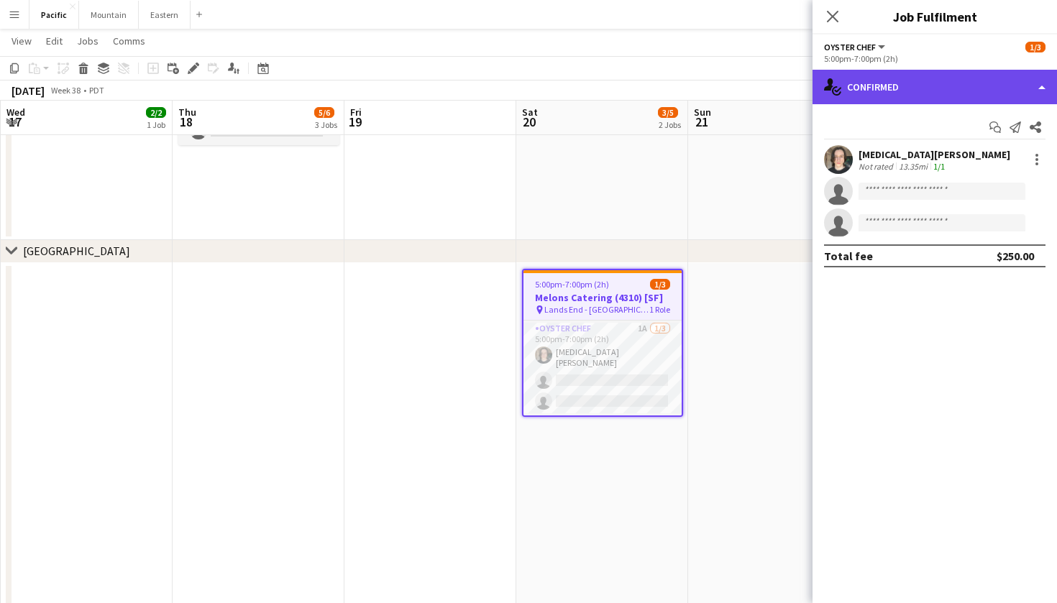
click at [949, 91] on div "single-neutral-actions-check-2 Confirmed" at bounding box center [934, 87] width 244 height 35
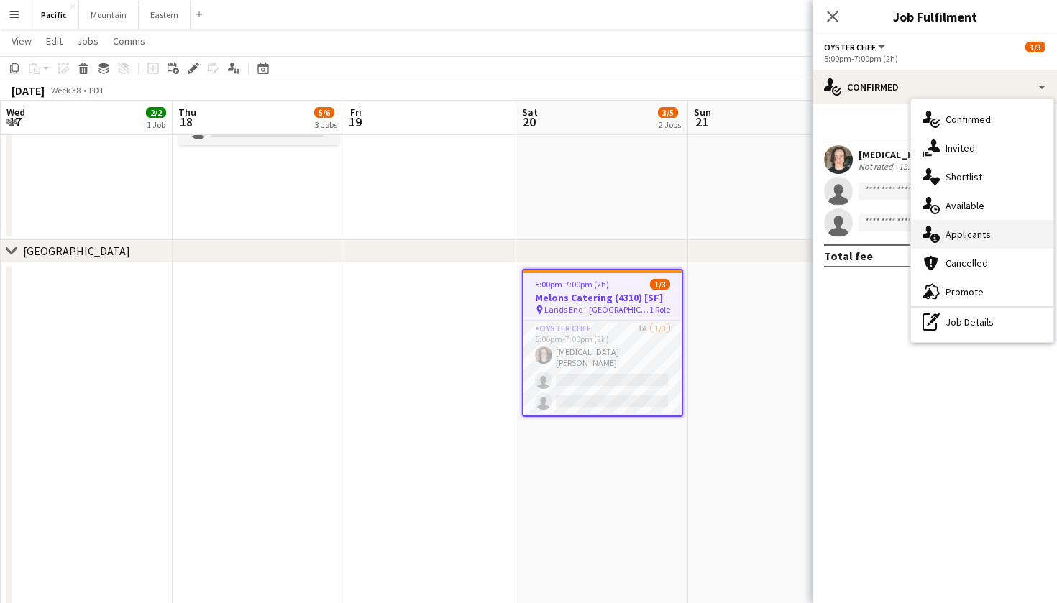
click at [983, 234] on span "Applicants" at bounding box center [967, 234] width 45 height 13
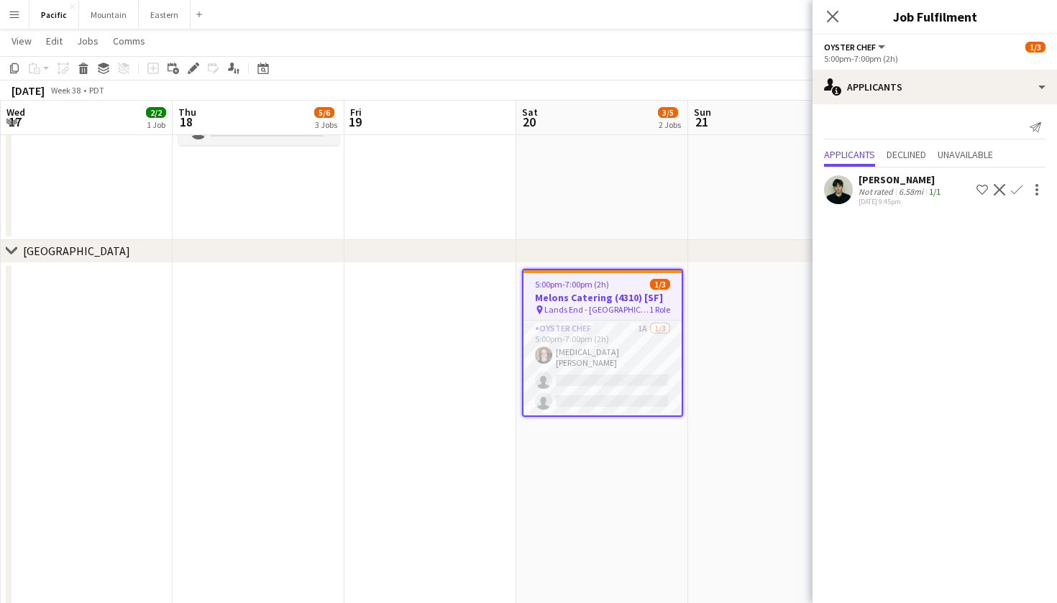
click at [640, 300] on h3 "Melons Catering (4310) [SF]" at bounding box center [602, 297] width 158 height 13
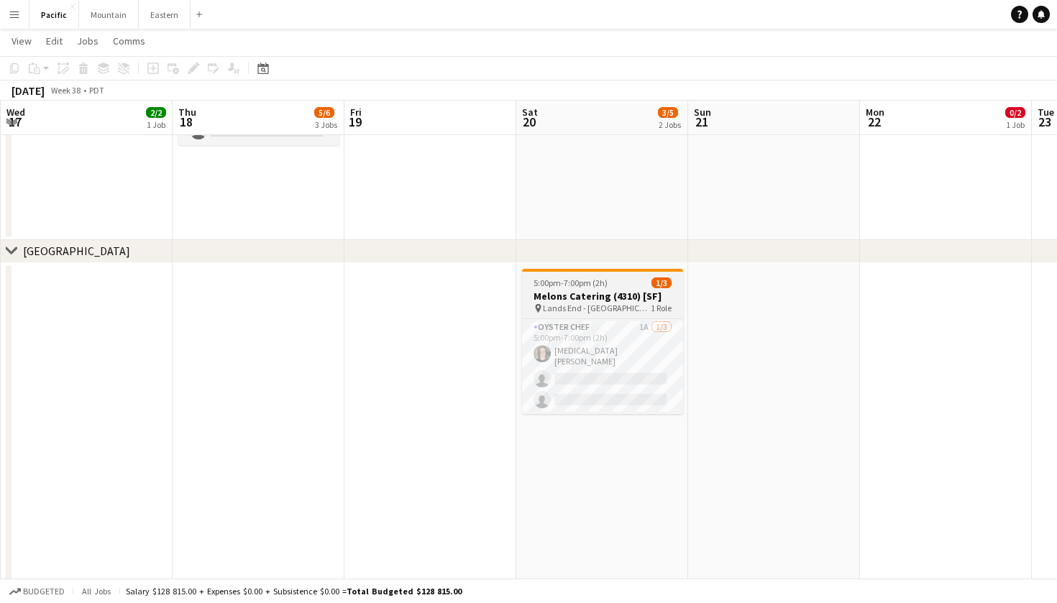
click at [641, 290] on h3 "Melons Catering (4310) [SF]" at bounding box center [602, 296] width 161 height 13
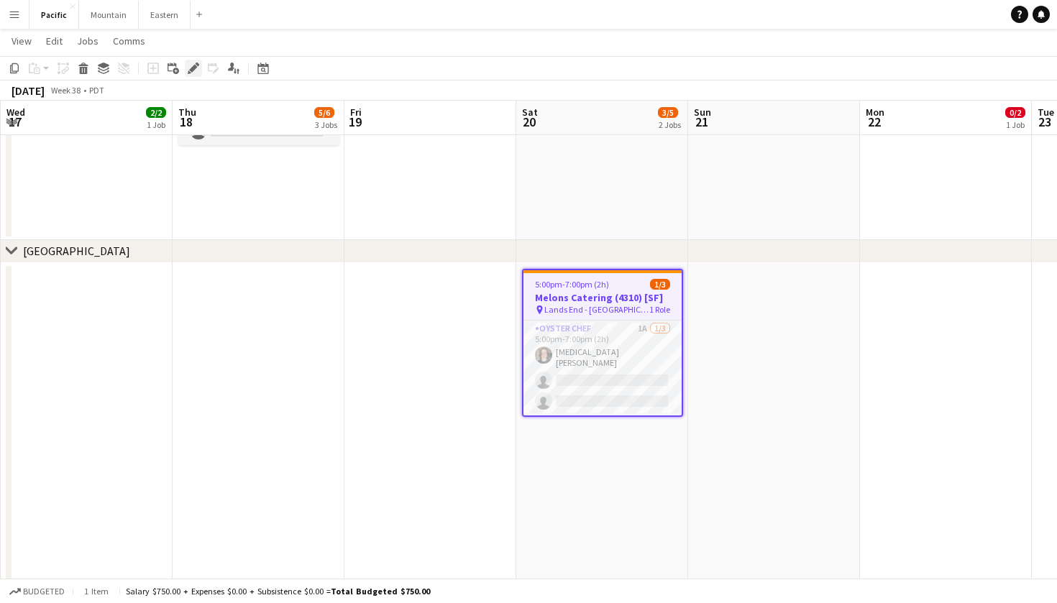
click at [198, 65] on icon at bounding box center [198, 65] width 4 height 4
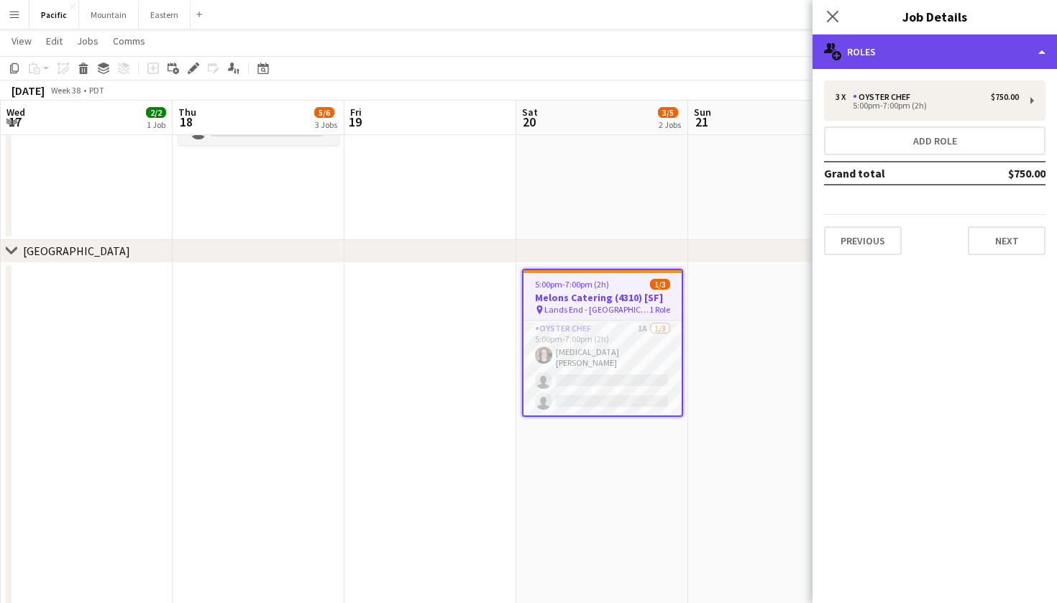
click at [973, 60] on div "multiple-users-add Roles" at bounding box center [934, 52] width 244 height 35
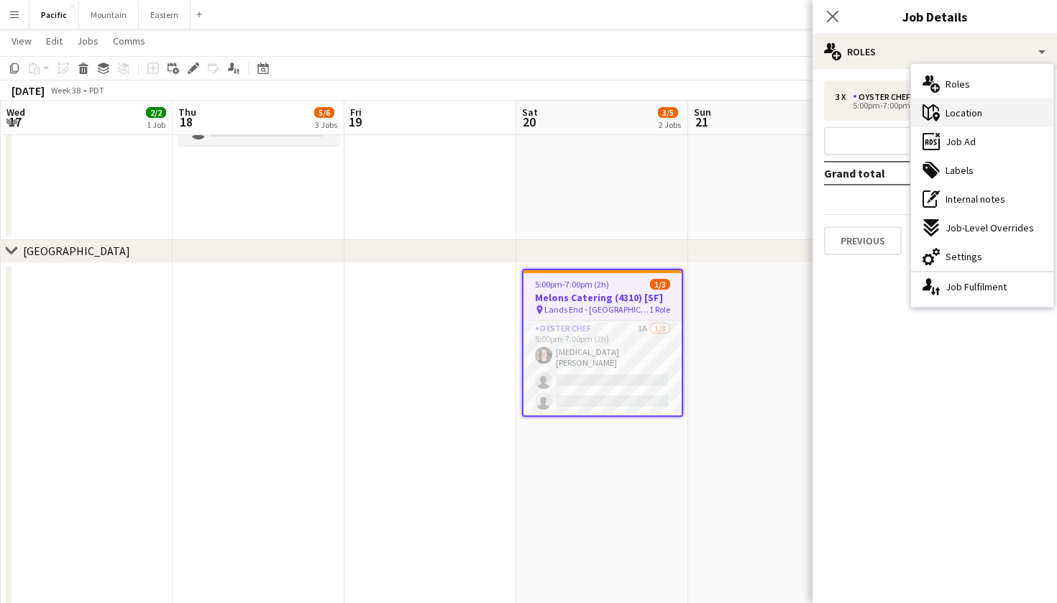
click at [996, 119] on div "maps-pin-1 Location" at bounding box center [982, 112] width 142 height 29
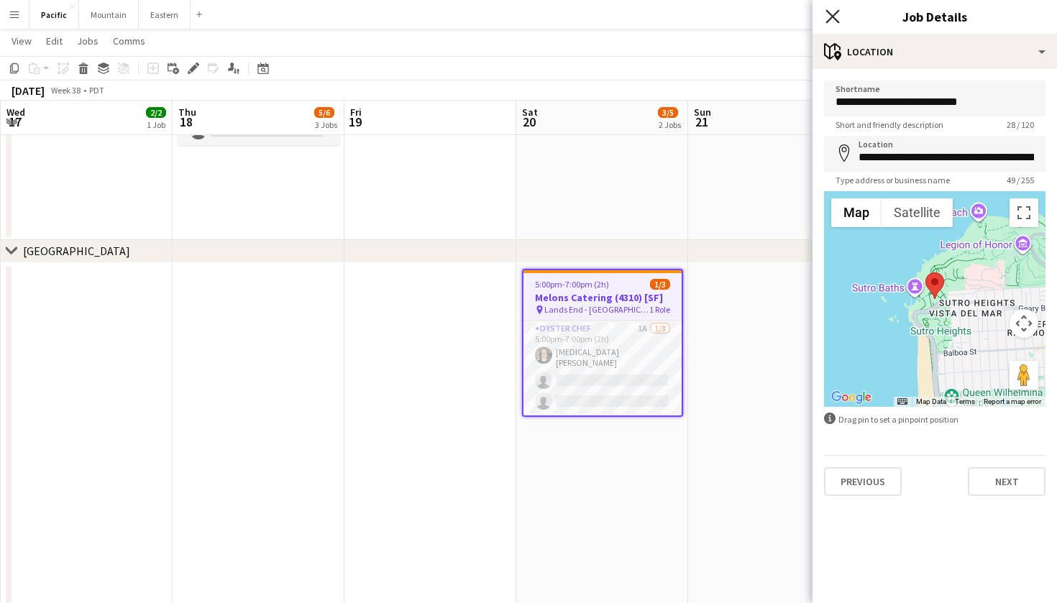
click at [835, 18] on icon at bounding box center [832, 16] width 14 height 14
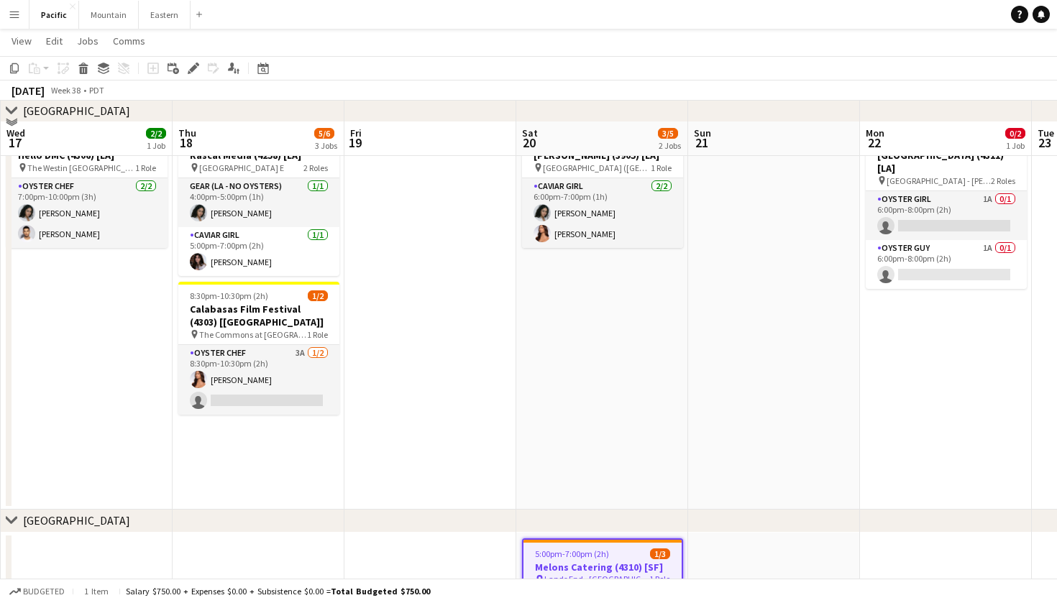
scroll to position [356, 0]
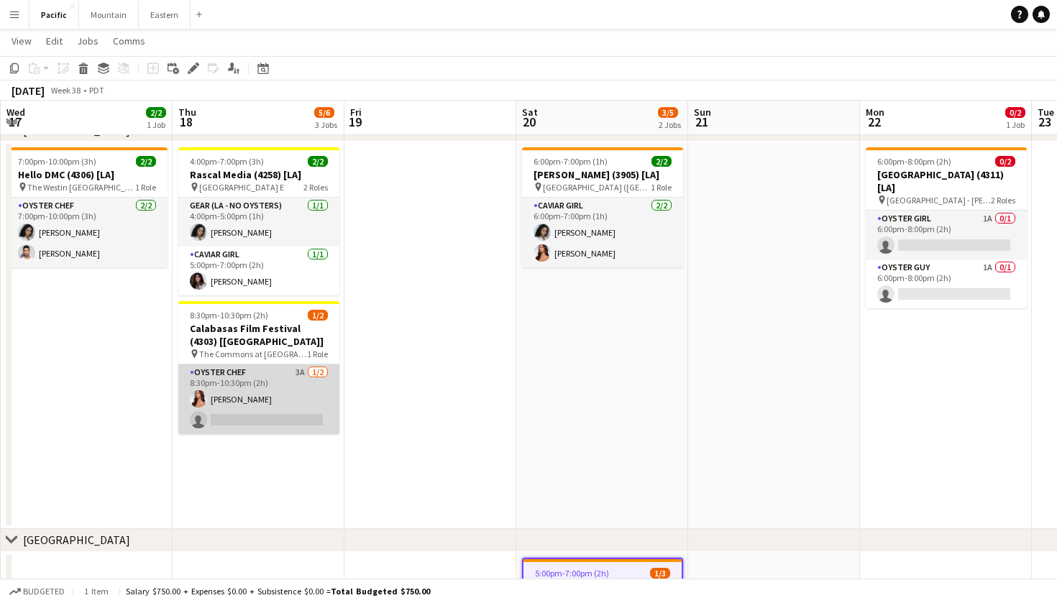
click at [255, 390] on app-card-role "Oyster Chef 3A 1/2 8:30pm-10:30pm (2h) Kirra Santos single-neutral-actions" at bounding box center [258, 399] width 161 height 70
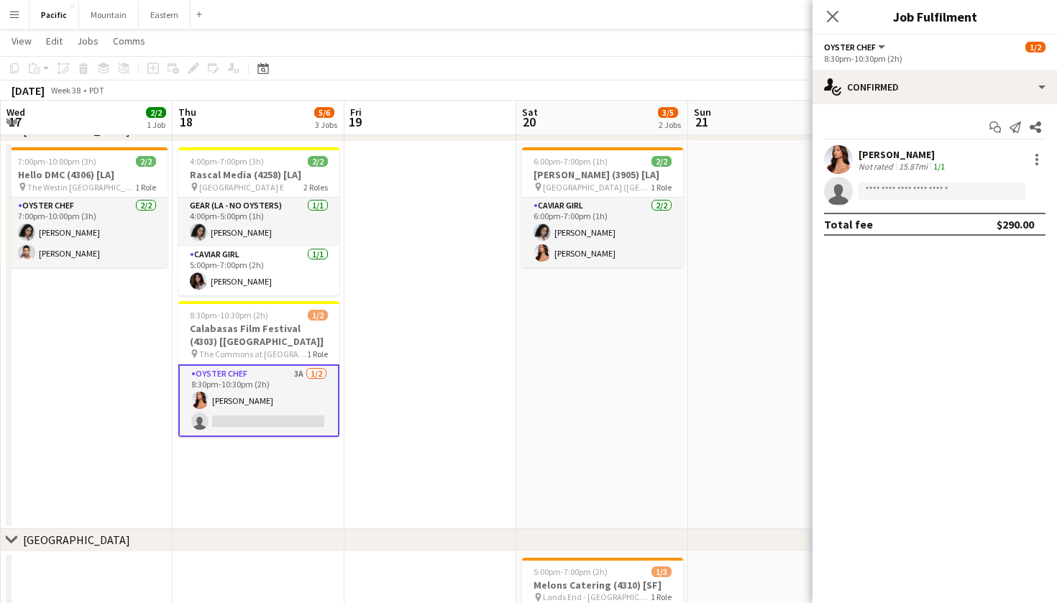
click at [984, 68] on app-options-switcher "Oyster Chef All roles Oyster Chef 1/2 8:30pm-10:30pm (2h)" at bounding box center [934, 52] width 244 height 35
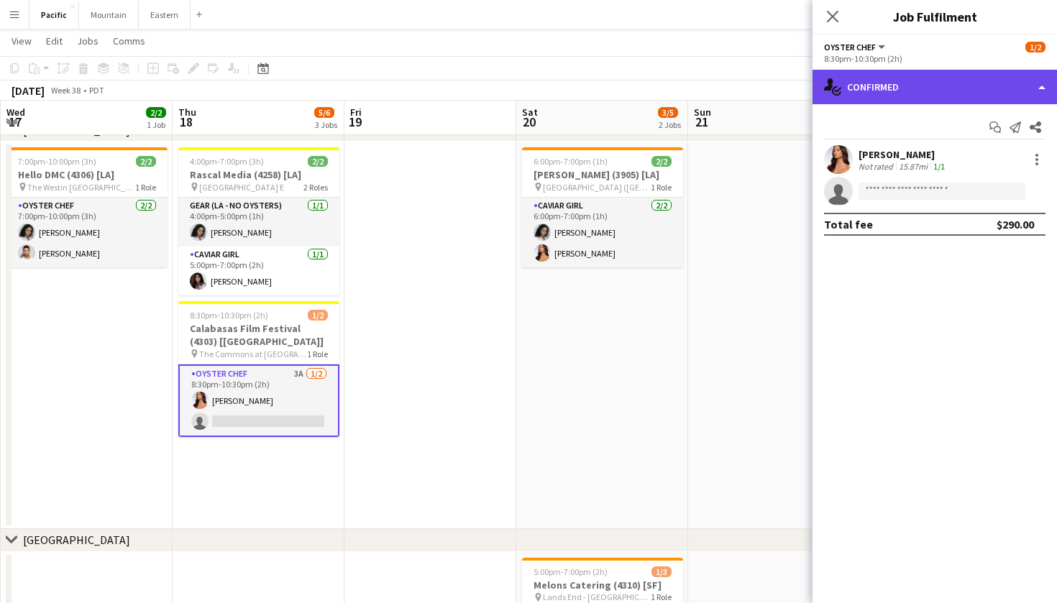
click at [985, 81] on div "single-neutral-actions-check-2 Confirmed" at bounding box center [934, 87] width 244 height 35
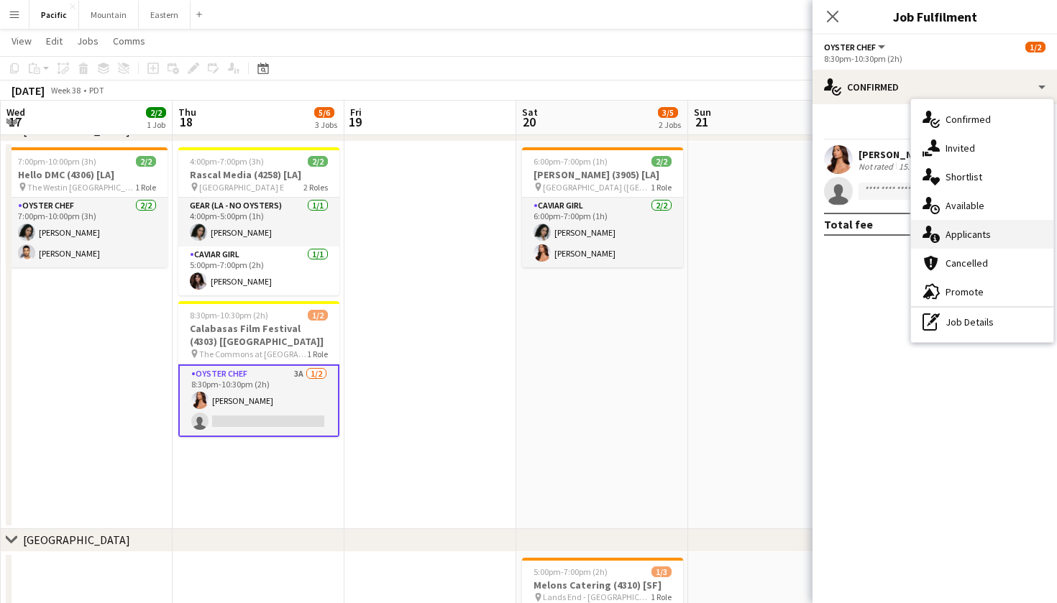
click at [971, 231] on span "Applicants" at bounding box center [967, 234] width 45 height 13
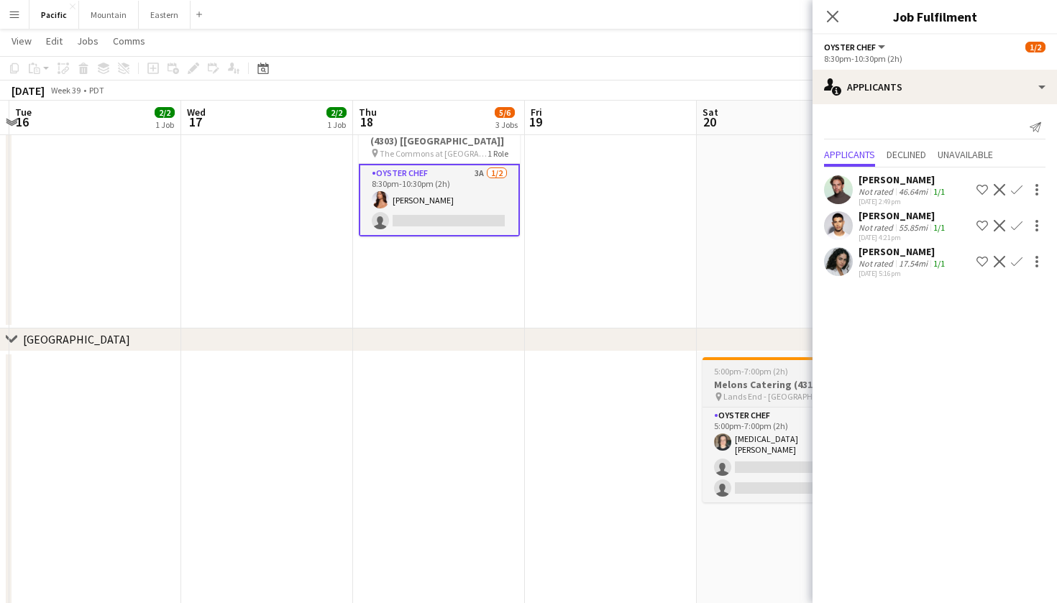
scroll to position [0, 457]
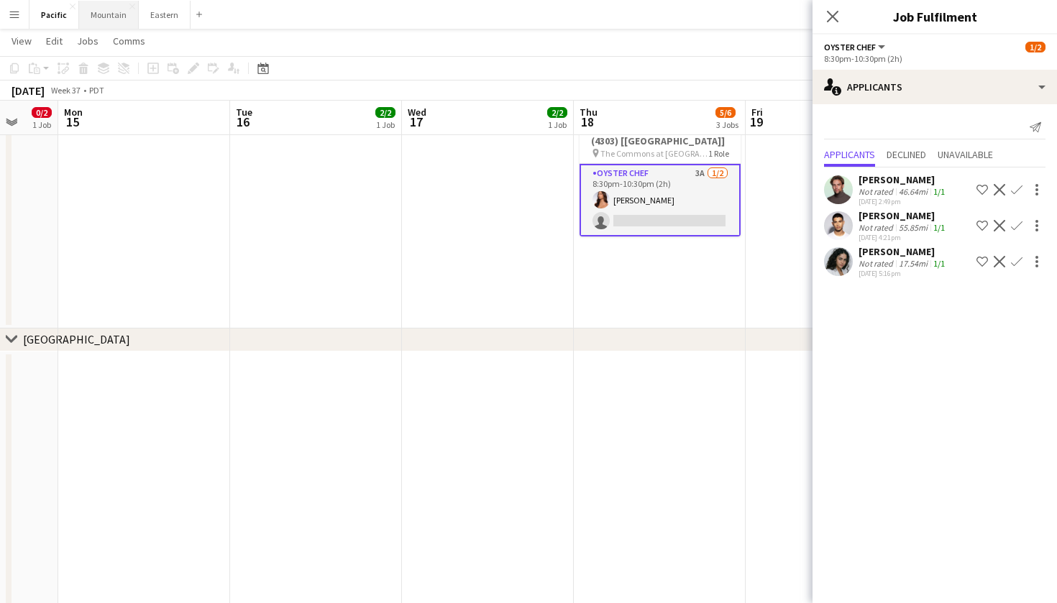
click at [117, 21] on button "Mountain Close" at bounding box center [109, 15] width 60 height 28
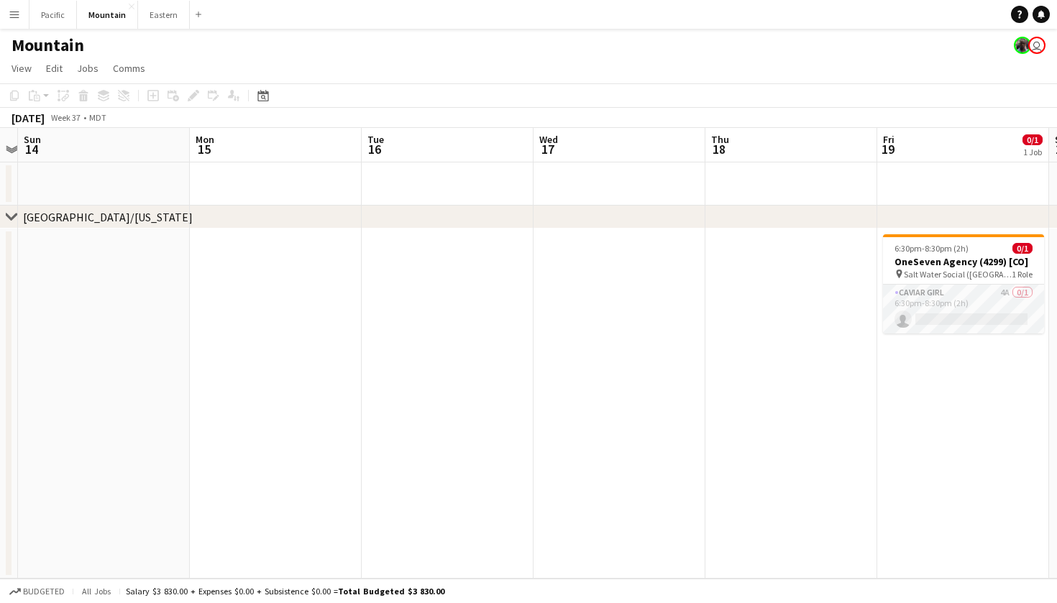
scroll to position [0, 517]
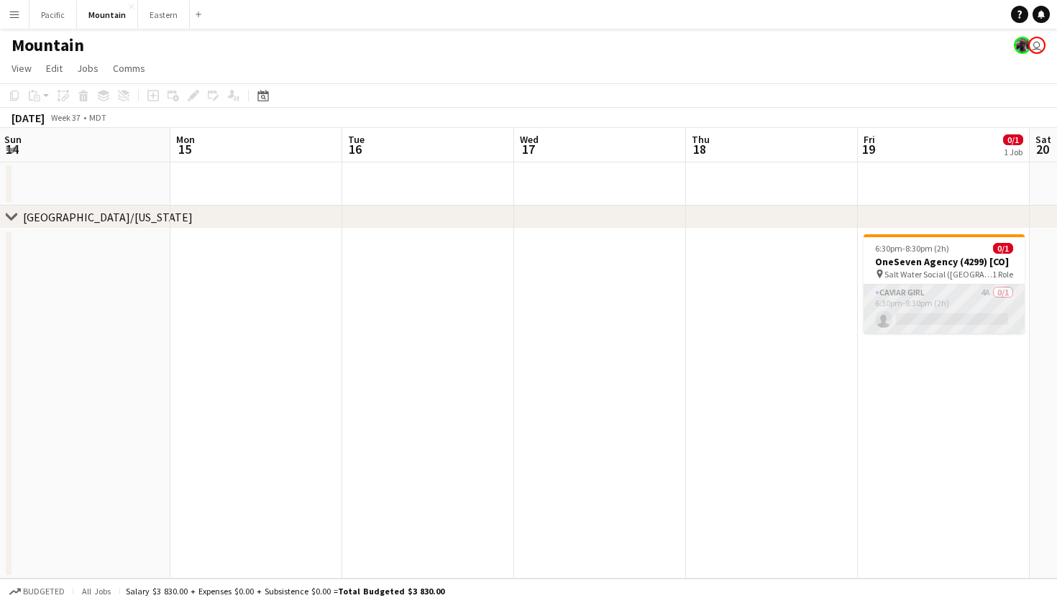
click at [947, 294] on app-card-role "Caviar Girl 4A 0/1 6:30pm-8:30pm (2h) single-neutral-actions" at bounding box center [943, 309] width 161 height 49
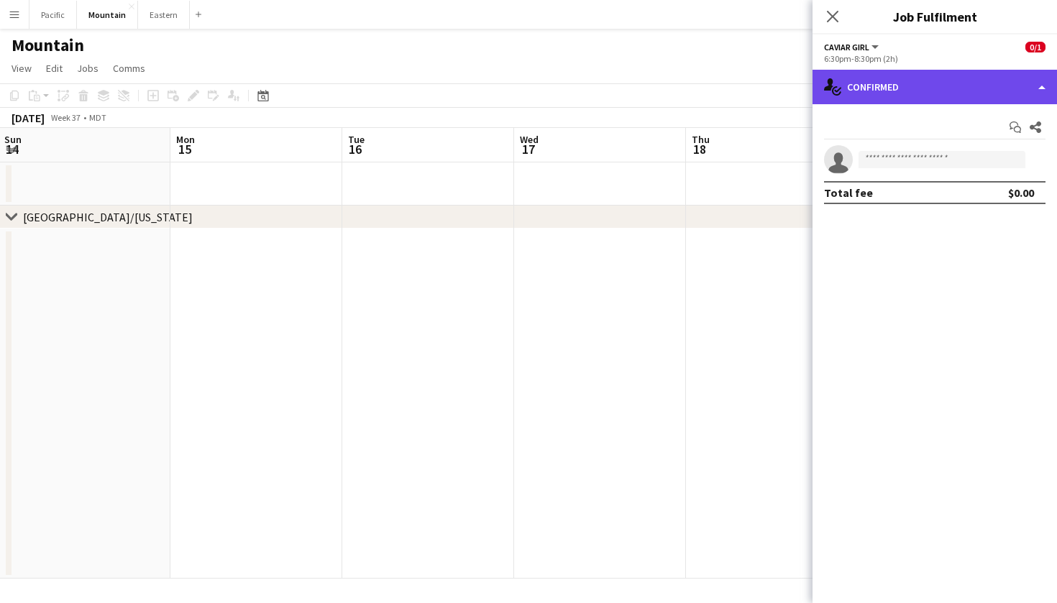
click at [1020, 104] on div "single-neutral-actions-check-2 Confirmed" at bounding box center [934, 87] width 244 height 35
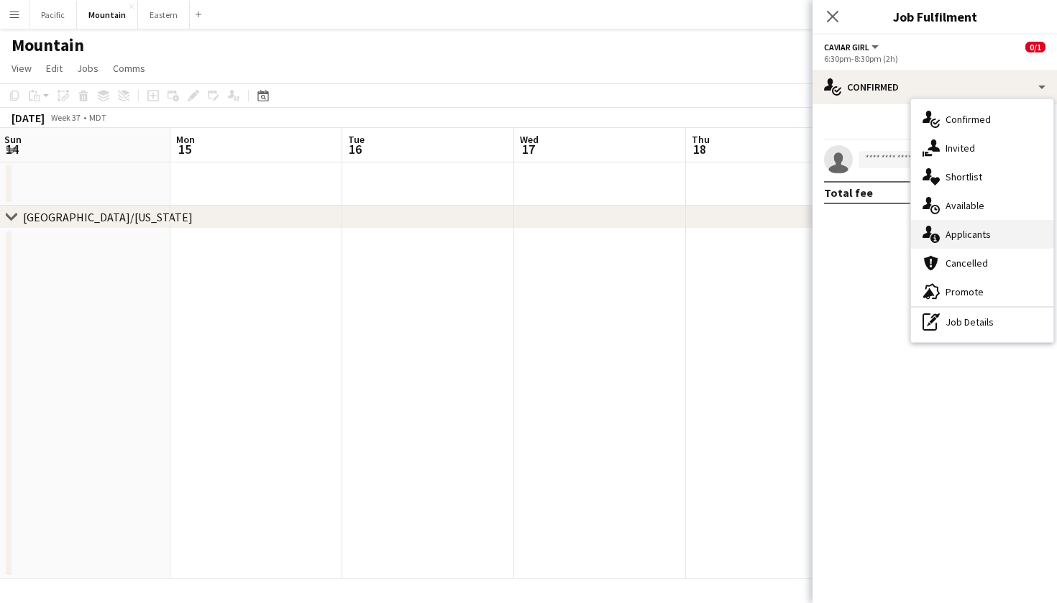
click at [995, 224] on div "single-neutral-actions-information Applicants" at bounding box center [982, 234] width 142 height 29
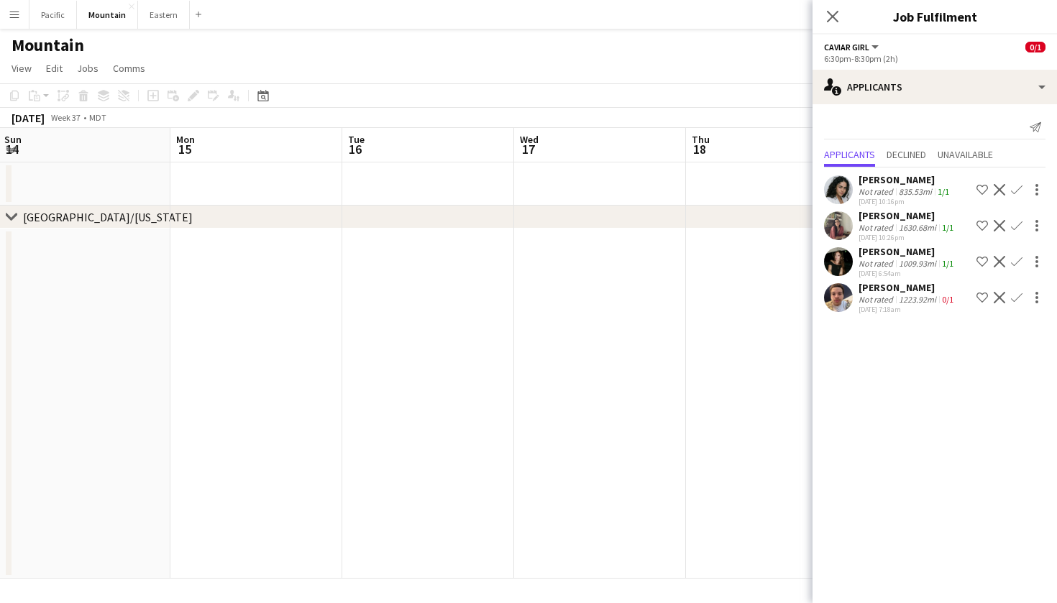
click at [827, 228] on app-user-avatar at bounding box center [838, 225] width 29 height 29
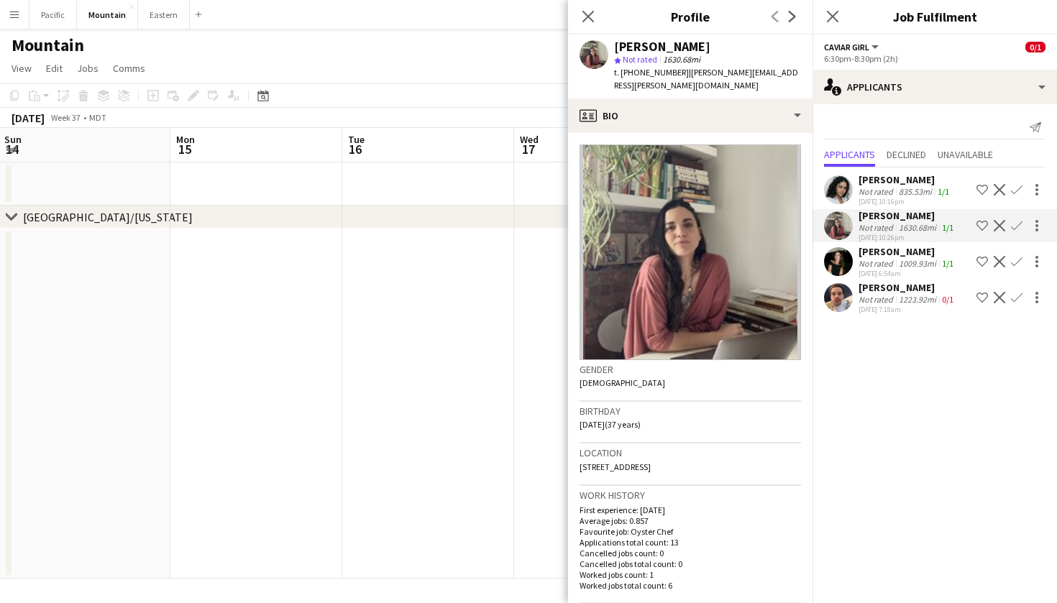
drag, startPoint x: 629, startPoint y: 72, endPoint x: 671, endPoint y: 74, distance: 41.8
click at [671, 74] on span "t. +19788107580" at bounding box center [651, 72] width 75 height 11
copy span "9788107580"
